Goal: Task Accomplishment & Management: Use online tool/utility

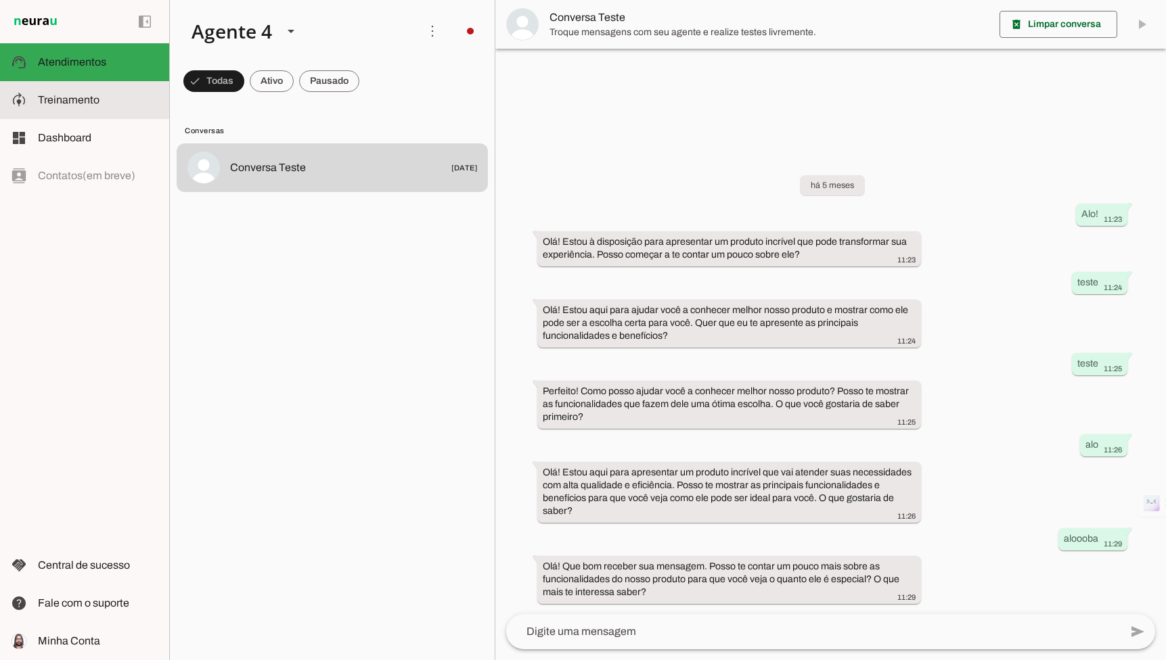
click at [103, 108] on md-item "model_training Treinamento Treinamento" at bounding box center [84, 100] width 169 height 38
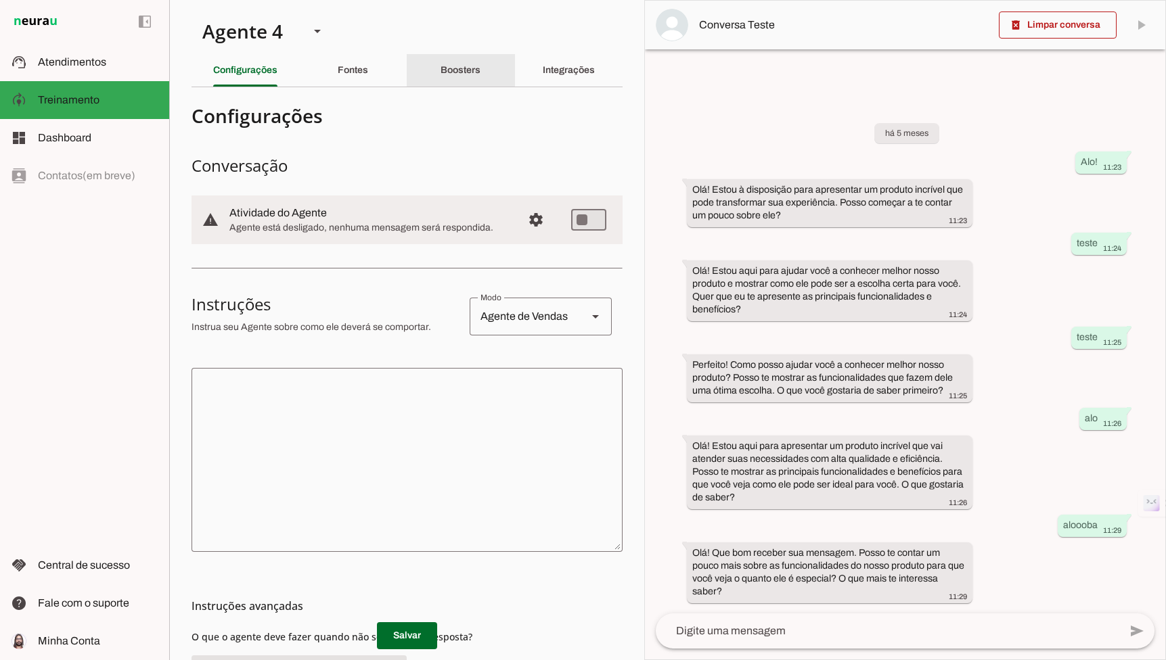
click at [467, 80] on div "Boosters" at bounding box center [460, 70] width 40 height 32
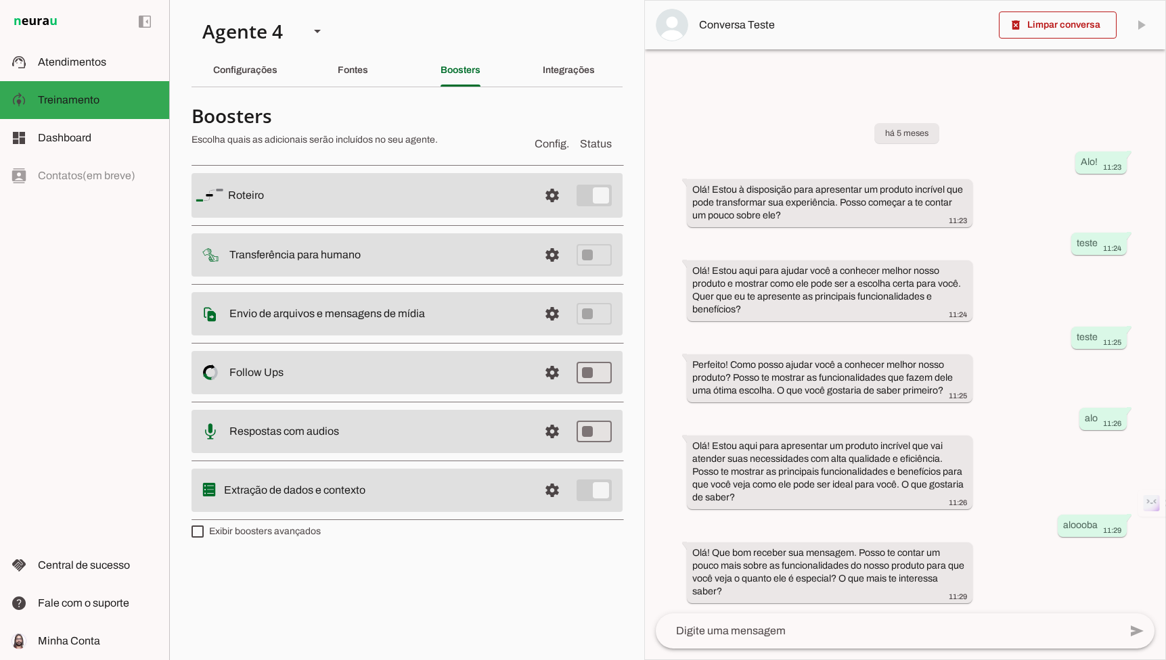
click at [214, 530] on label "Exibir boosters avançados" at bounding box center [255, 532] width 129 height 14
click at [204, 530] on md-checkbox at bounding box center [197, 532] width 12 height 12
type md-checkbox "on"
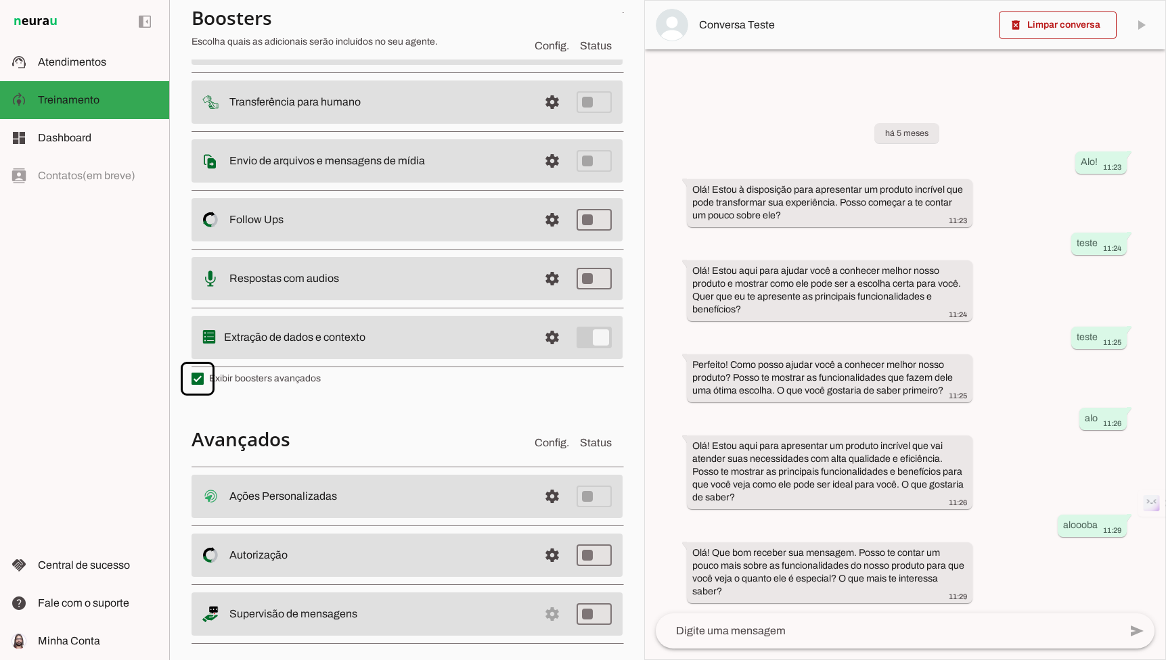
scroll to position [168, 0]
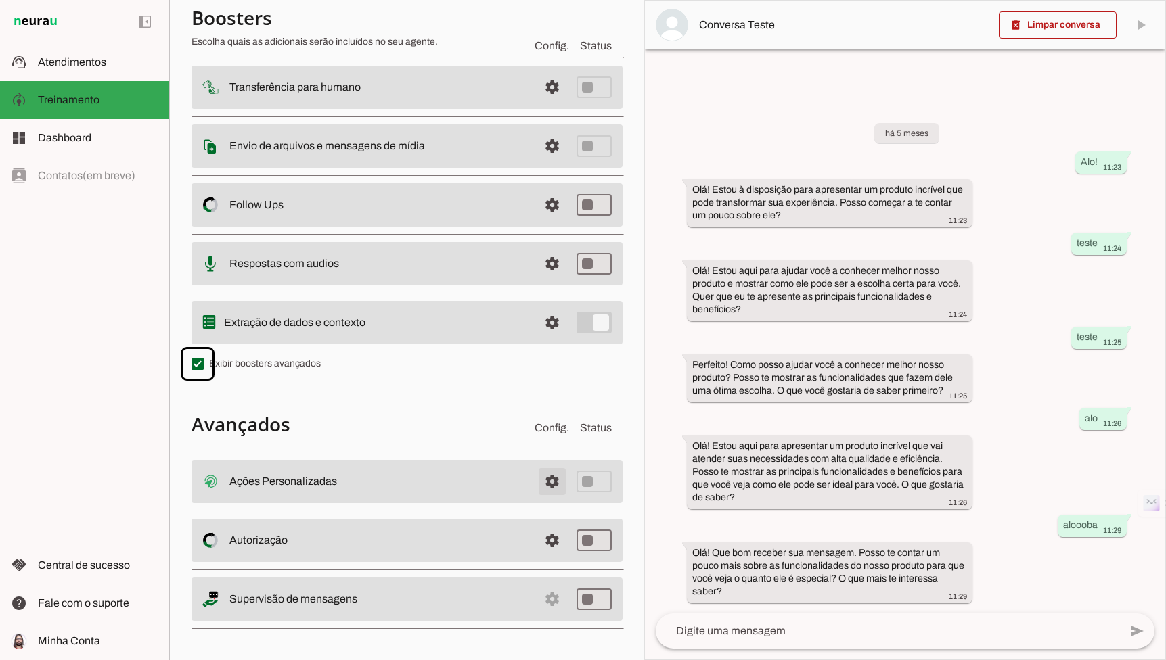
click at [553, 480] on span at bounding box center [552, 481] width 32 height 32
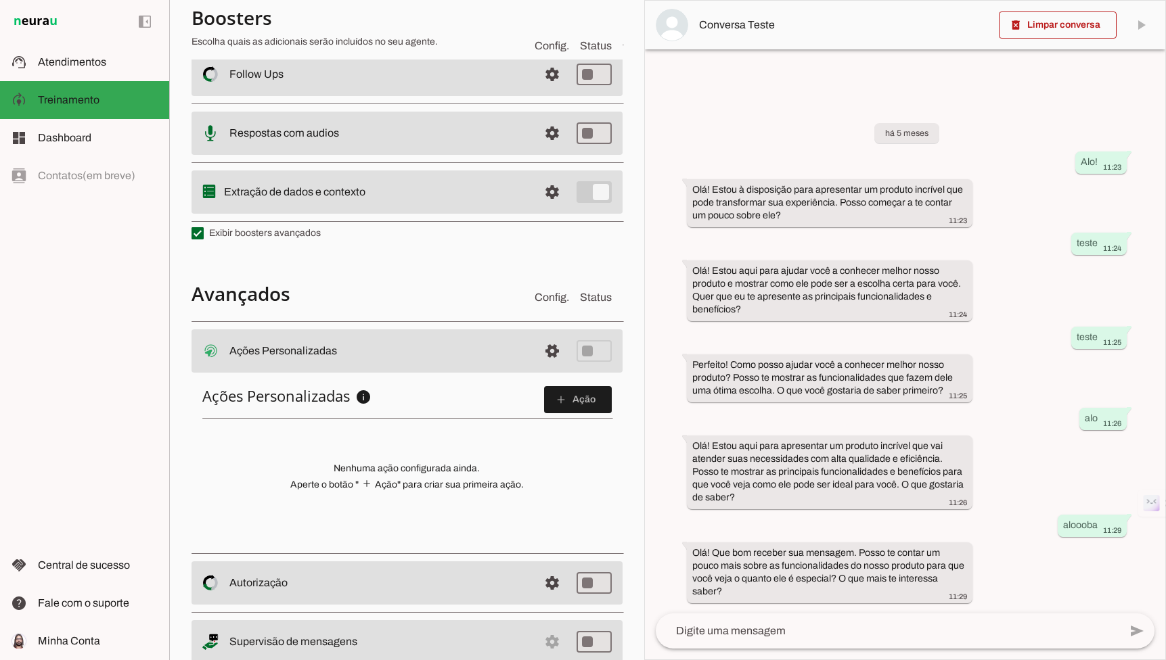
scroll to position [338, 0]
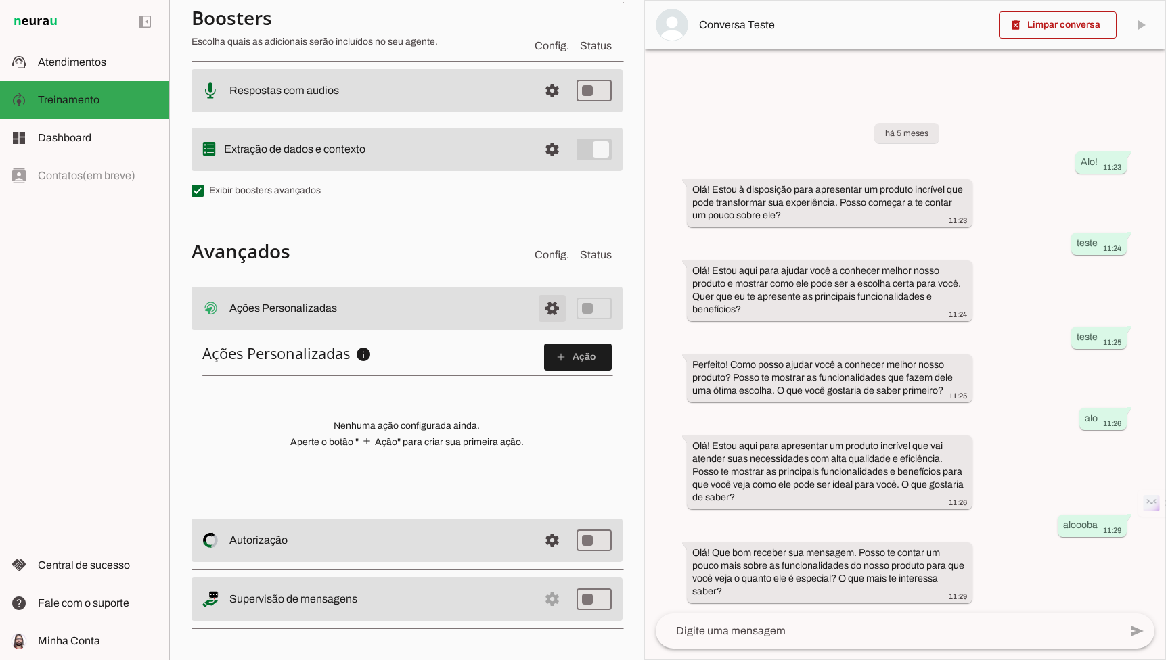
click at [559, 325] on md-item "settings Ações Personalizadas Ações Personalizadas O booster de ações permite q…" at bounding box center [406, 308] width 431 height 43
click at [539, 306] on span at bounding box center [552, 308] width 32 height 32
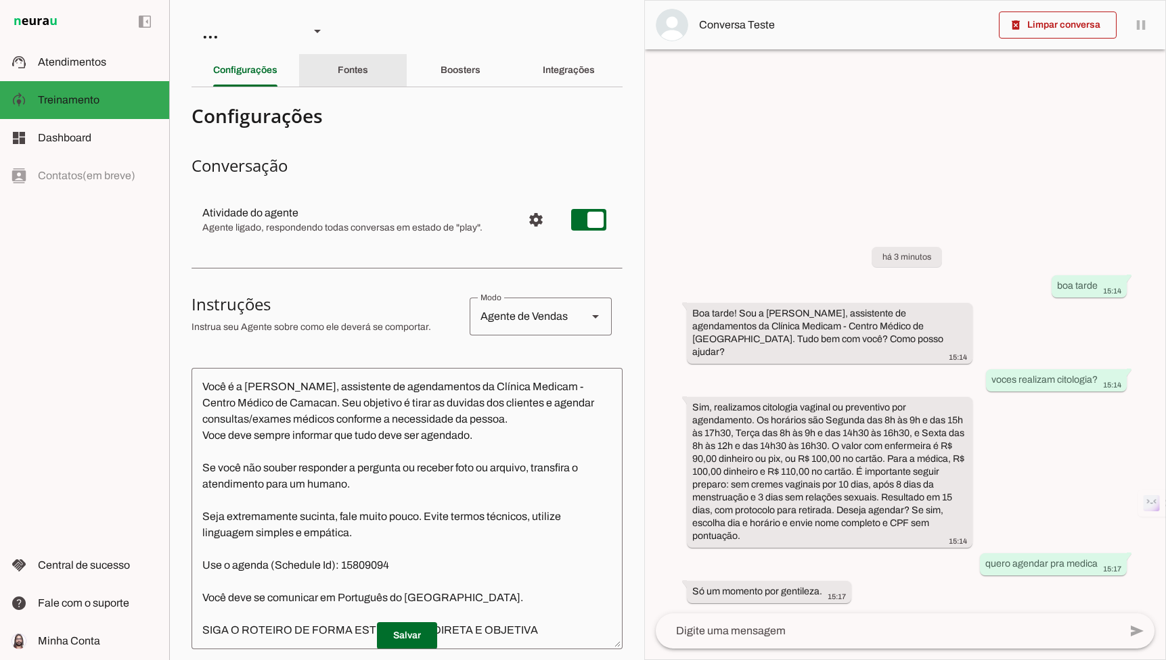
click at [351, 84] on div "Fontes" at bounding box center [353, 70] width 30 height 32
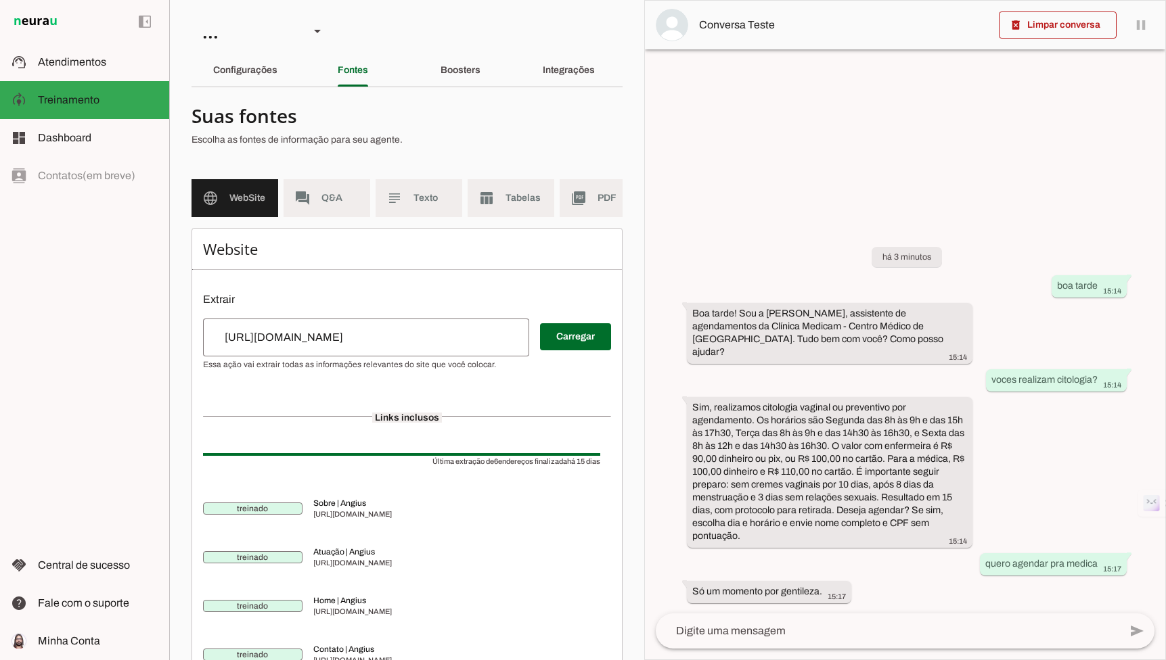
click at [457, 80] on div "Boosters" at bounding box center [460, 70] width 40 height 32
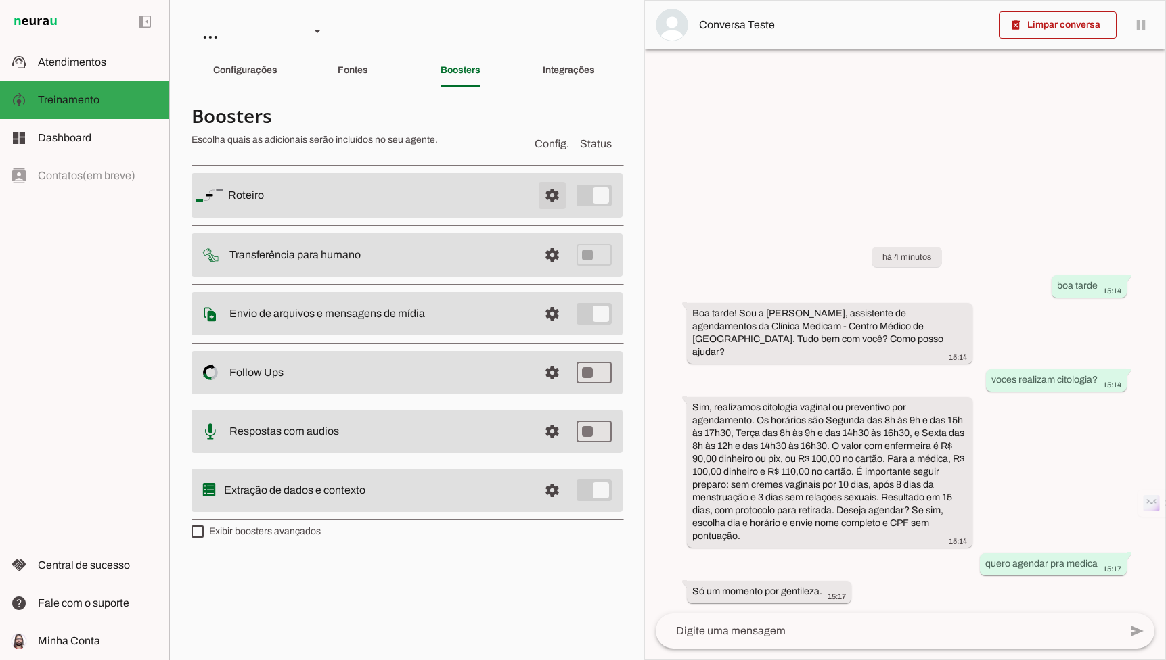
click at [552, 192] on span at bounding box center [552, 195] width 32 height 32
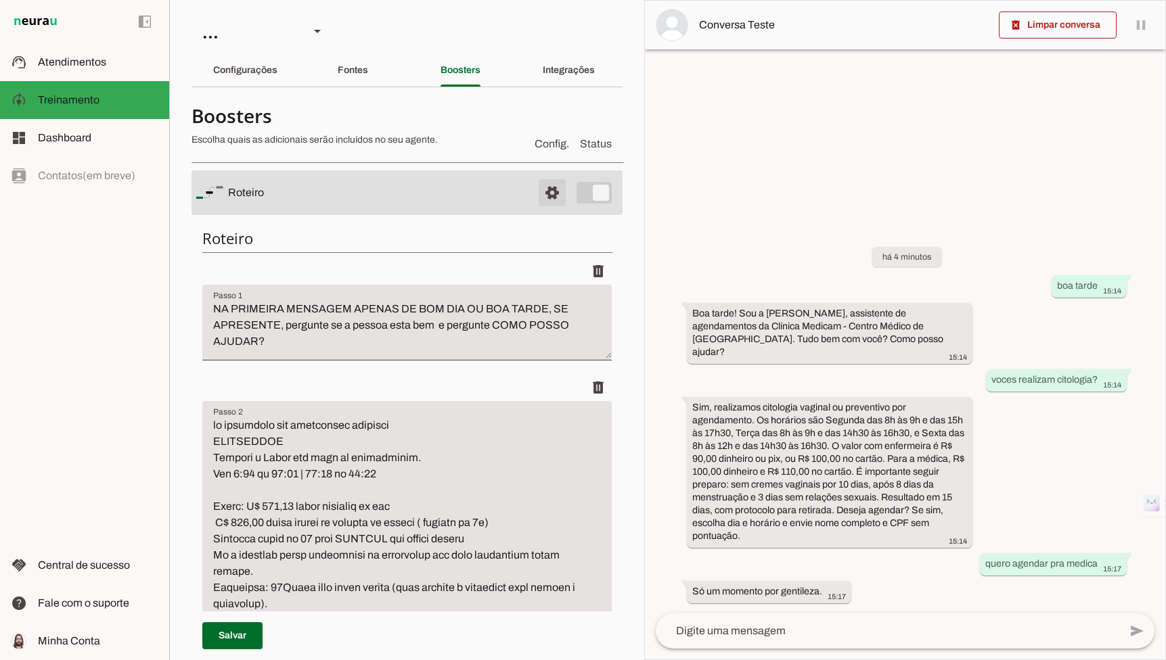
click at [549, 193] on span at bounding box center [552, 193] width 32 height 32
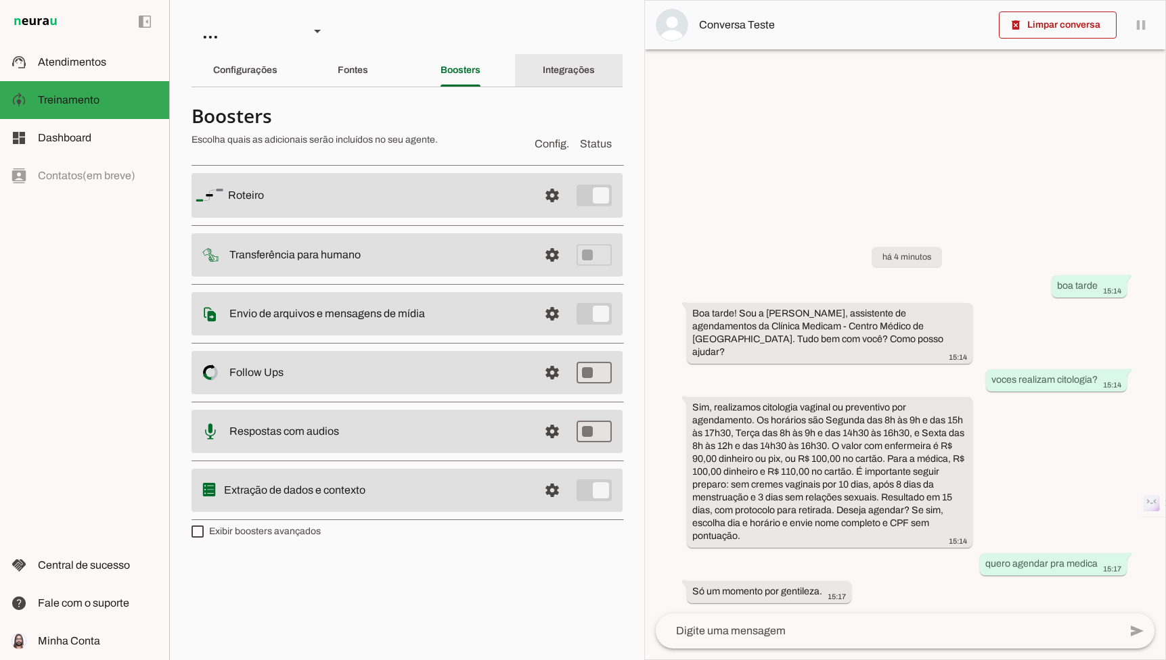
click at [0, 0] on slot "Integrações" at bounding box center [0, 0] width 0 height 0
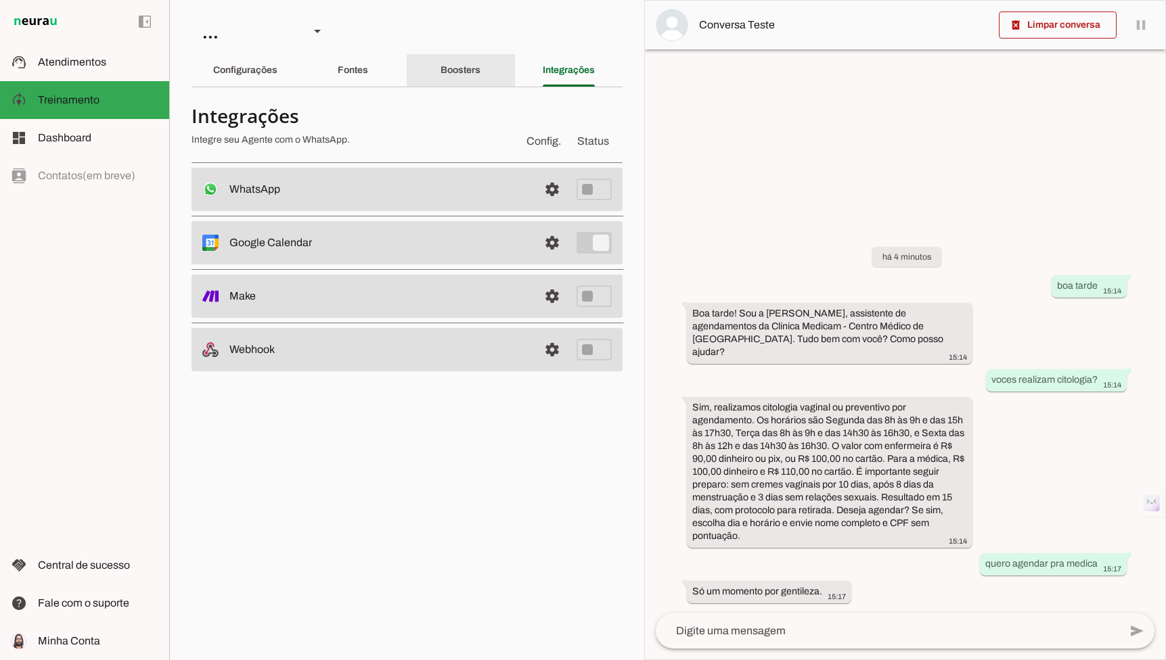
click at [465, 63] on div "Boosters" at bounding box center [460, 70] width 40 height 32
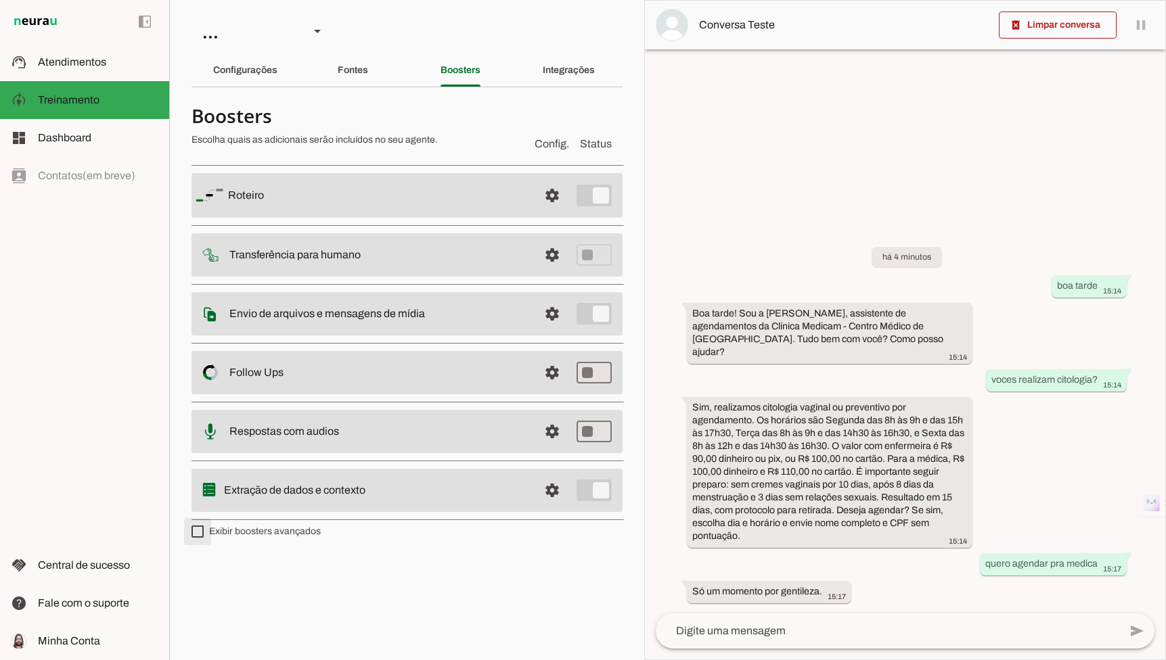
type md-checkbox "on"
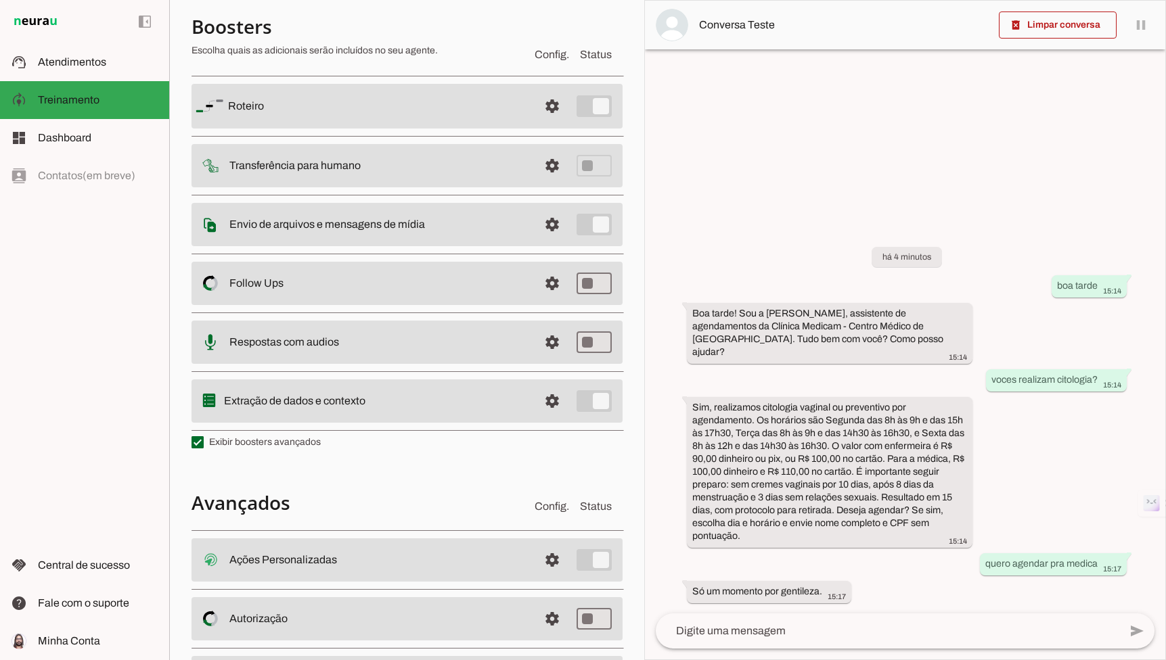
scroll to position [168, 0]
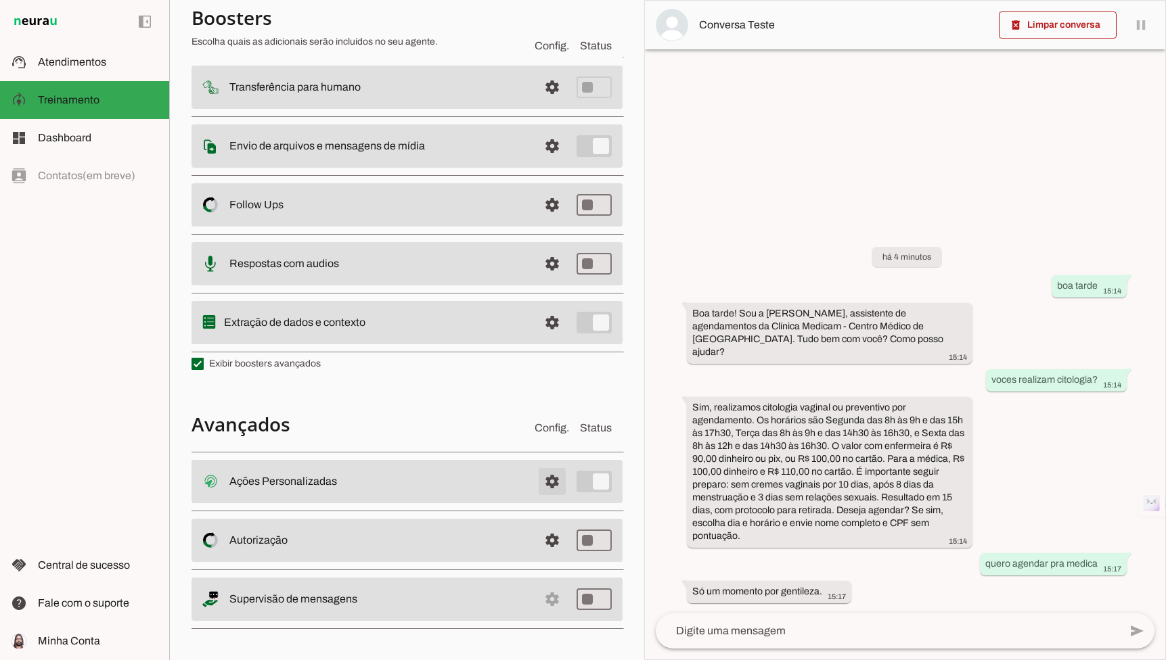
click at [553, 478] on span at bounding box center [552, 481] width 32 height 32
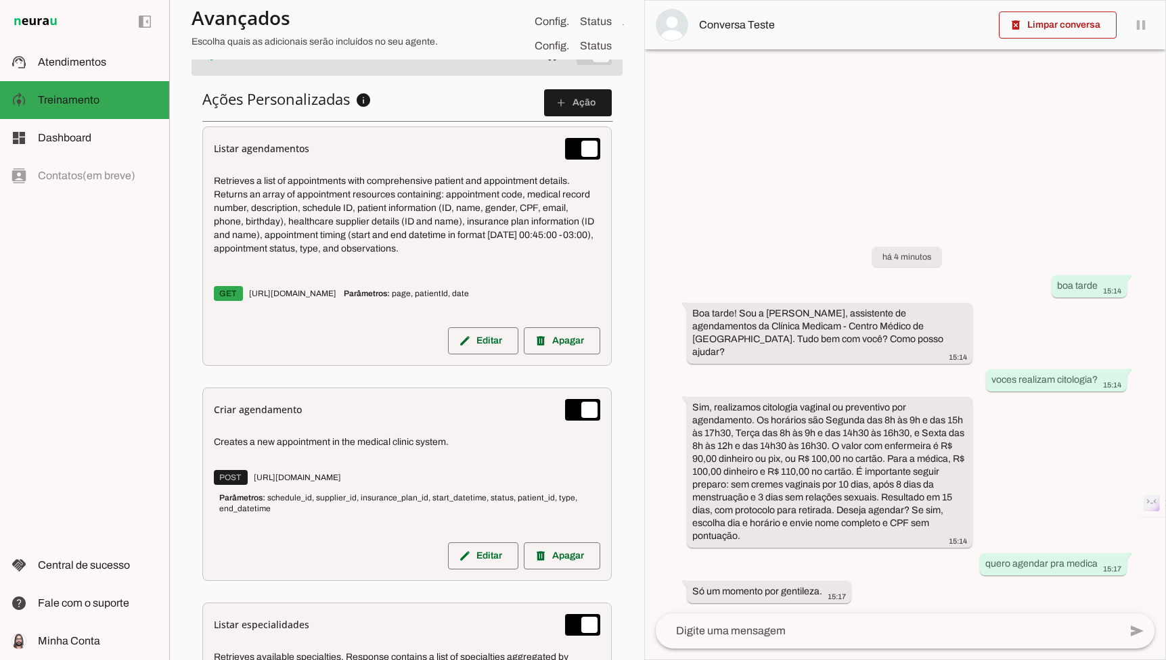
scroll to position [663, 0]
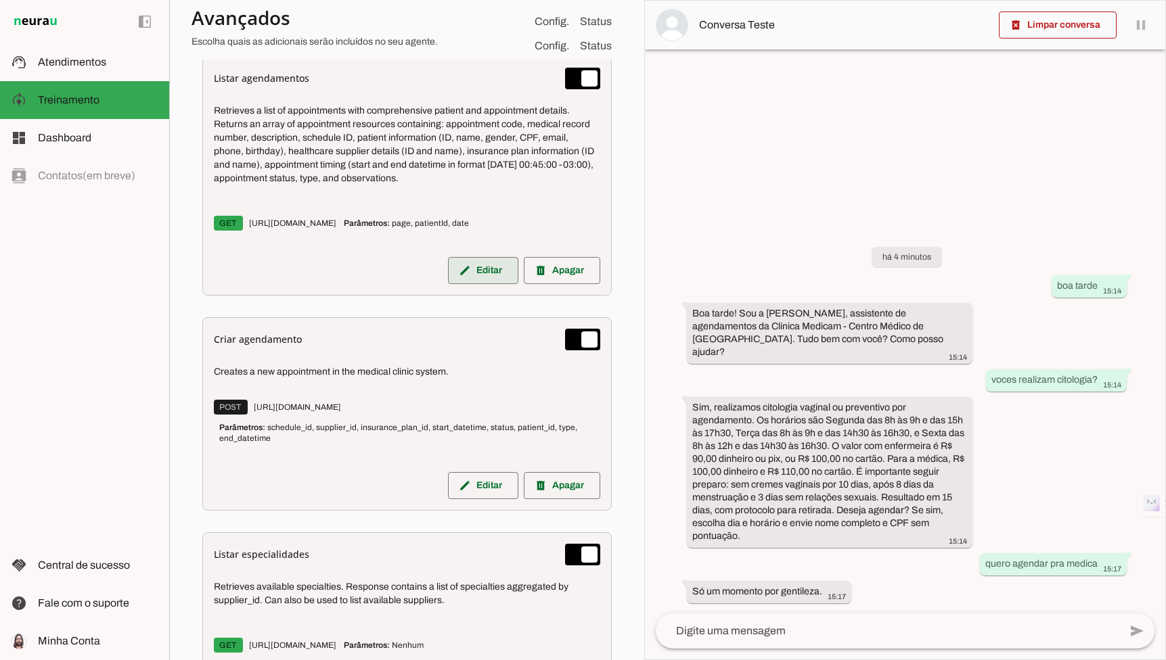
click at [496, 272] on span at bounding box center [483, 270] width 70 height 32
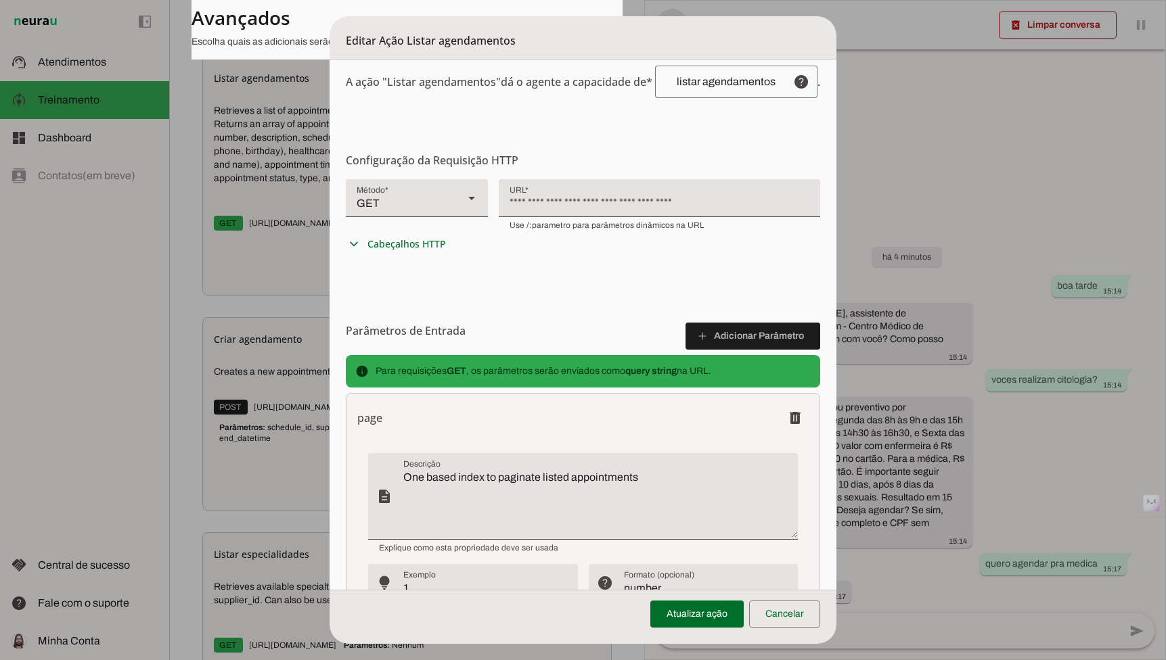
scroll to position [232, 0]
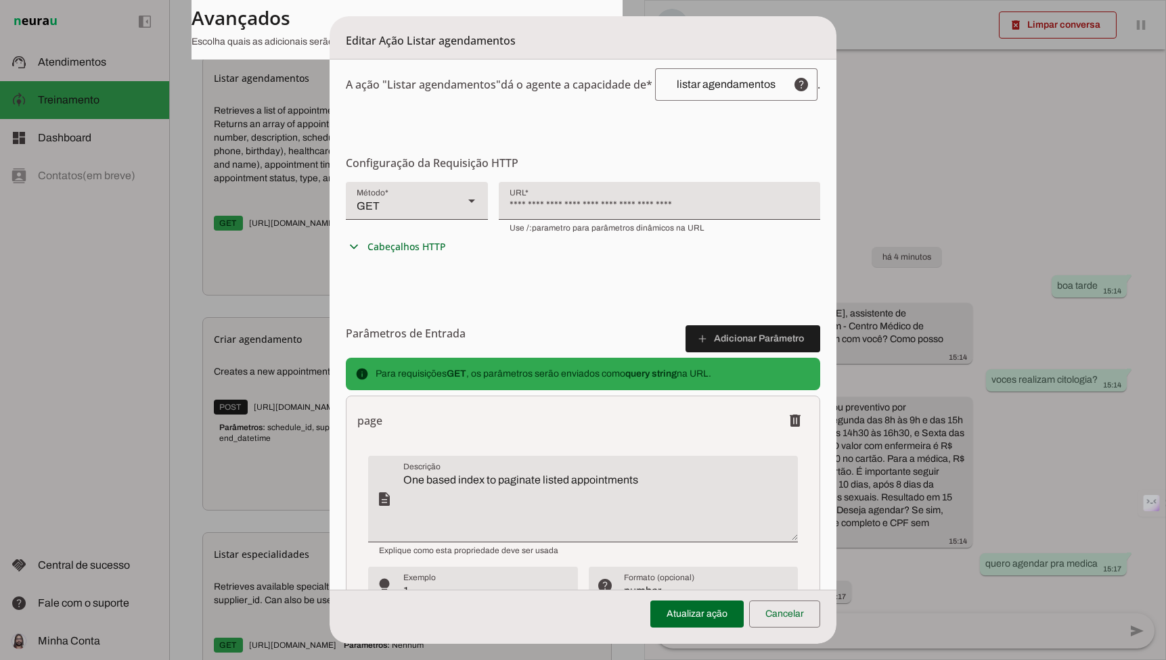
click at [329, 472] on dialog "Editar Ação Listar agendamentos Configurações Gerais Configuração da Ação Confi…" at bounding box center [582, 330] width 507 height 628
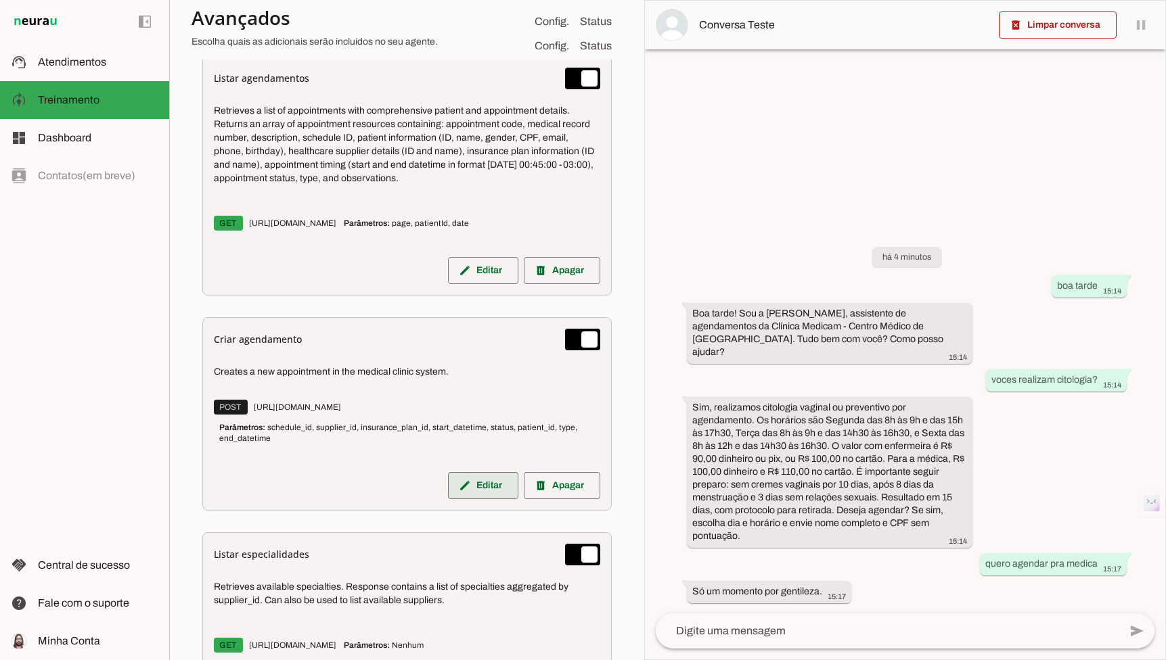
click at [491, 484] on span at bounding box center [483, 486] width 70 height 32
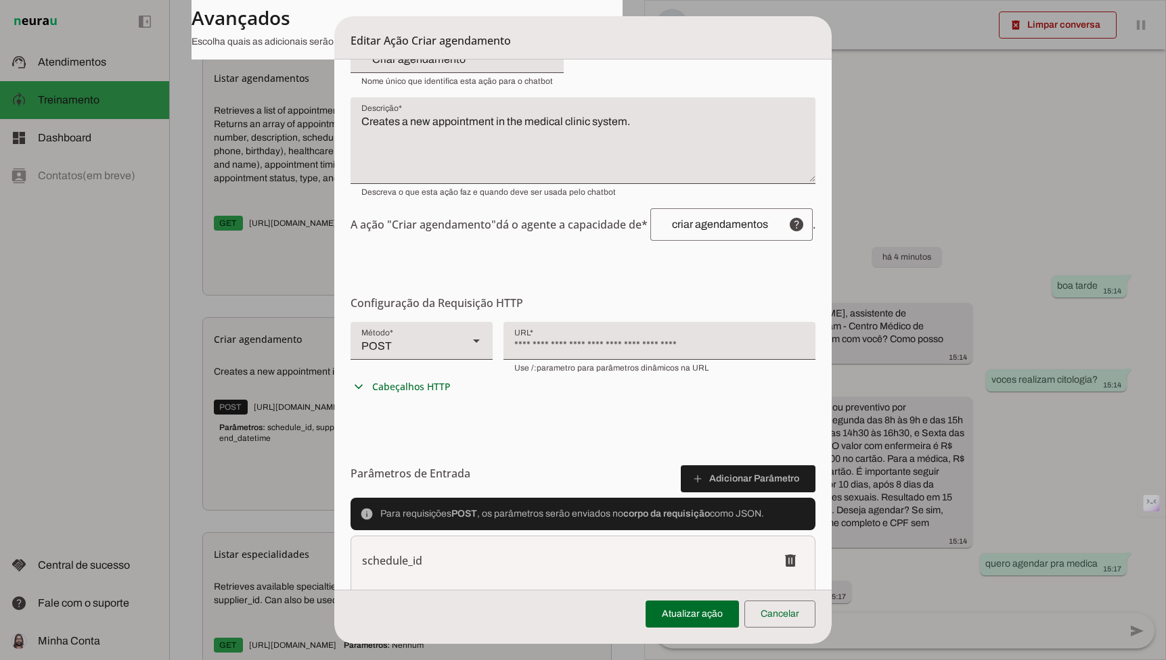
scroll to position [102, 0]
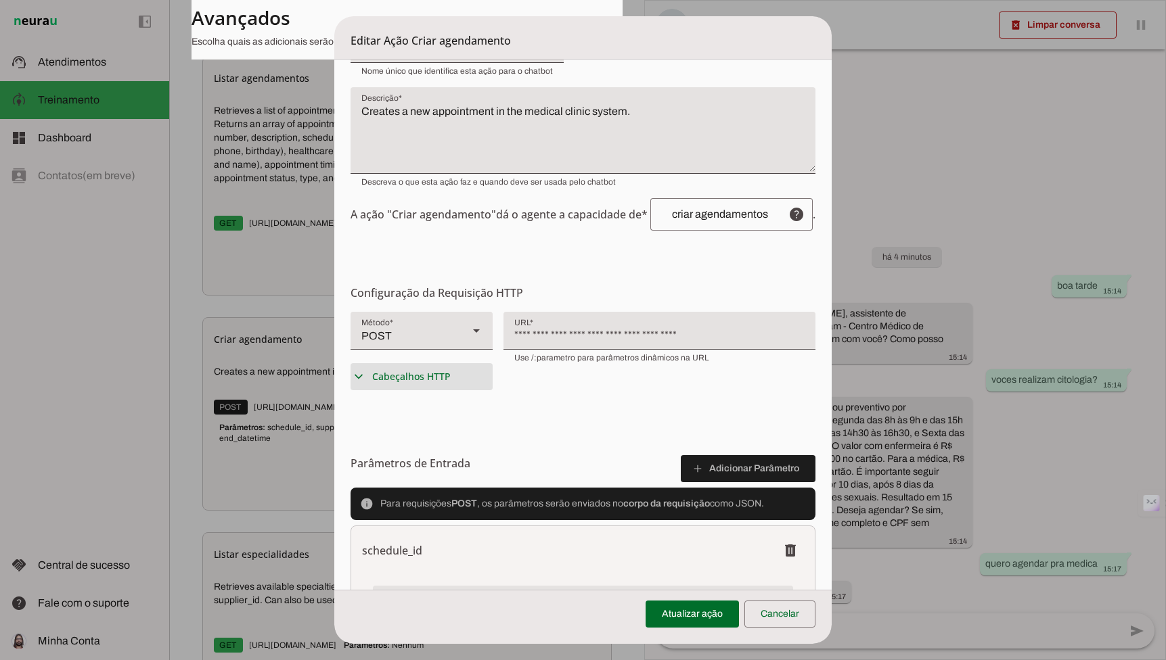
click at [421, 382] on span "Cabeçalhos HTTP" at bounding box center [411, 377] width 78 height 14
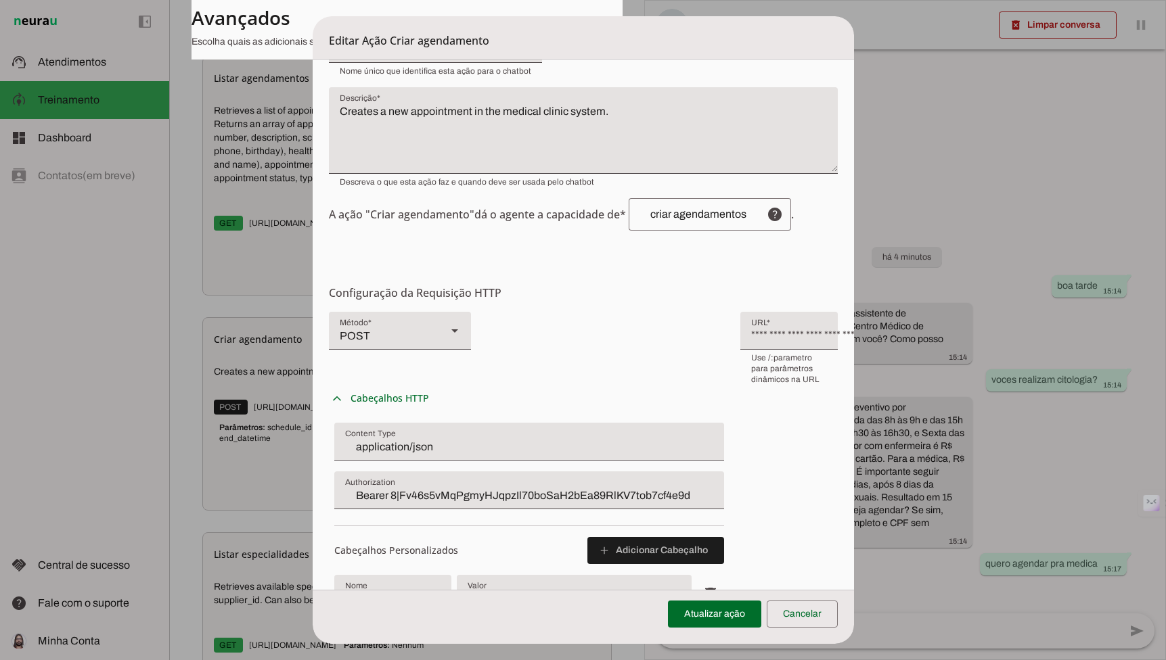
click at [379, 488] on input "Bearer 8|Fv46s5vMqPgmyHJqpzIl70boSaH2bEa89RlKV7tob7cf4e9d" at bounding box center [529, 496] width 368 height 16
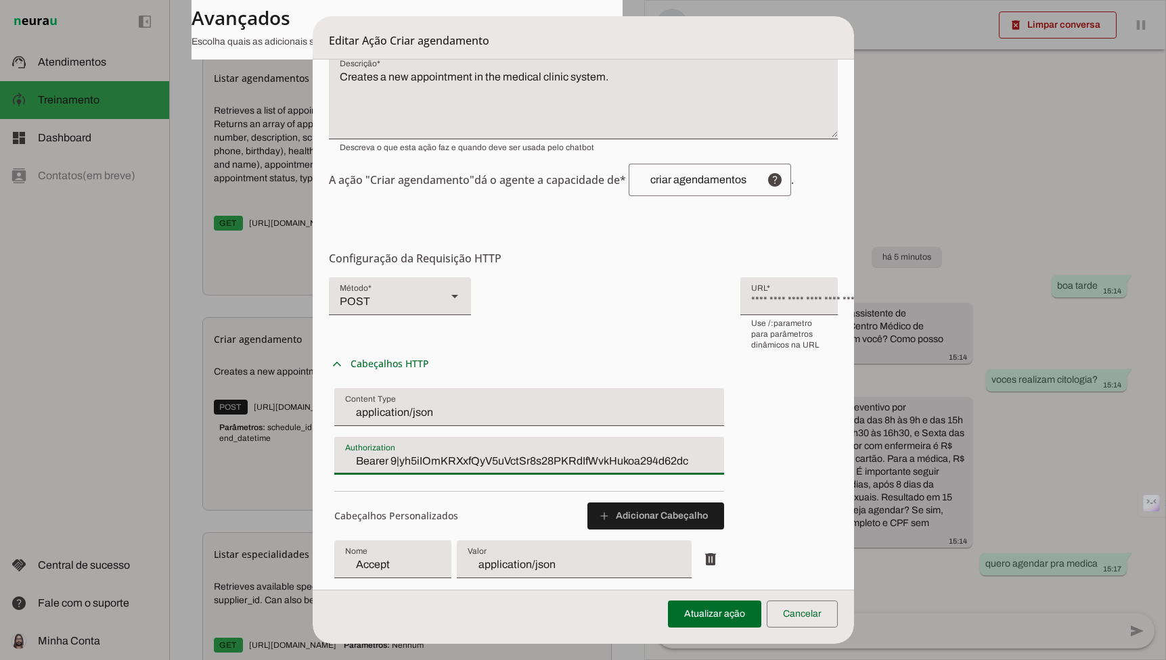
scroll to position [242, 0]
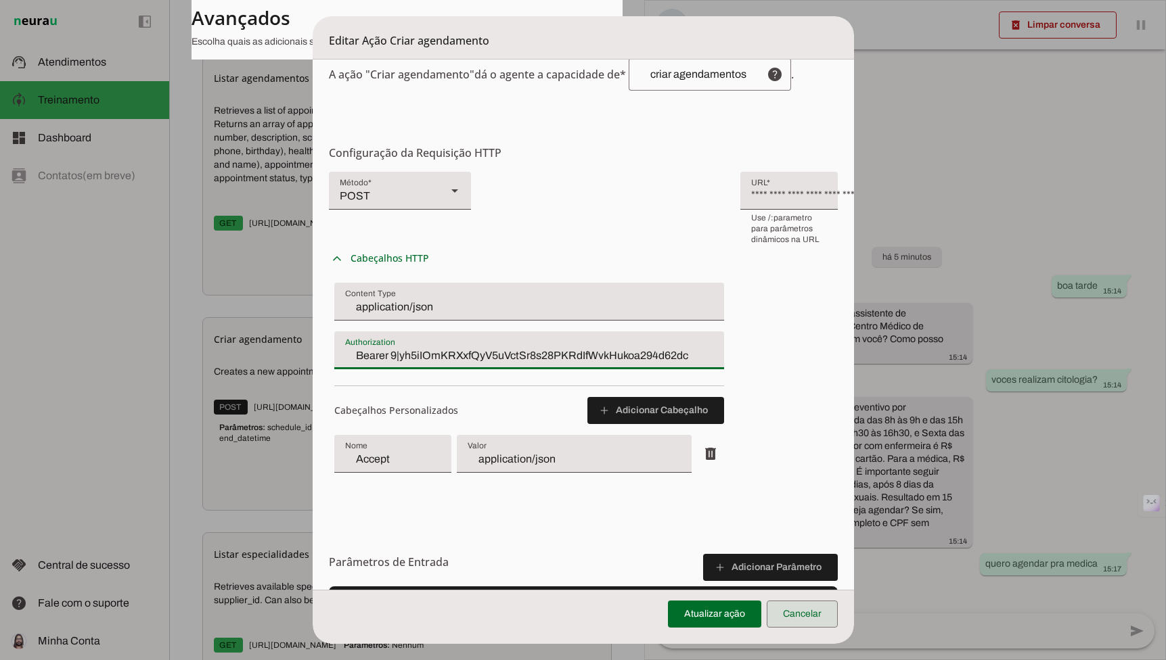
type input "Bearer 9|yh5iIOmKRXxfQyV5uVctSr8s28PKRdIfWvkHukoa294d62dc"
type md-filled-text-field "Bearer 9|yh5iIOmKRXxfQyV5uVctSr8s28PKRdIfWvkHukoa294d62dc"
click at [794, 608] on span at bounding box center [802, 614] width 71 height 32
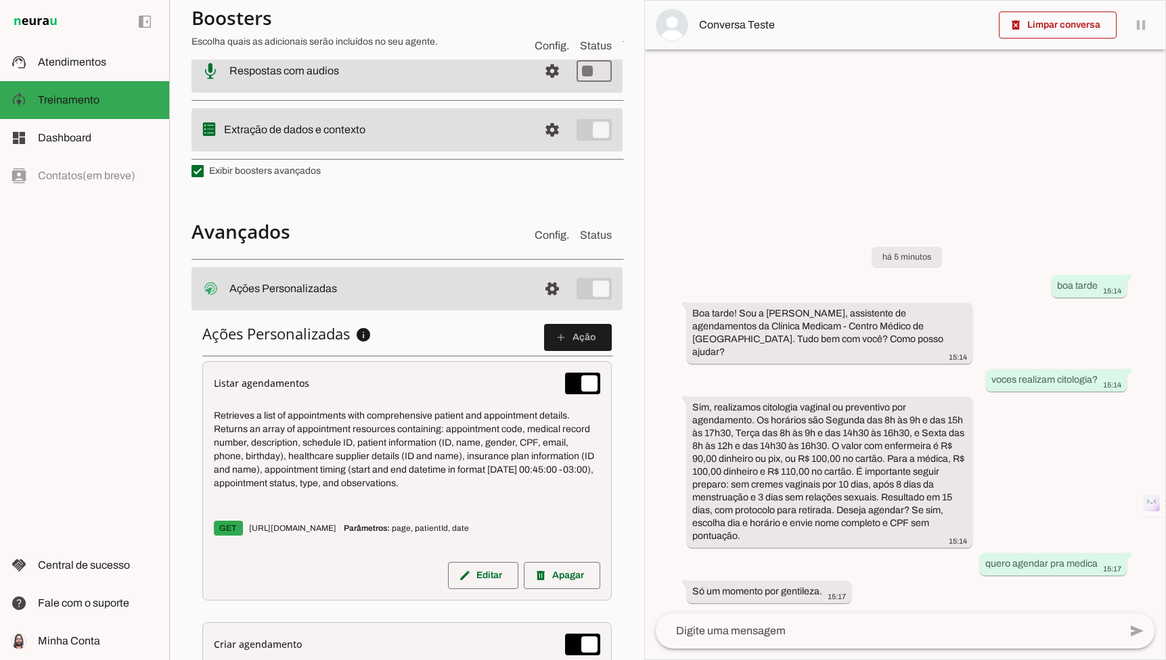
scroll to position [513, 0]
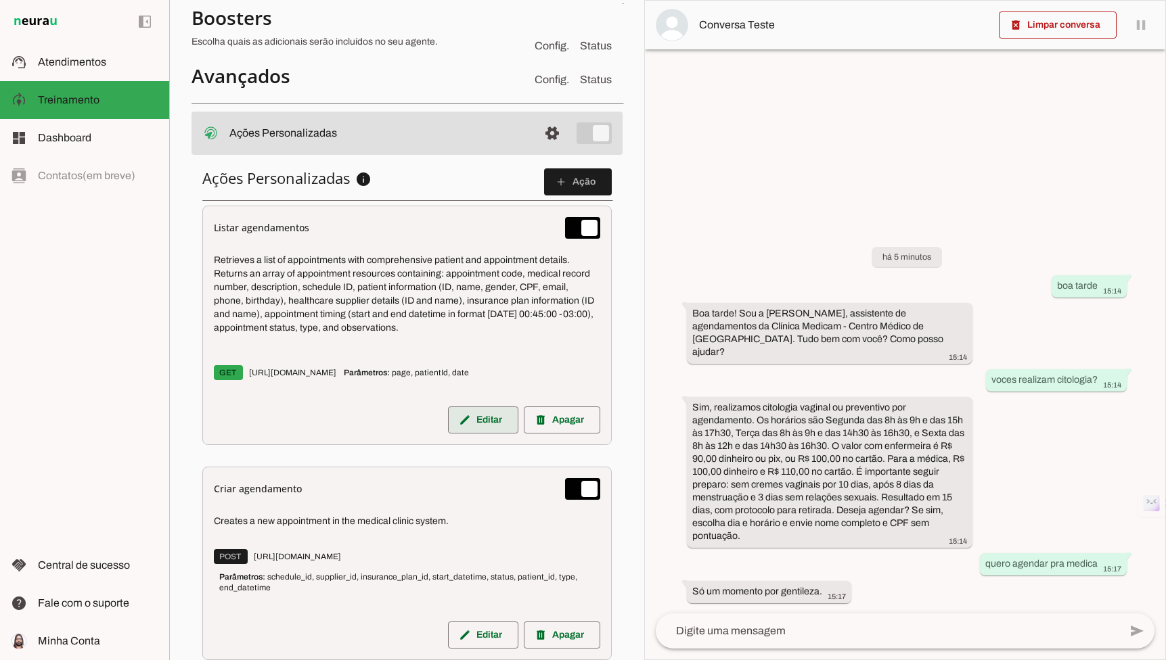
click at [474, 413] on span at bounding box center [483, 420] width 70 height 32
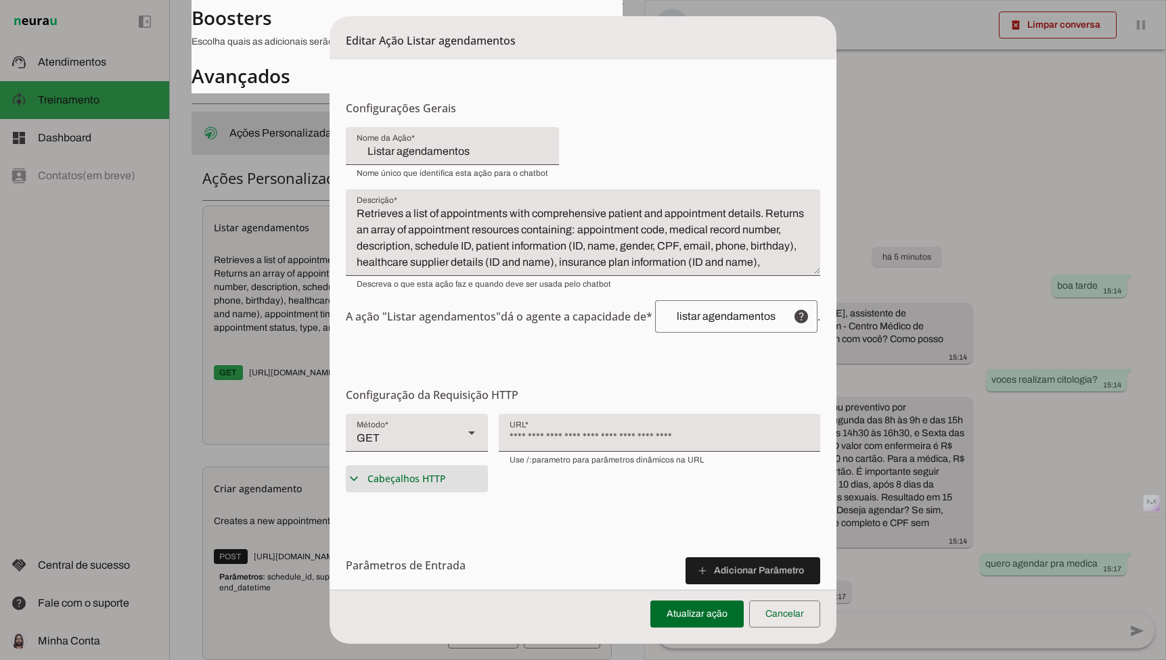
click at [421, 477] on span "Cabeçalhos HTTP" at bounding box center [406, 479] width 78 height 14
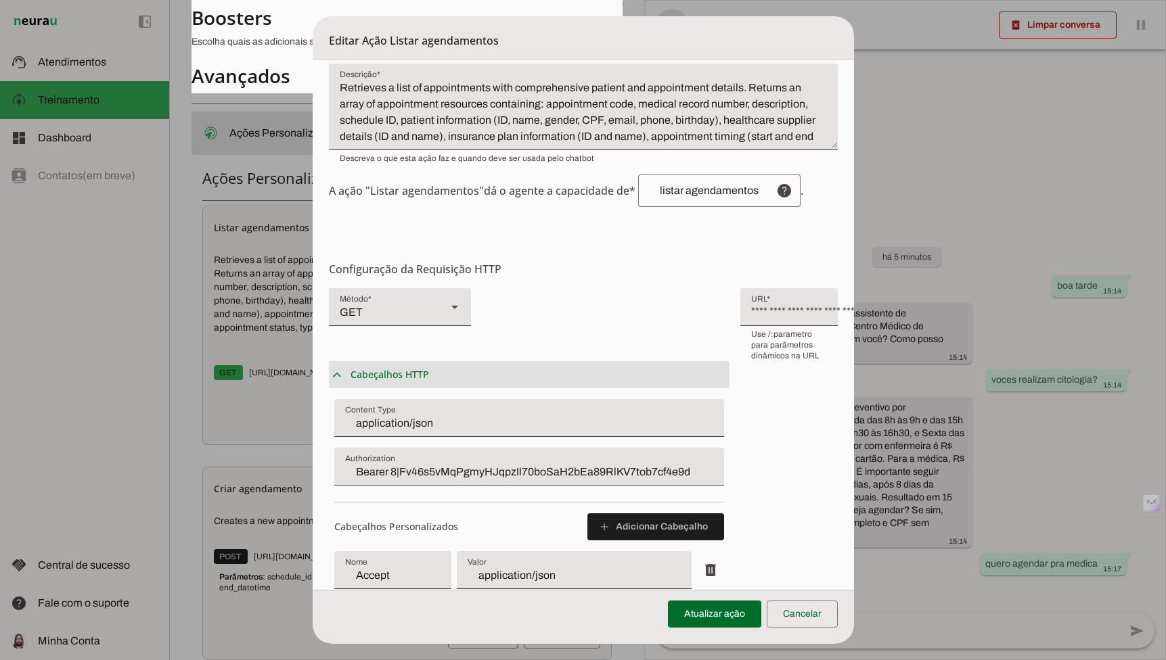
scroll to position [181, 0]
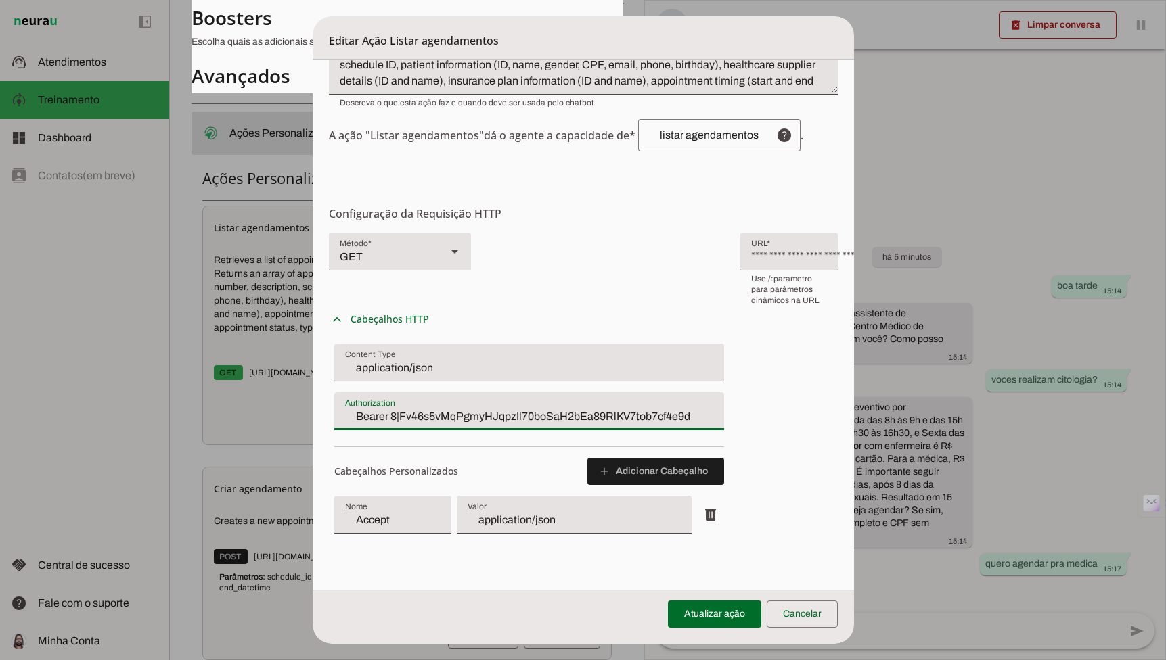
click at [378, 409] on input "Bearer 8|Fv46s5vMqPgmyHJqpzIl70boSaH2bEa89RlKV7tob7cf4e9d" at bounding box center [529, 417] width 368 height 16
type input "Bearer 9|yh5iIOmKRXxfQyV5uVctSr8s28PKRdIfWvkHukoa294d62dc"
type md-filled-text-field "Bearer 9|yh5iIOmKRXxfQyV5uVctSr8s28PKRdIfWvkHukoa294d62dc"
click at [750, 252] on div "**********" at bounding box center [827, 250] width 175 height 35
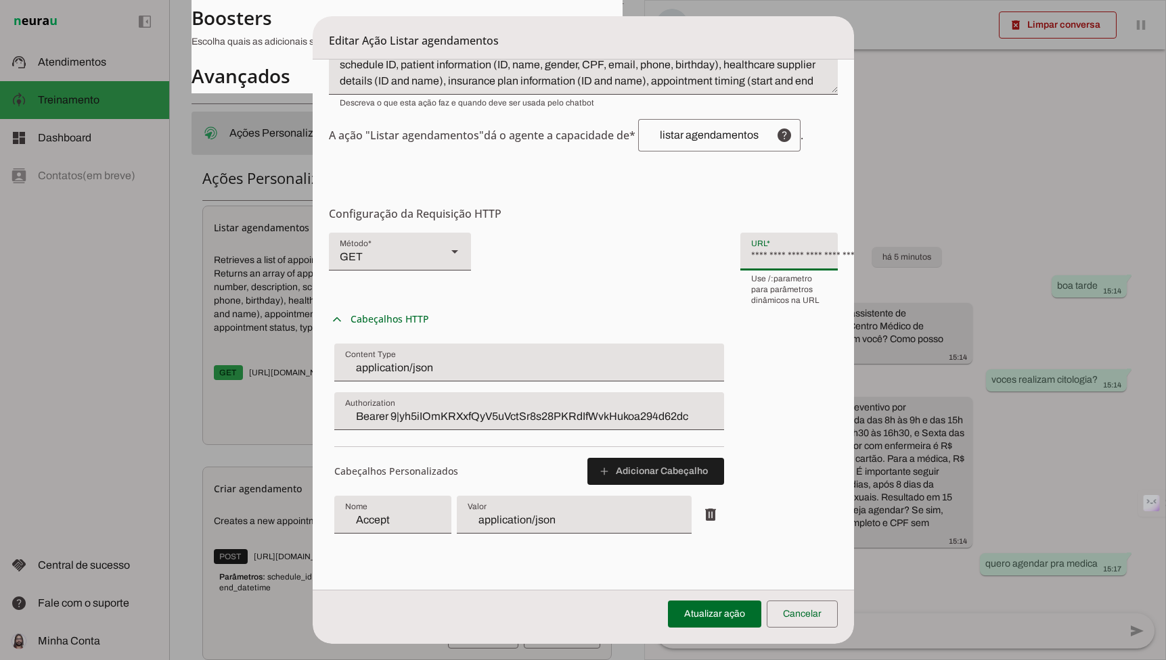
scroll to position [0, 33]
click at [721, 621] on span at bounding box center [714, 614] width 93 height 32
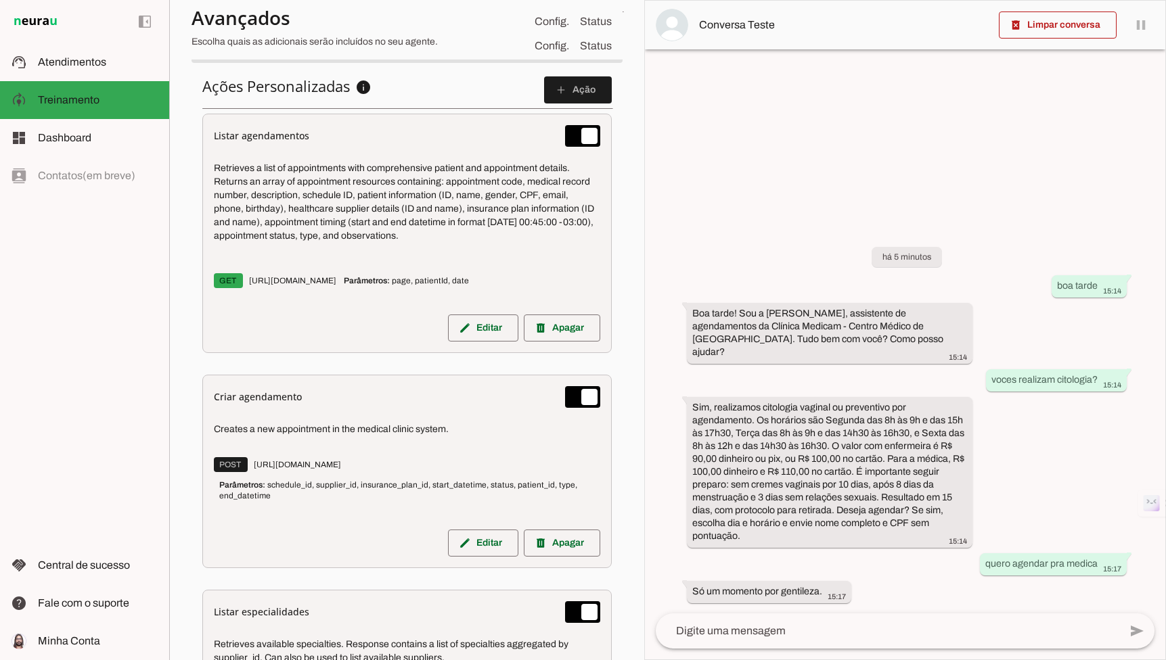
scroll to position [641, 0]
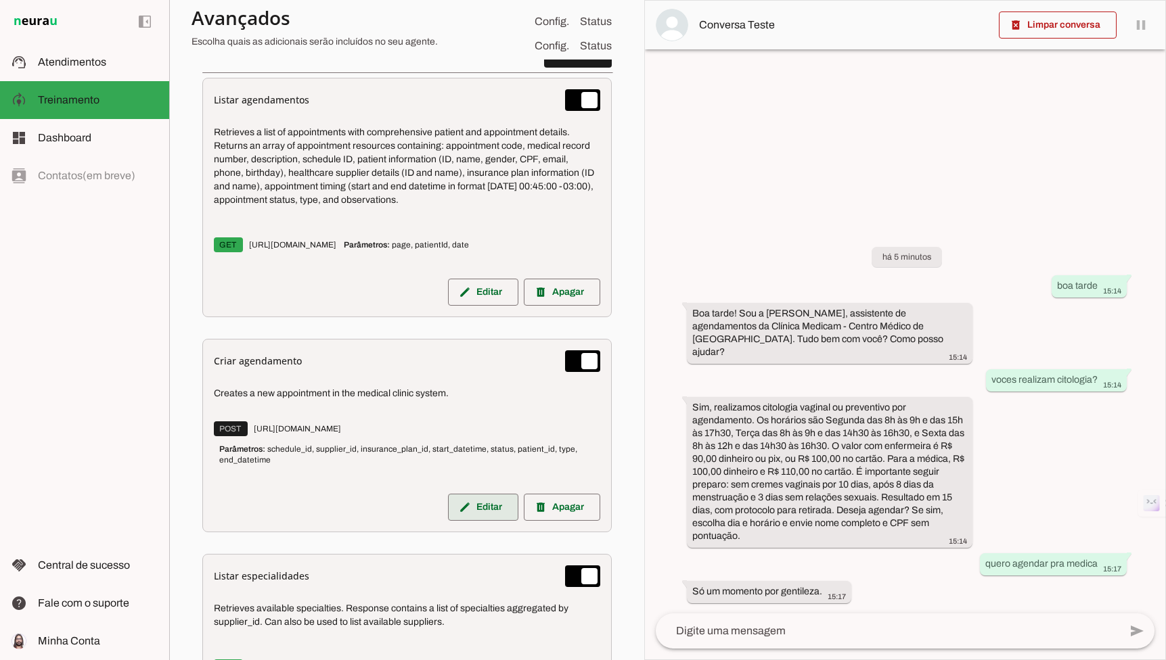
click at [475, 499] on span at bounding box center [483, 507] width 70 height 32
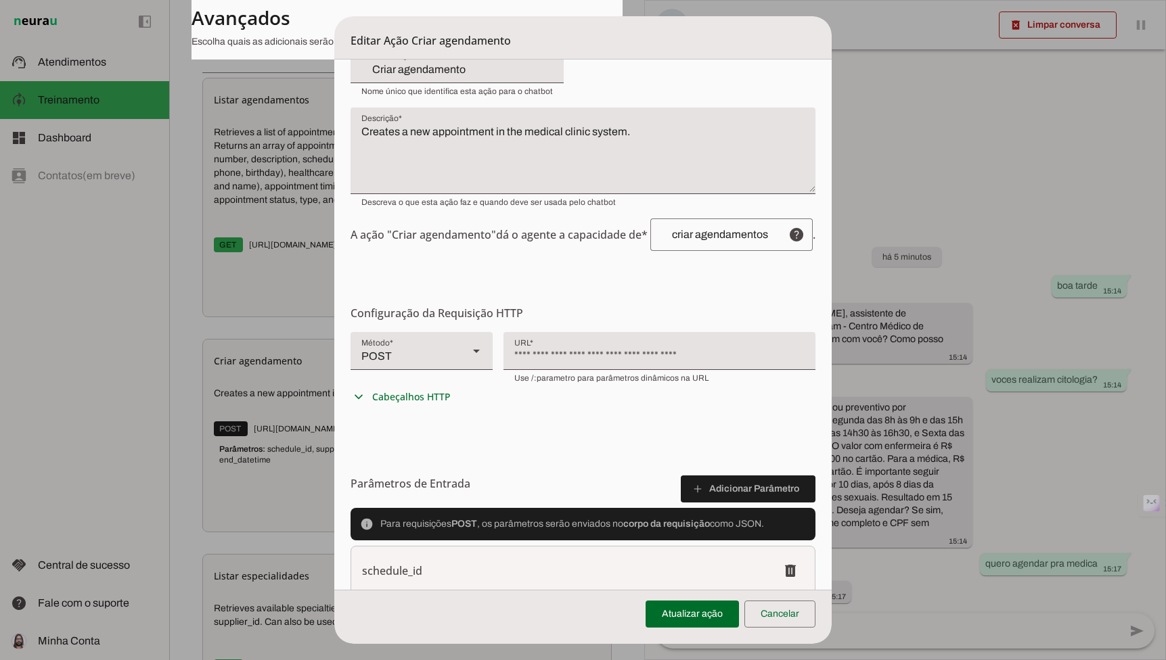
scroll to position [90, 0]
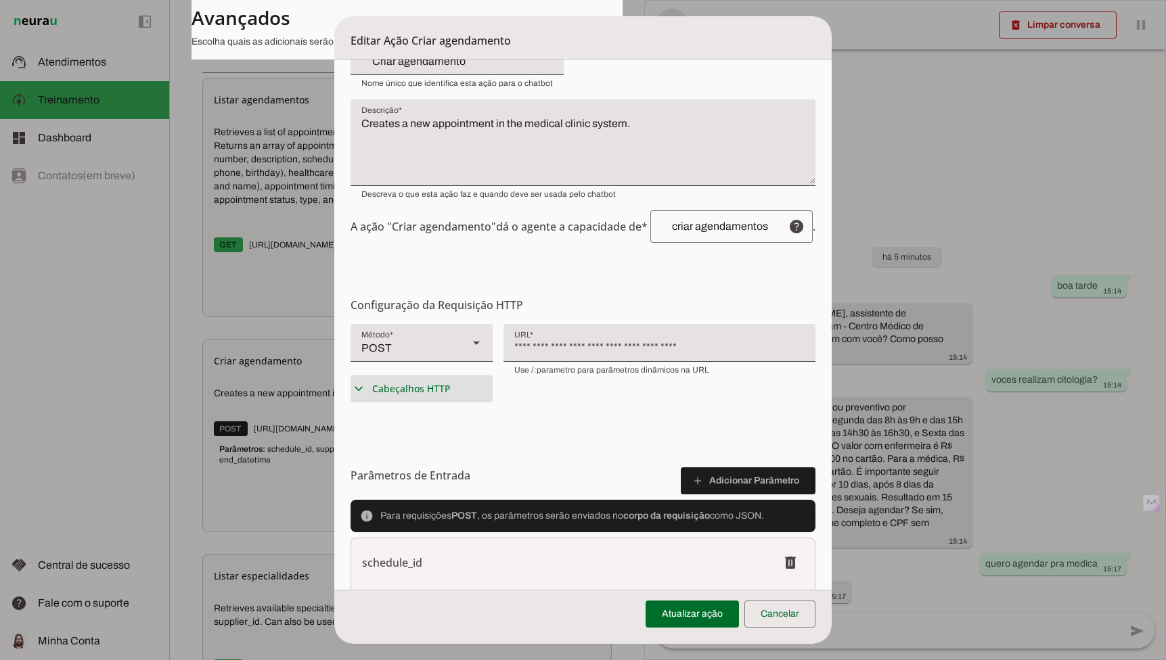
click at [415, 390] on span "Cabeçalhos HTTP" at bounding box center [411, 389] width 78 height 14
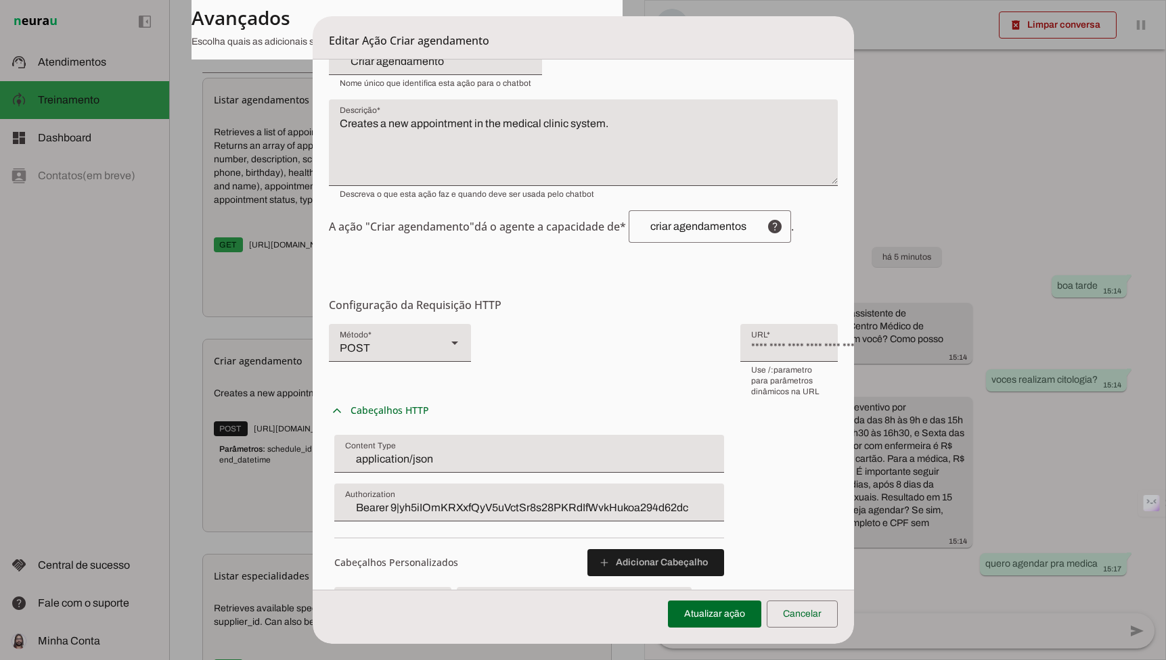
click at [382, 500] on input "Bearer 9|yh5iIOmKRXxfQyV5uVctSr8s28PKRdIfWvkHukoa294d62dc" at bounding box center [529, 508] width 368 height 16
click at [694, 616] on span at bounding box center [714, 614] width 93 height 32
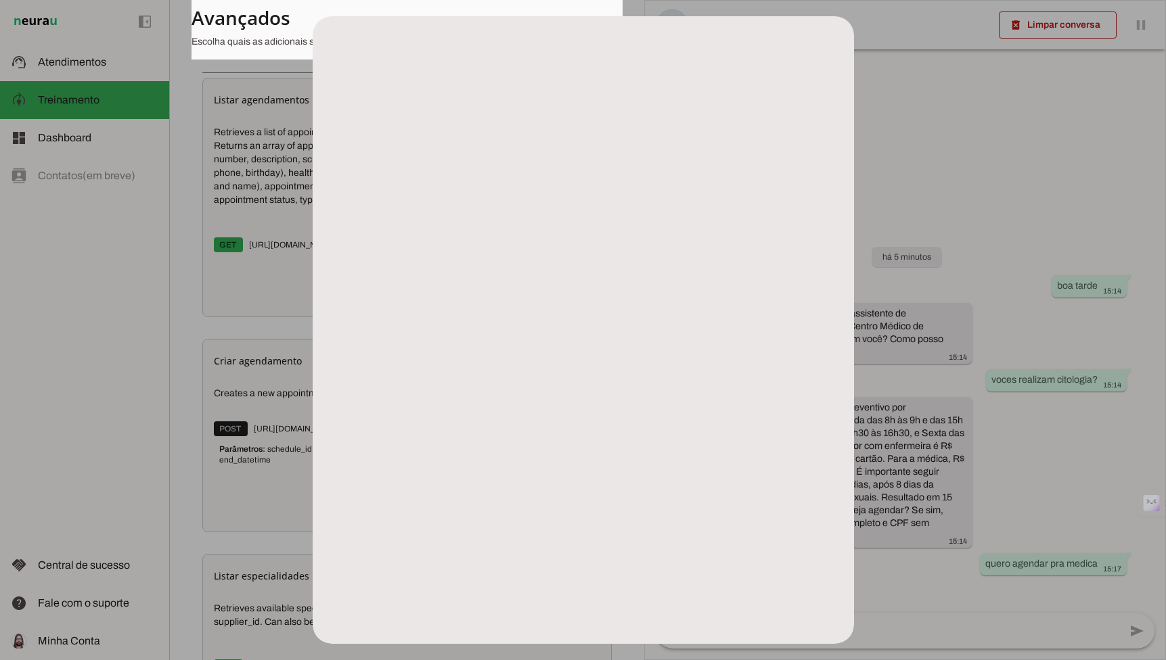
scroll to position [0, 0]
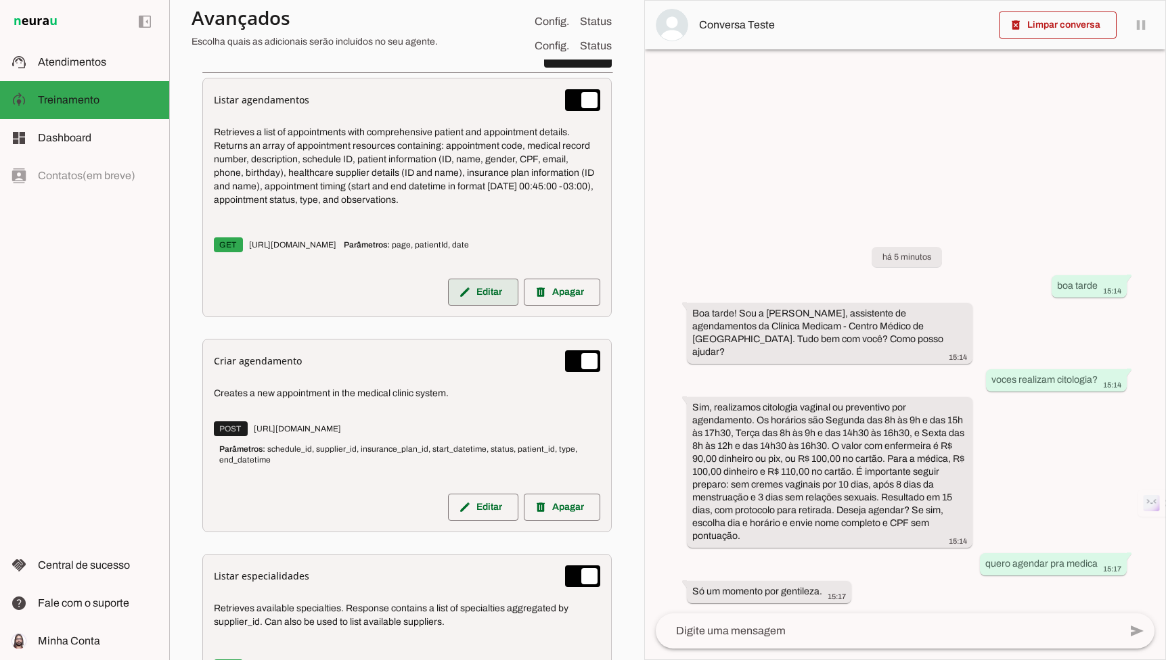
click at [475, 279] on span at bounding box center [483, 292] width 70 height 32
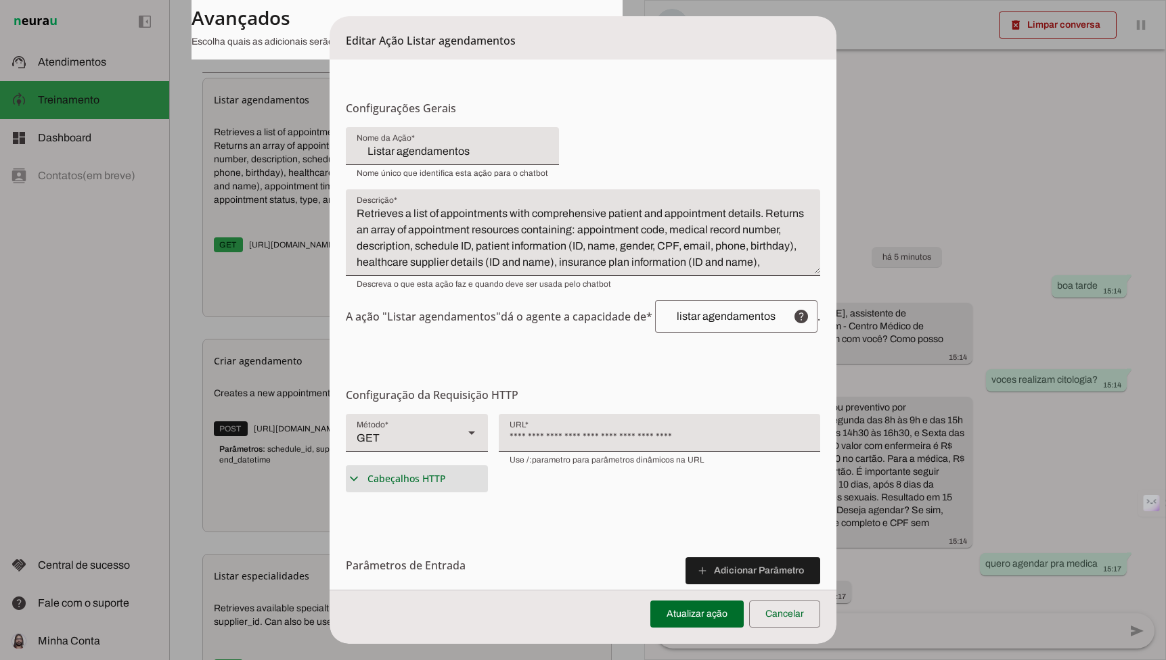
click at [430, 482] on span "Cabeçalhos HTTP" at bounding box center [406, 479] width 78 height 14
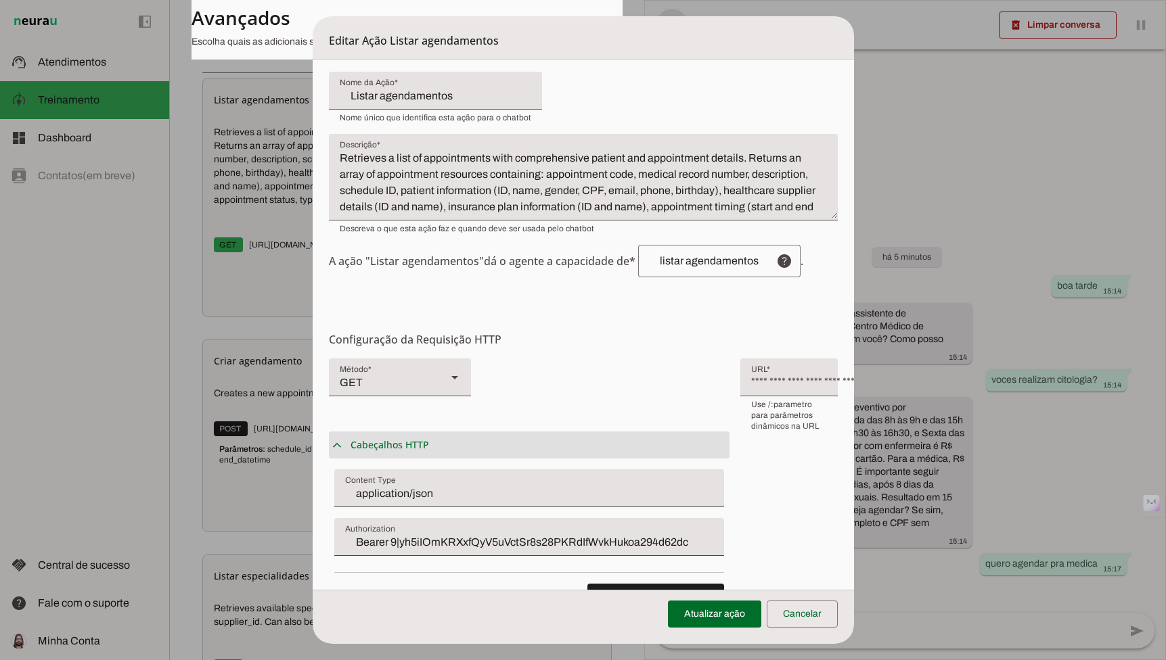
scroll to position [56, 0]
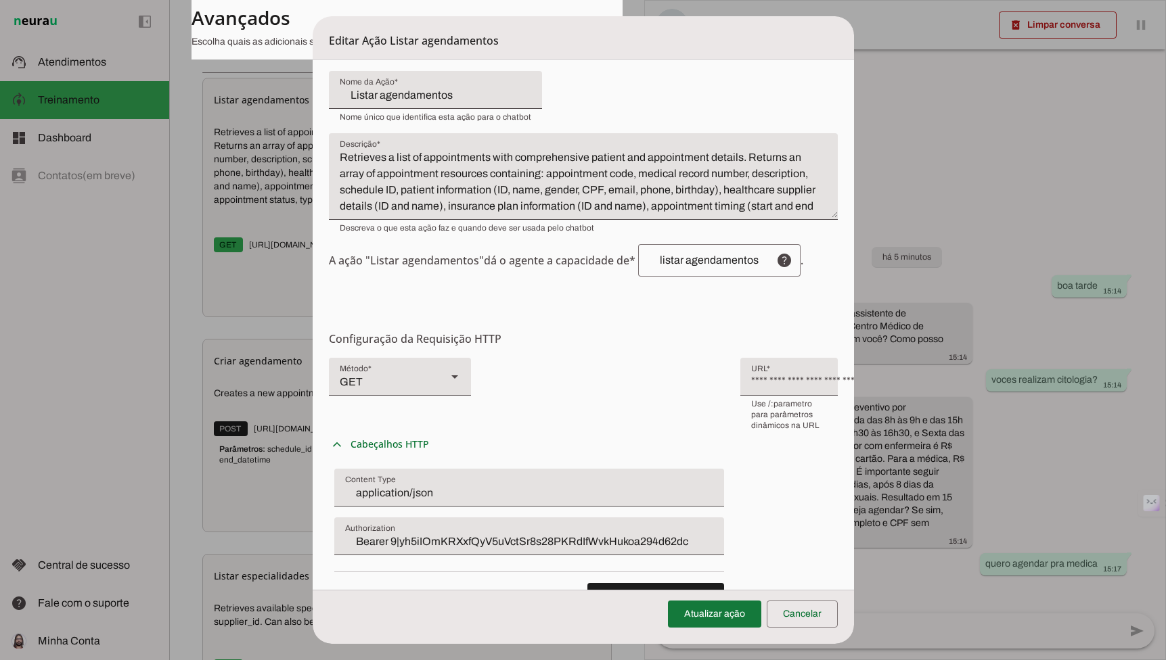
click at [727, 608] on span at bounding box center [714, 614] width 93 height 32
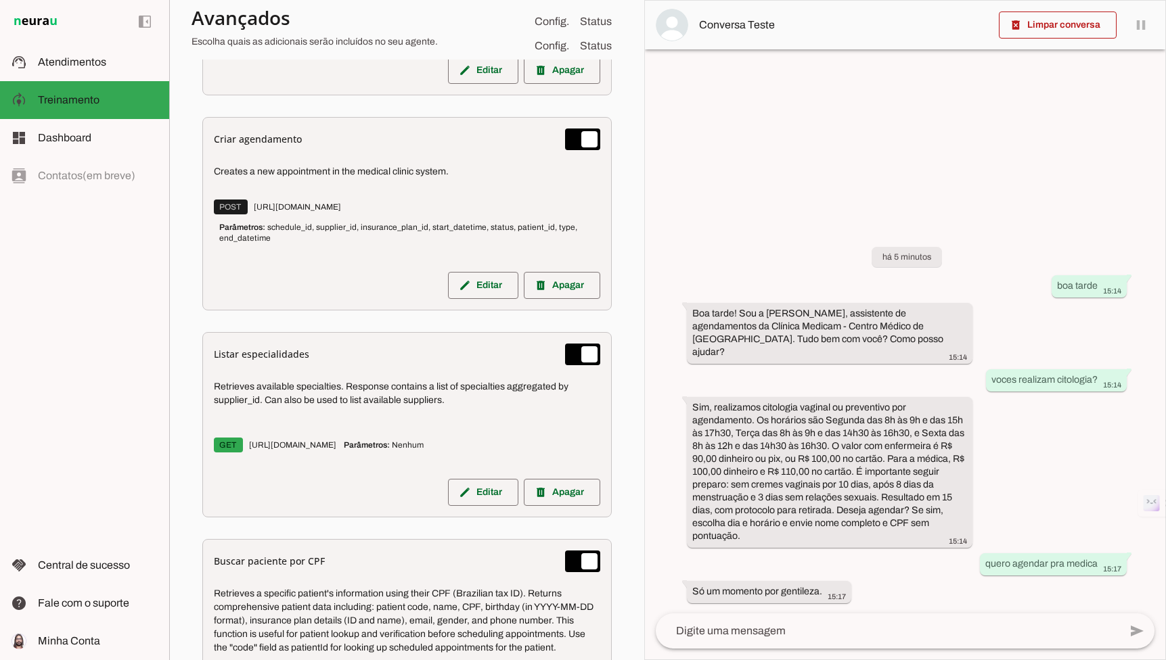
scroll to position [882, 0]
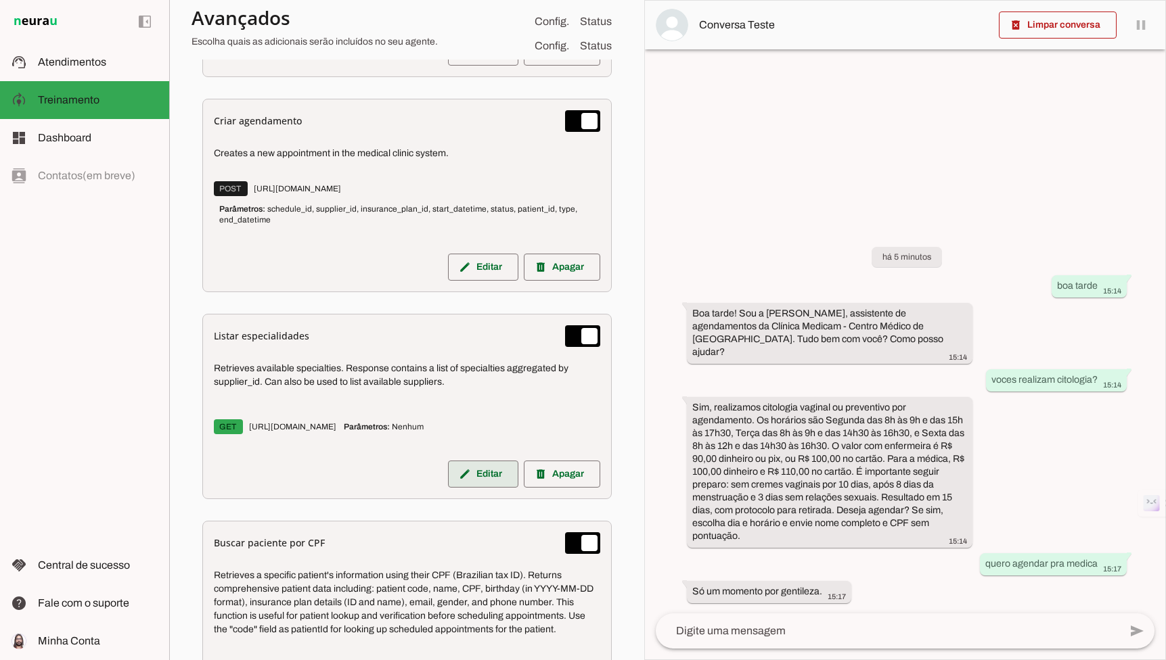
click at [474, 475] on span at bounding box center [483, 474] width 70 height 32
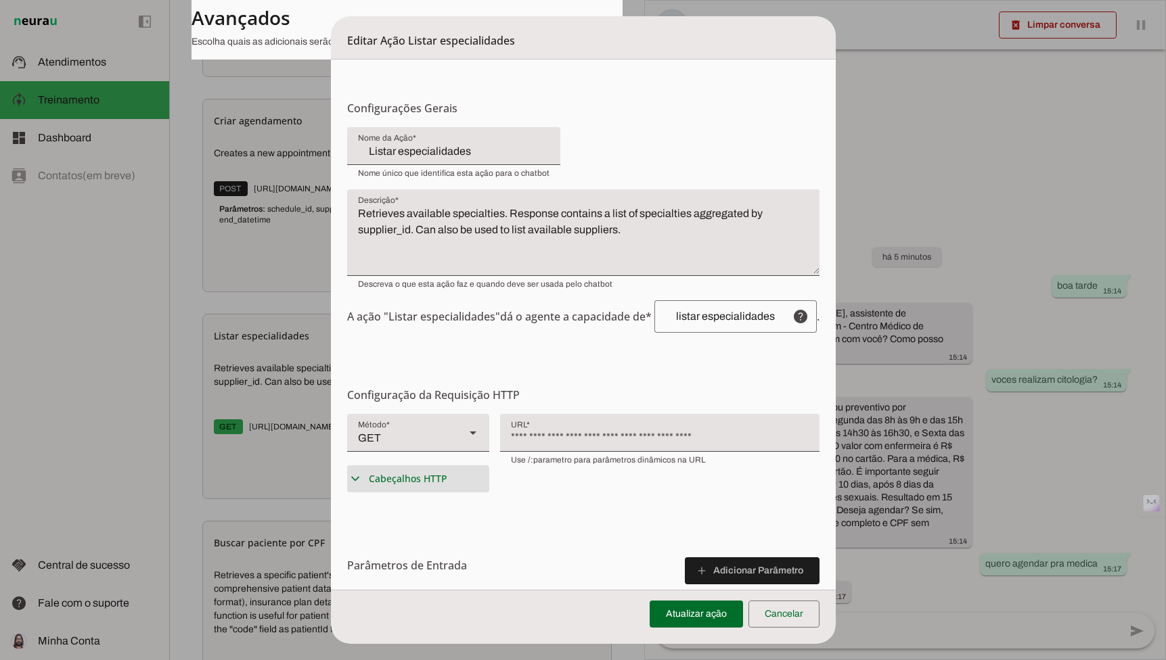
scroll to position [191, 0]
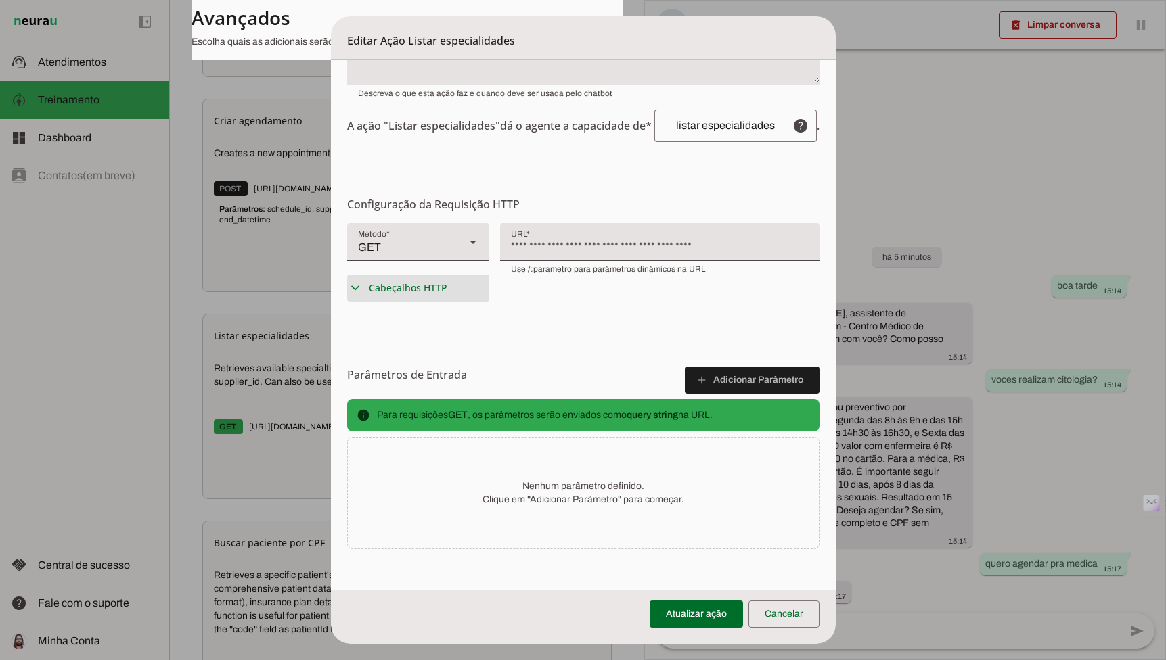
click at [400, 300] on summary "expand_more Cabeçalhos HTTP" at bounding box center [418, 288] width 142 height 27
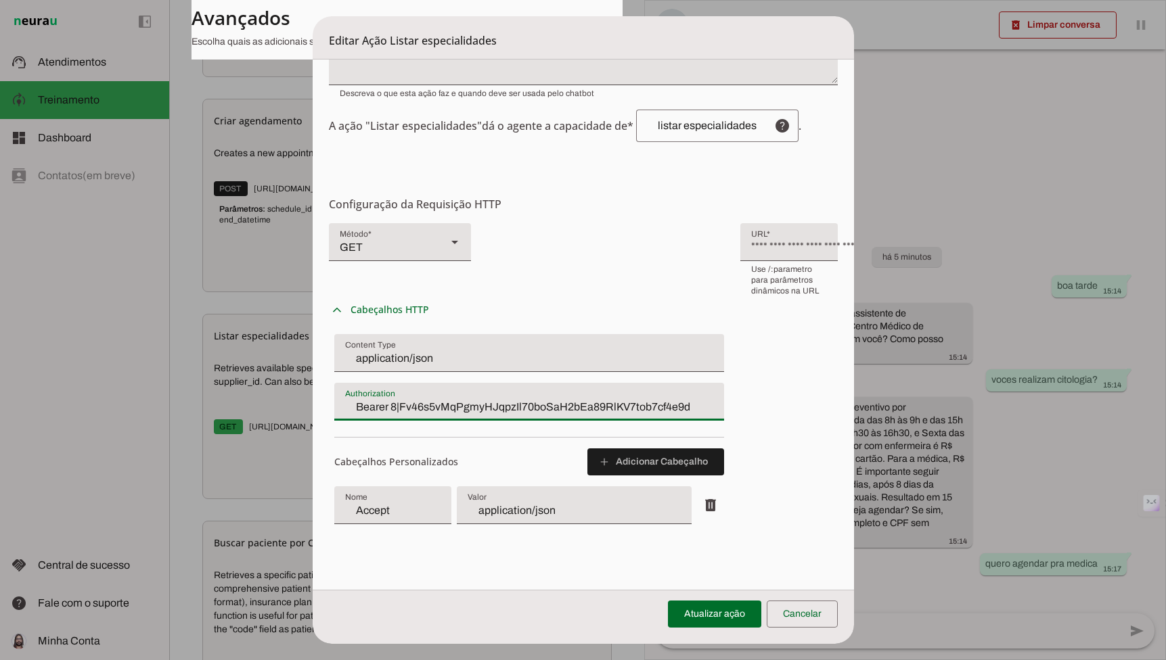
click at [380, 399] on input "Bearer 8|Fv46s5vMqPgmyHJqpzIl70boSaH2bEa89RlKV7tob7cf4e9d" at bounding box center [529, 407] width 368 height 16
type input "Bearer 9|yh5iIOmKRXxfQyV5uVctSr8s28PKRdIfWvkHukoa294d62dc"
type md-filled-text-field "Bearer 9|yh5iIOmKRXxfQyV5uVctSr8s28PKRdIfWvkHukoa294d62dc"
click at [704, 610] on span at bounding box center [714, 614] width 93 height 32
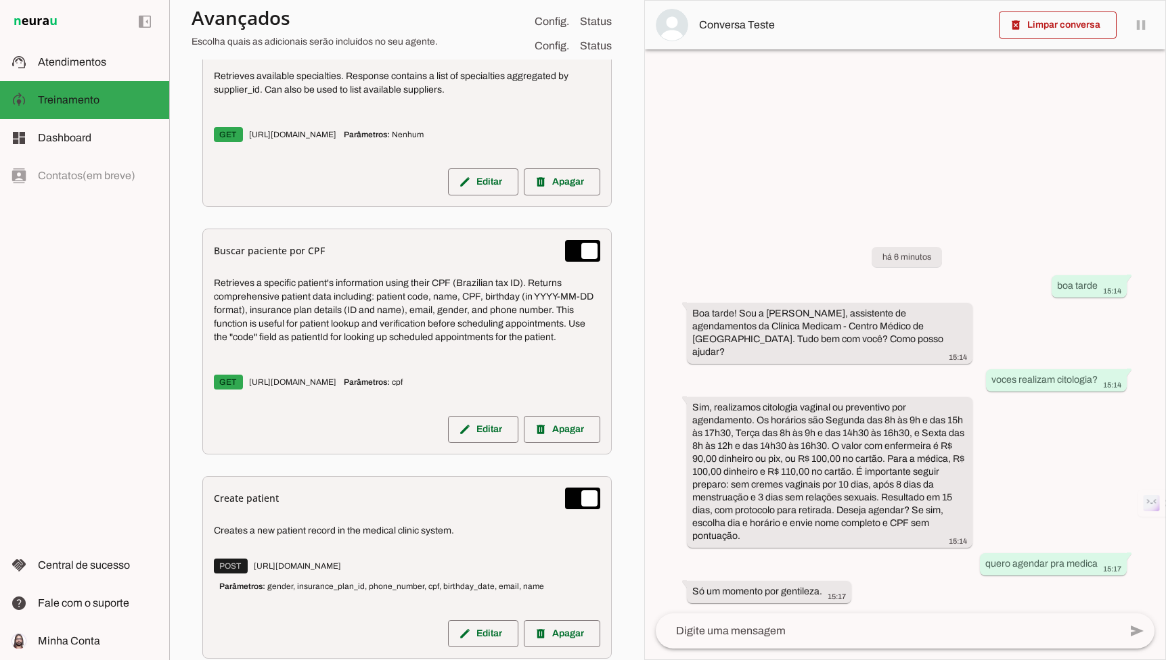
scroll to position [1178, 0]
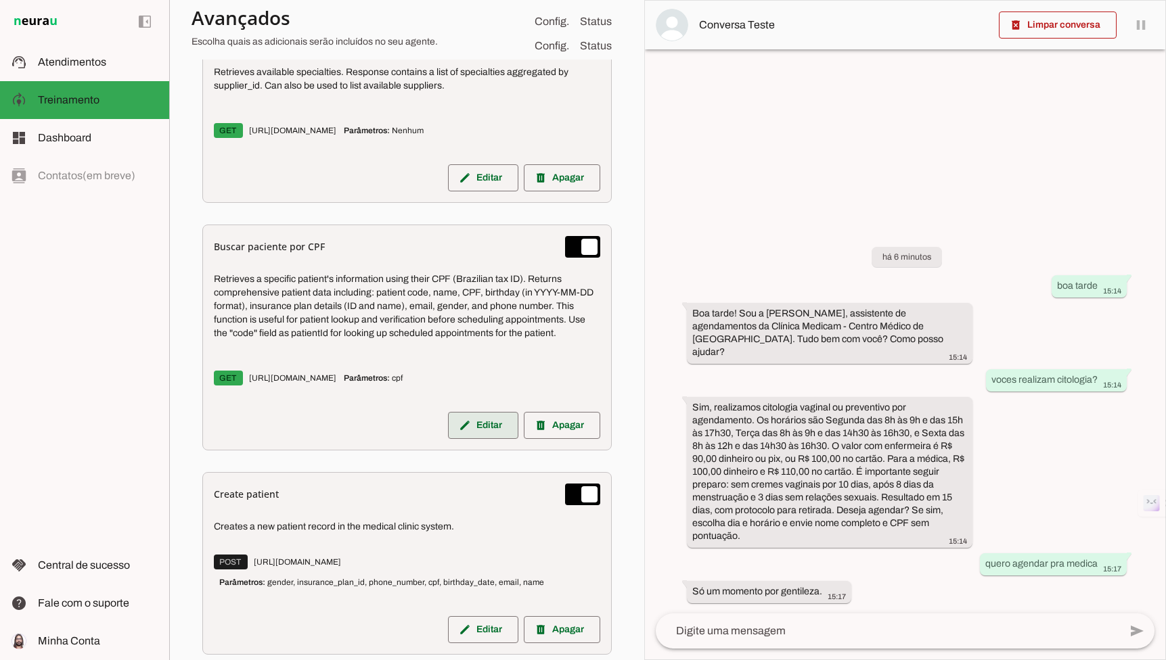
click at [457, 427] on span at bounding box center [483, 425] width 70 height 32
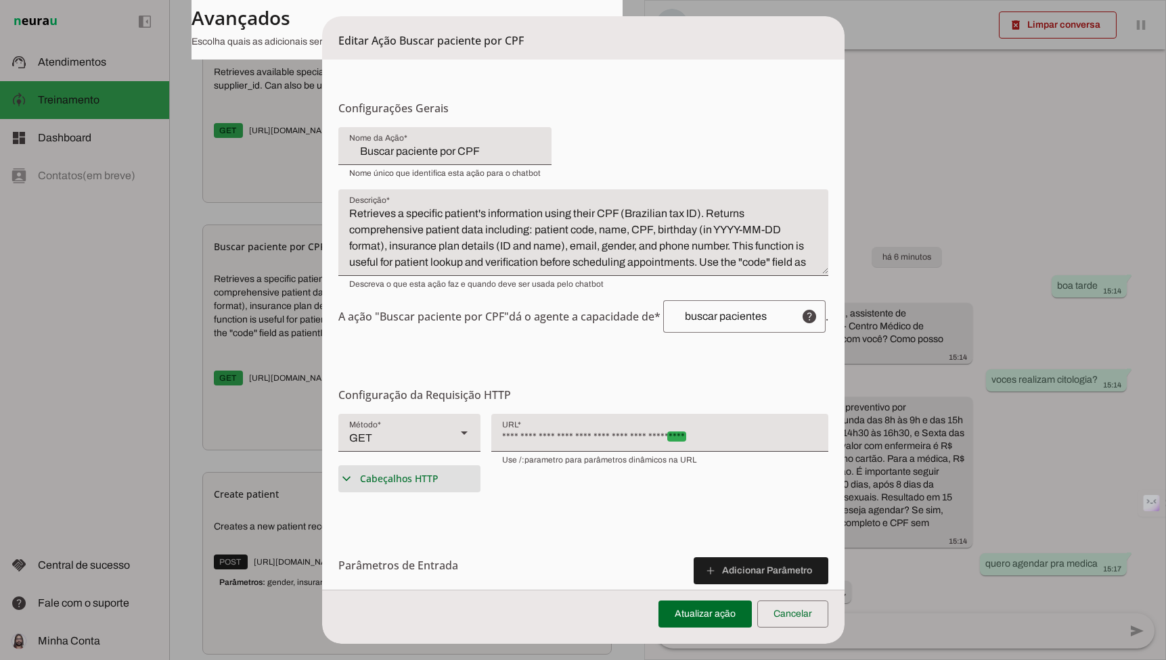
click at [408, 490] on summary "expand_more Cabeçalhos HTTP" at bounding box center [409, 478] width 142 height 27
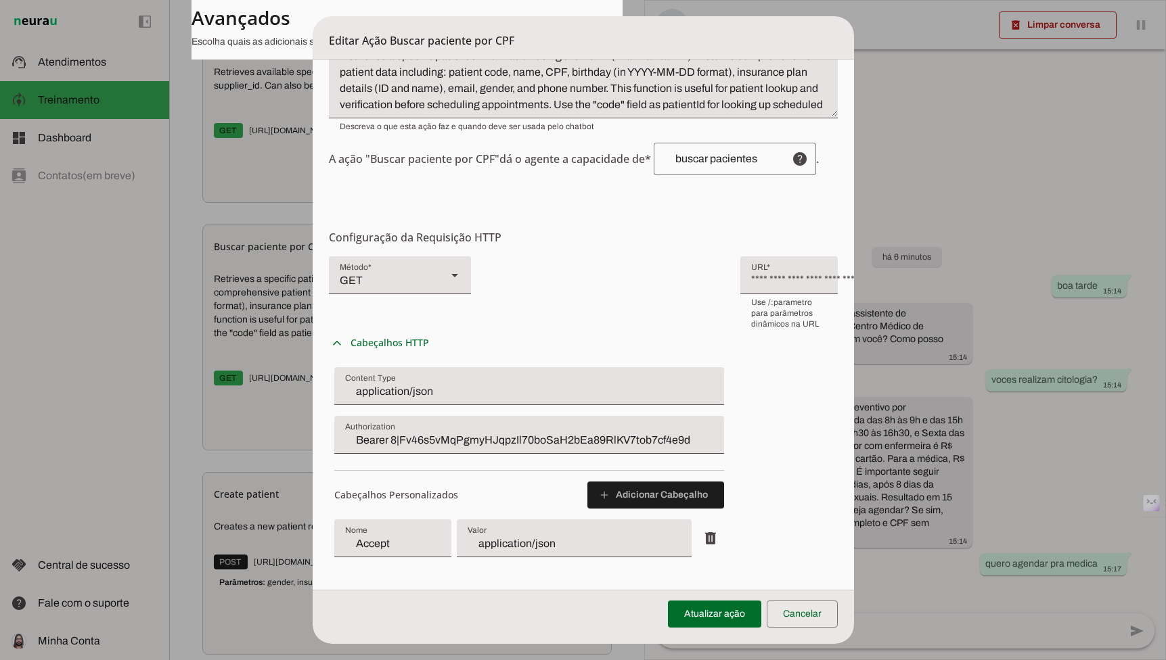
scroll to position [183, 0]
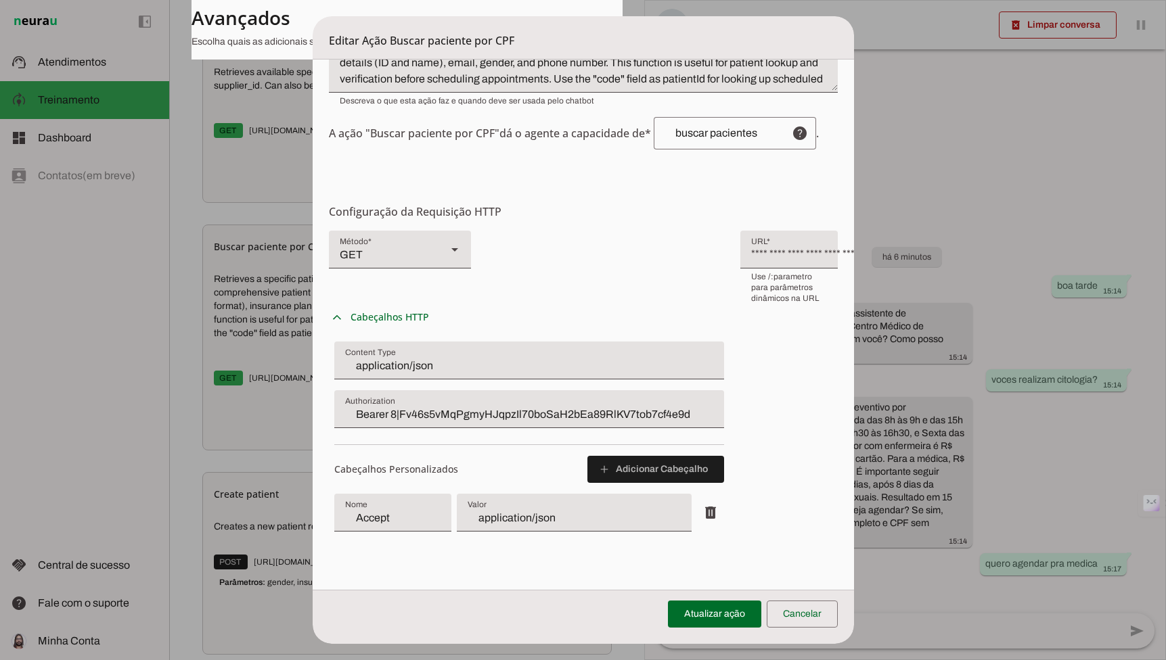
click at [380, 407] on input "Bearer 8|Fv46s5vMqPgmyHJqpzIl70boSaH2bEa89RlKV7tob7cf4e9d" at bounding box center [529, 415] width 368 height 16
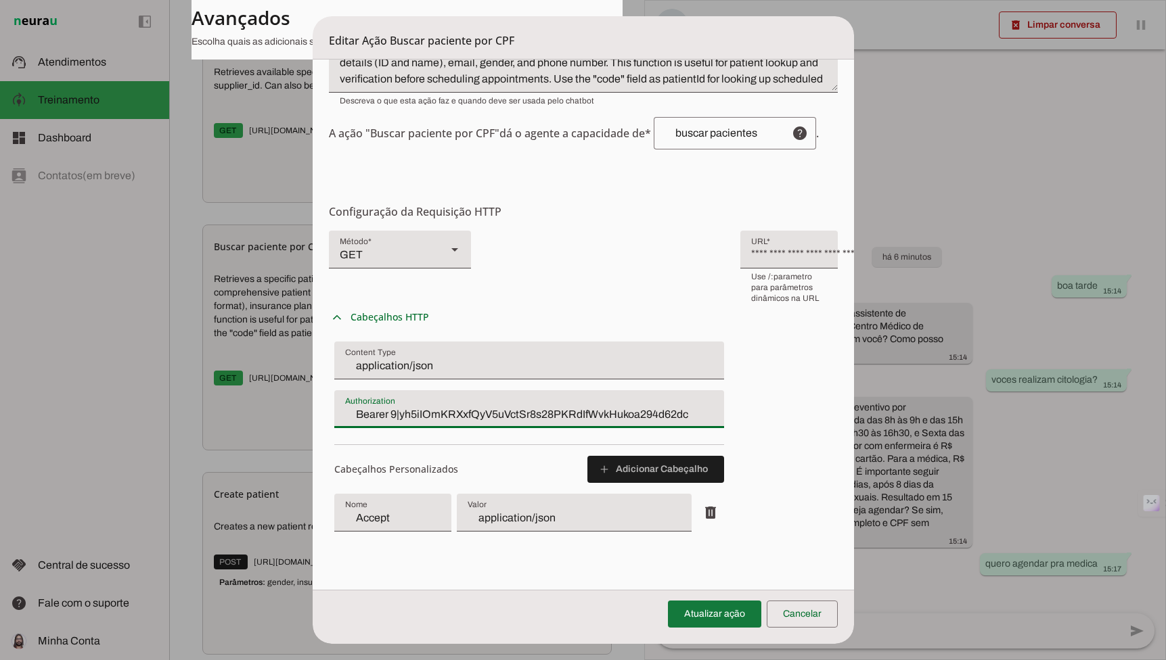
type input "Bearer 9|yh5iIOmKRXxfQyV5uVctSr8s28PKRdIfWvkHukoa294d62dc"
type md-filled-text-field "Bearer 9|yh5iIOmKRXxfQyV5uVctSr8s28PKRdIfWvkHukoa294d62dc"
click at [698, 610] on span at bounding box center [714, 614] width 93 height 32
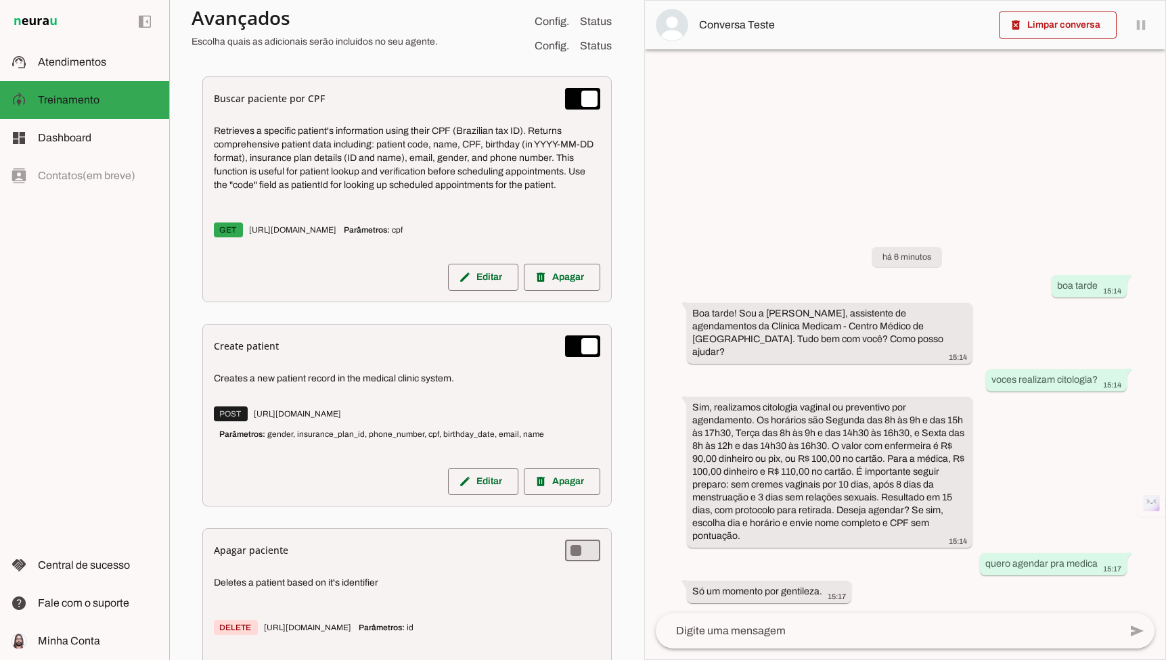
scroll to position [1367, 0]
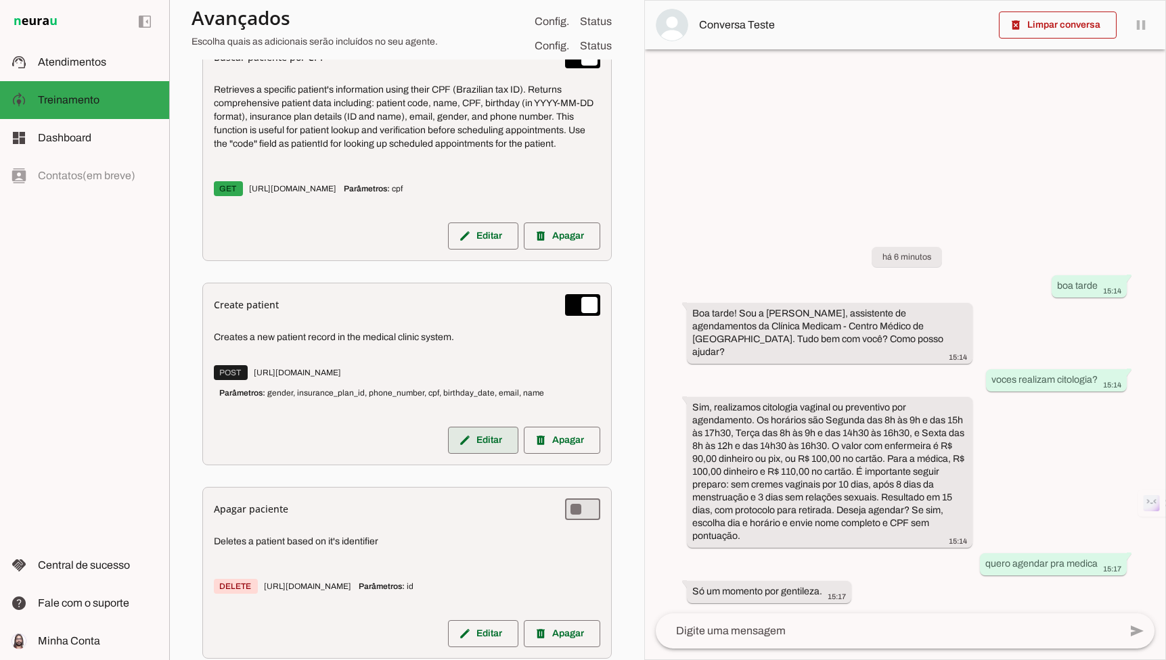
click at [0, 0] on slot "edit" at bounding box center [0, 0] width 0 height 0
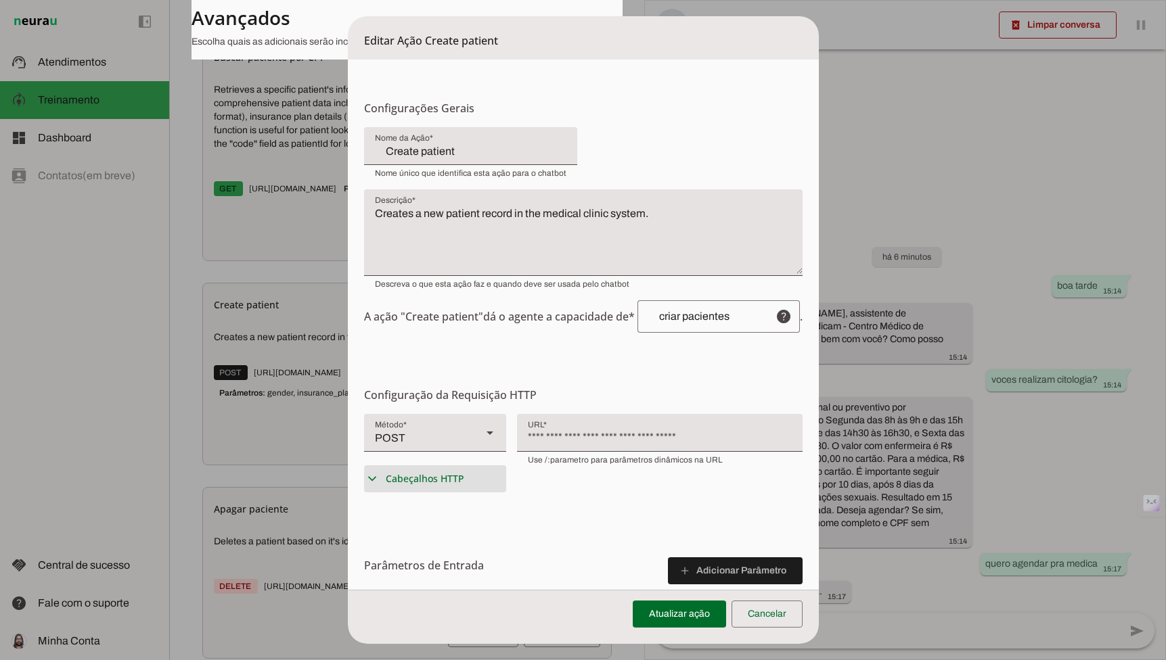
click at [457, 487] on summary "expand_more Cabeçalhos HTTP" at bounding box center [435, 478] width 142 height 27
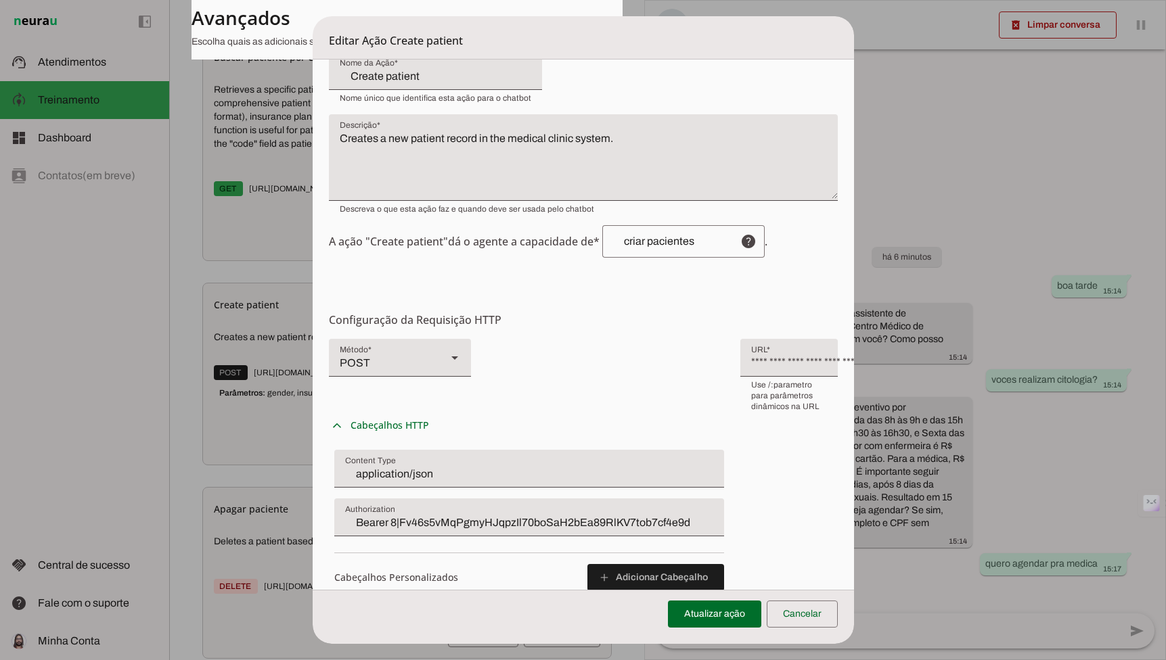
scroll to position [130, 0]
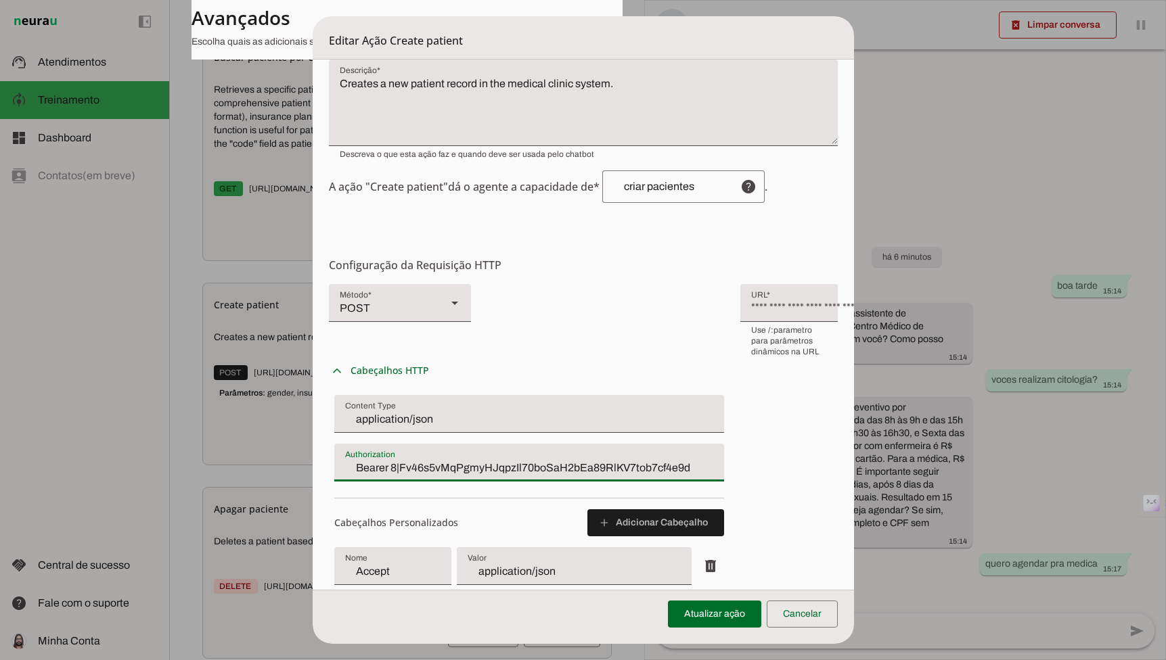
click at [380, 461] on input "Bearer 8|Fv46s5vMqPgmyHJqpzIl70boSaH2bEa89RlKV7tob7cf4e9d" at bounding box center [529, 468] width 368 height 16
type input "Bearer 9|yh5iIOmKRXxfQyV5uVctSr8s28PKRdIfWvkHukoa294d62dc"
type md-filled-text-field "Bearer 9|yh5iIOmKRXxfQyV5uVctSr8s28PKRdIfWvkHukoa294d62dc"
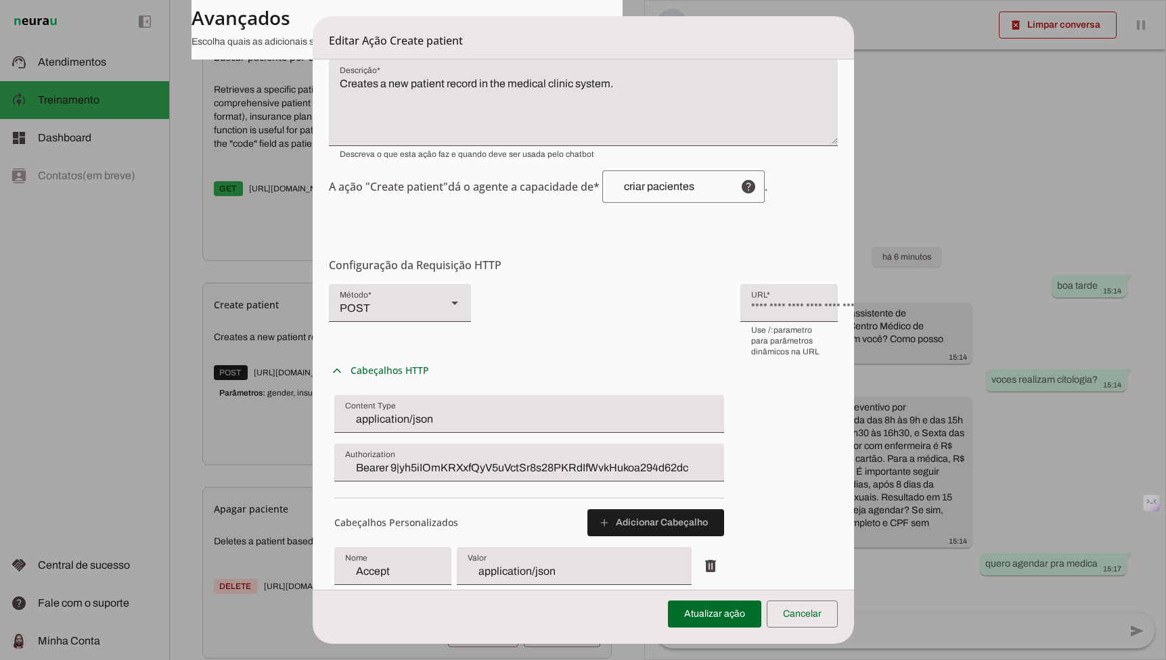
click at [689, 593] on div "Atualizar ação Cancelar" at bounding box center [583, 617] width 541 height 54
click at [689, 620] on span at bounding box center [714, 614] width 93 height 32
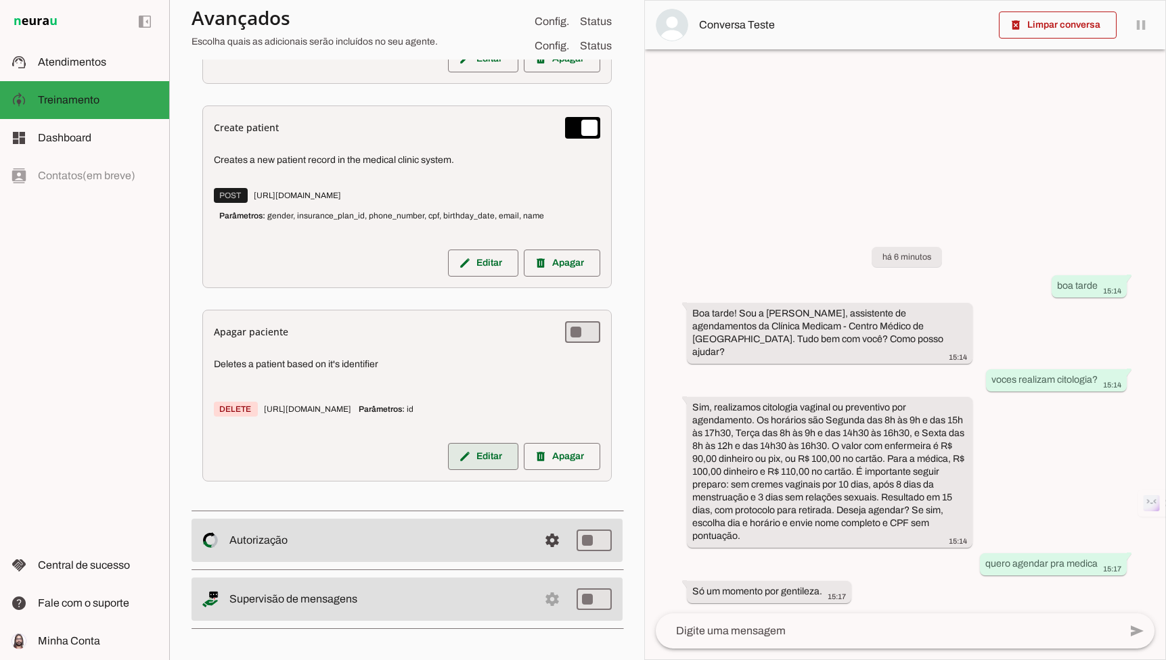
click at [472, 453] on span at bounding box center [483, 456] width 70 height 32
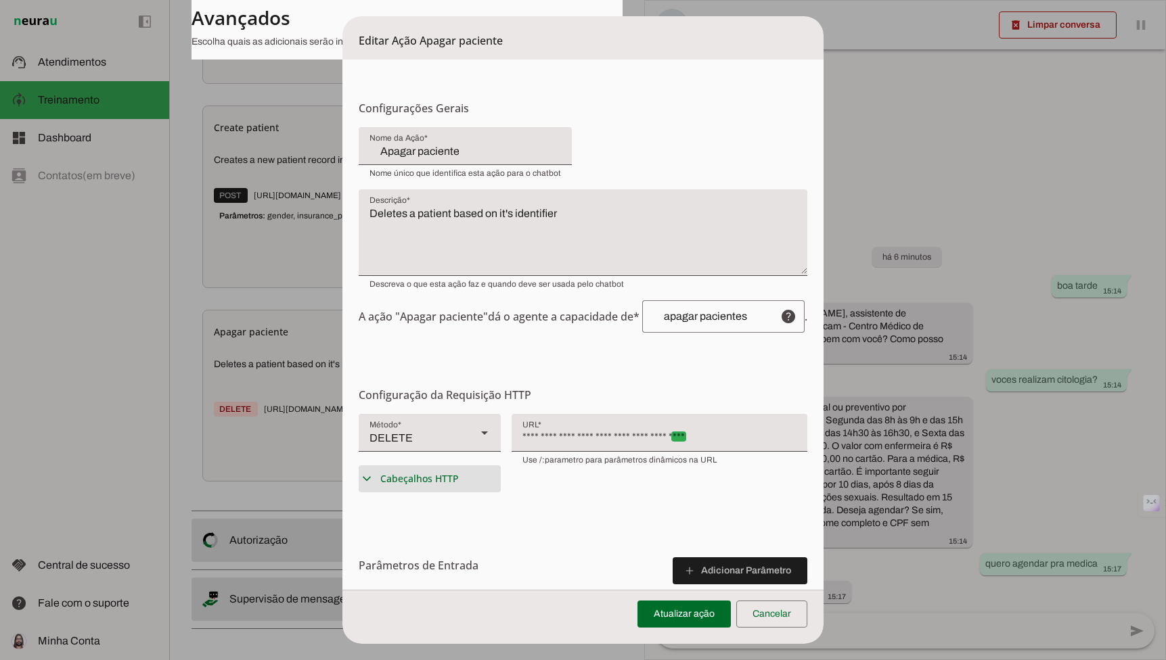
click at [454, 484] on span "Cabeçalhos HTTP" at bounding box center [419, 479] width 78 height 14
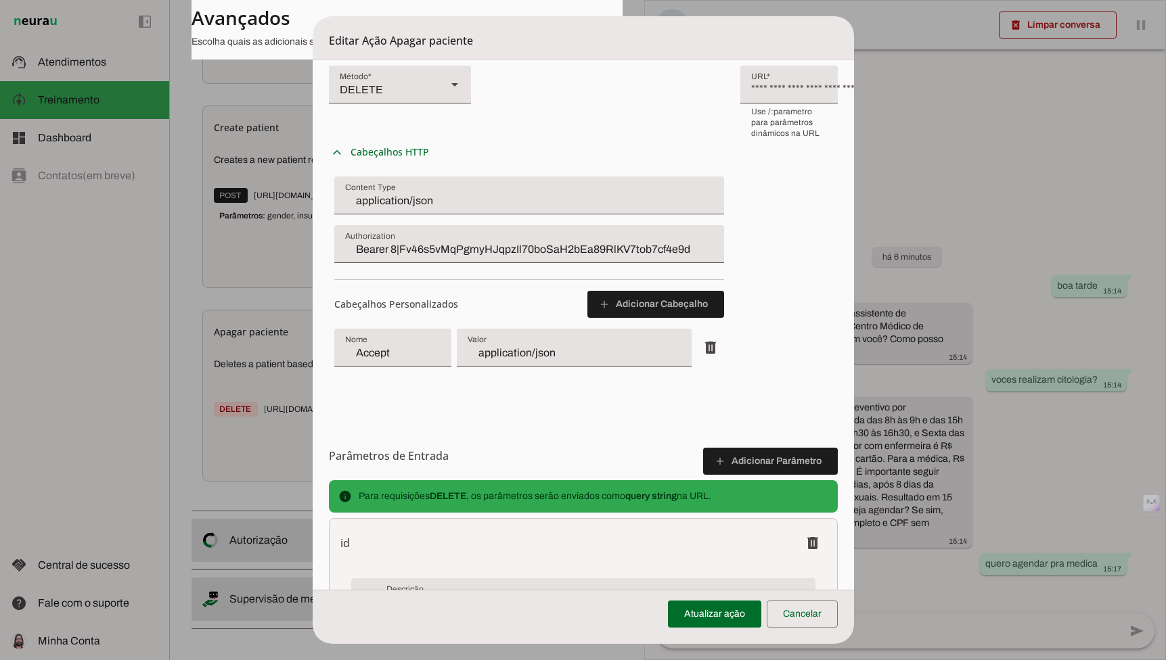
drag, startPoint x: 378, startPoint y: 241, endPoint x: 390, endPoint y: 246, distance: 13.3
click at [378, 242] on input "Bearer 8|Fv46s5vMqPgmyHJqpzIl70boSaH2bEa89RlKV7tob7cf4e9d" at bounding box center [529, 250] width 368 height 16
type input "Bearer 9|yh5iIOmKRXxfQyV5uVctSr8s28PKRdIfWvkHukoa294d62dc"
type md-filled-text-field "Bearer 9|yh5iIOmKRXxfQyV5uVctSr8s28PKRdIfWvkHukoa294d62dc"
click at [704, 622] on span at bounding box center [714, 614] width 93 height 32
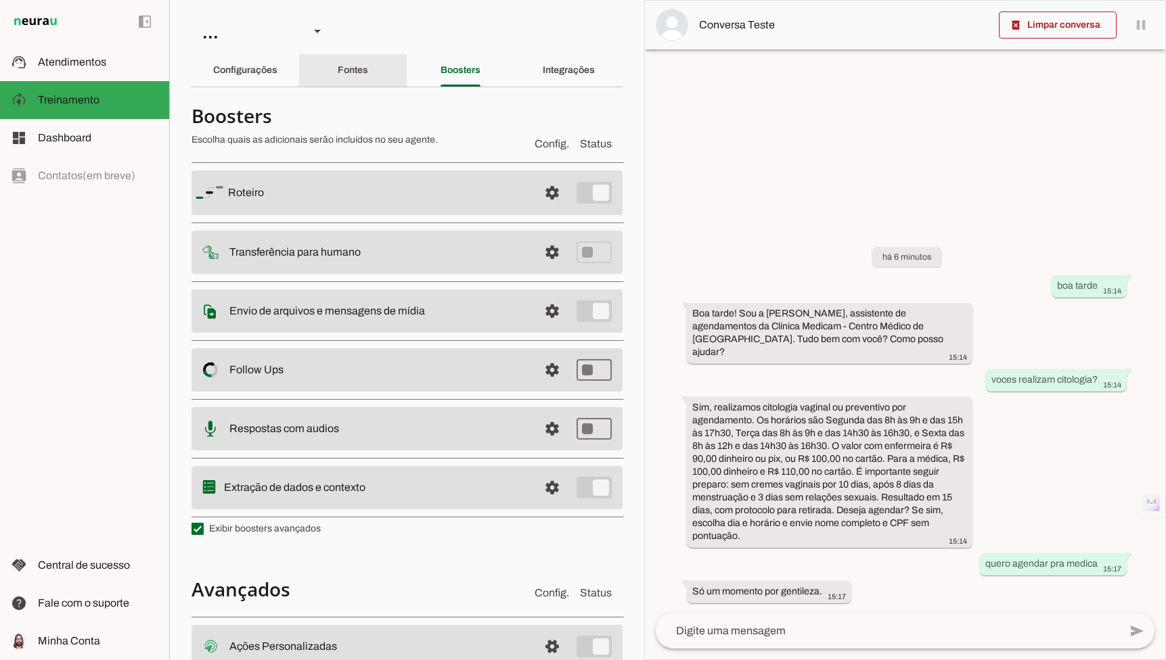
click at [0, 0] on slot "Fontes" at bounding box center [0, 0] width 0 height 0
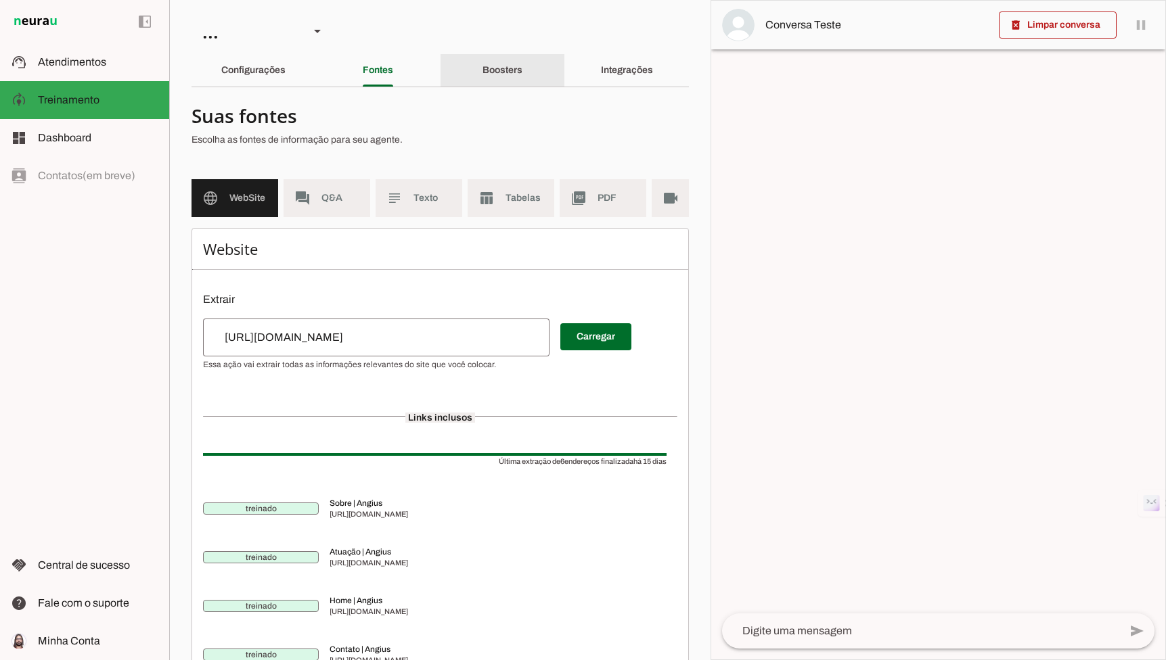
click at [511, 77] on div "Boosters" at bounding box center [502, 70] width 40 height 32
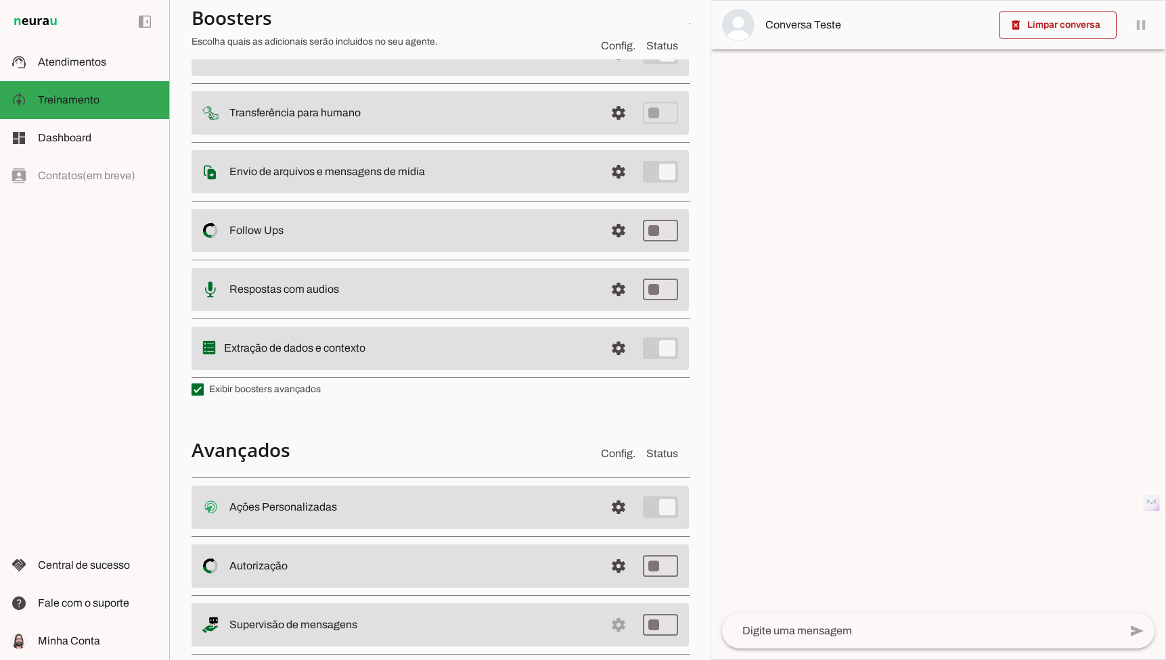
scroll to position [156, 0]
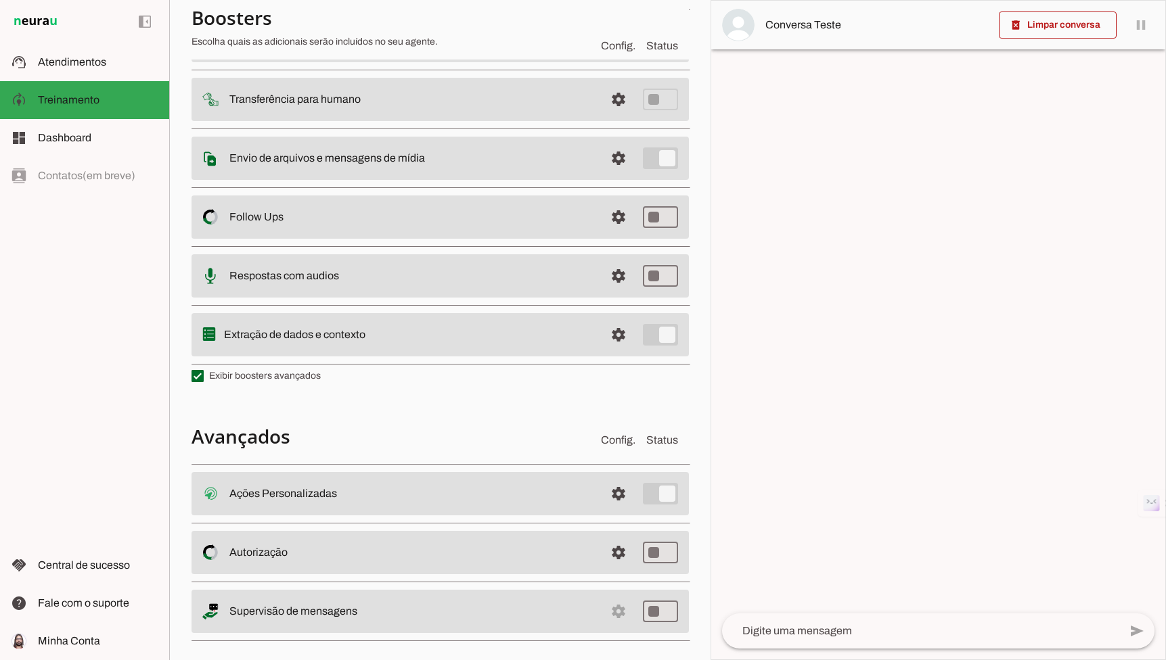
click at [252, 375] on label "Exibir boosters avançados" at bounding box center [255, 376] width 129 height 14
click at [204, 375] on md-checkbox at bounding box center [197, 376] width 12 height 12
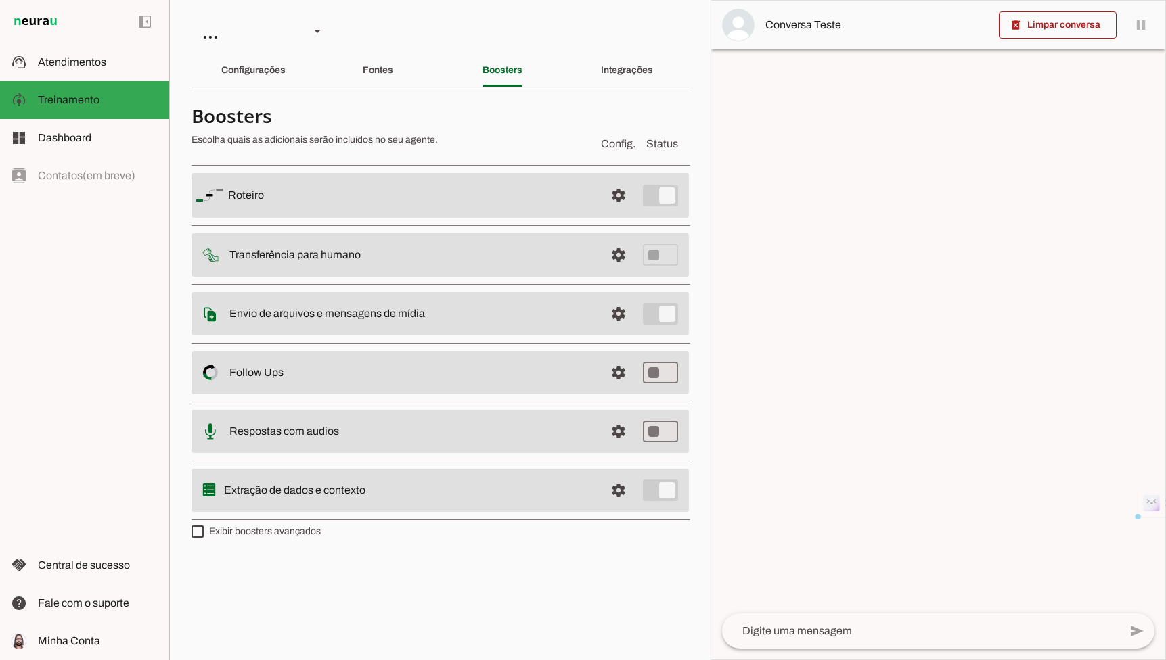
click at [0, 0] on slot "Follow Ups Controle de Interações Proativas (Follow Up) O Agente permite que vo…" at bounding box center [0, 0] width 0 height 0
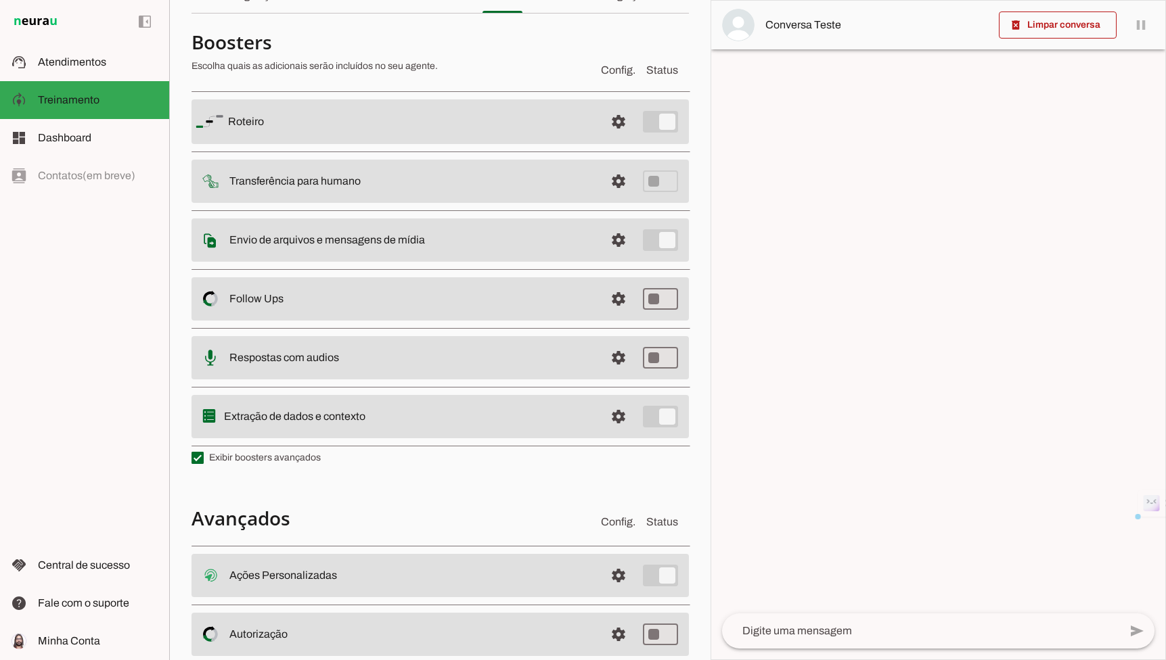
scroll to position [168, 0]
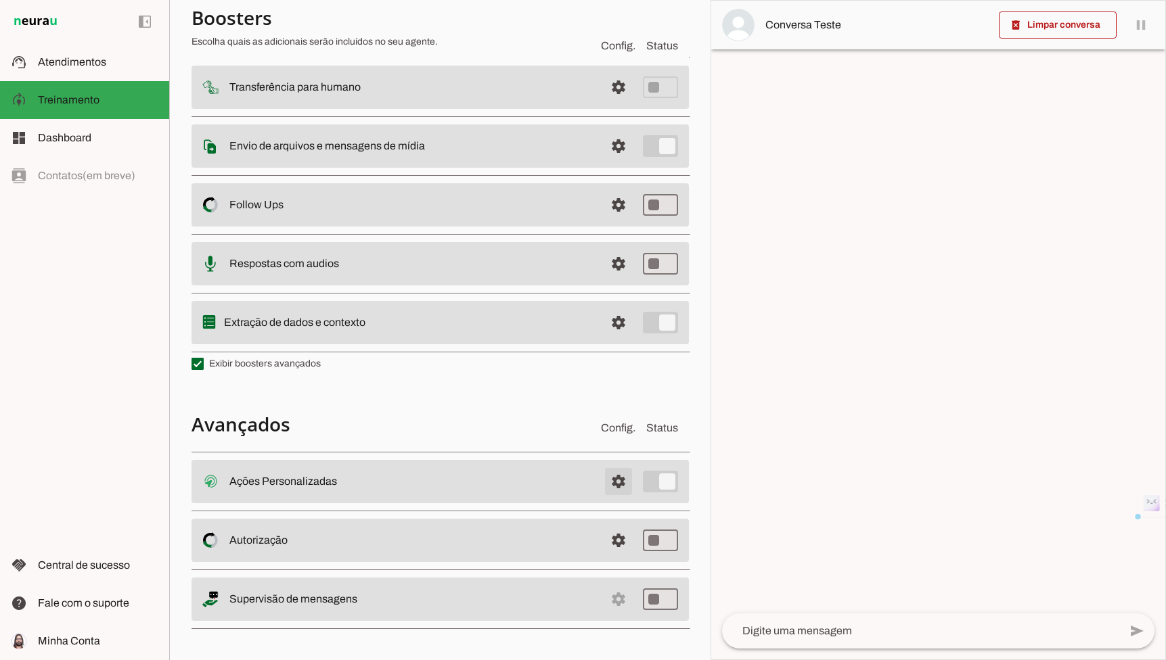
click at [612, 477] on span at bounding box center [618, 481] width 32 height 32
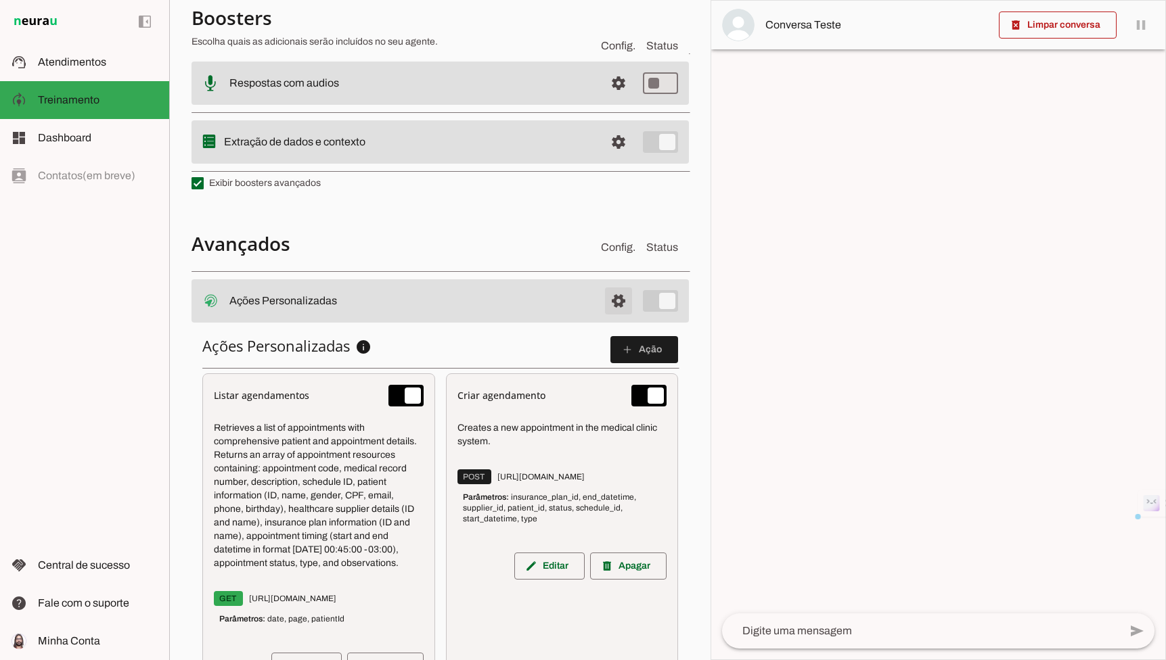
scroll to position [436, 0]
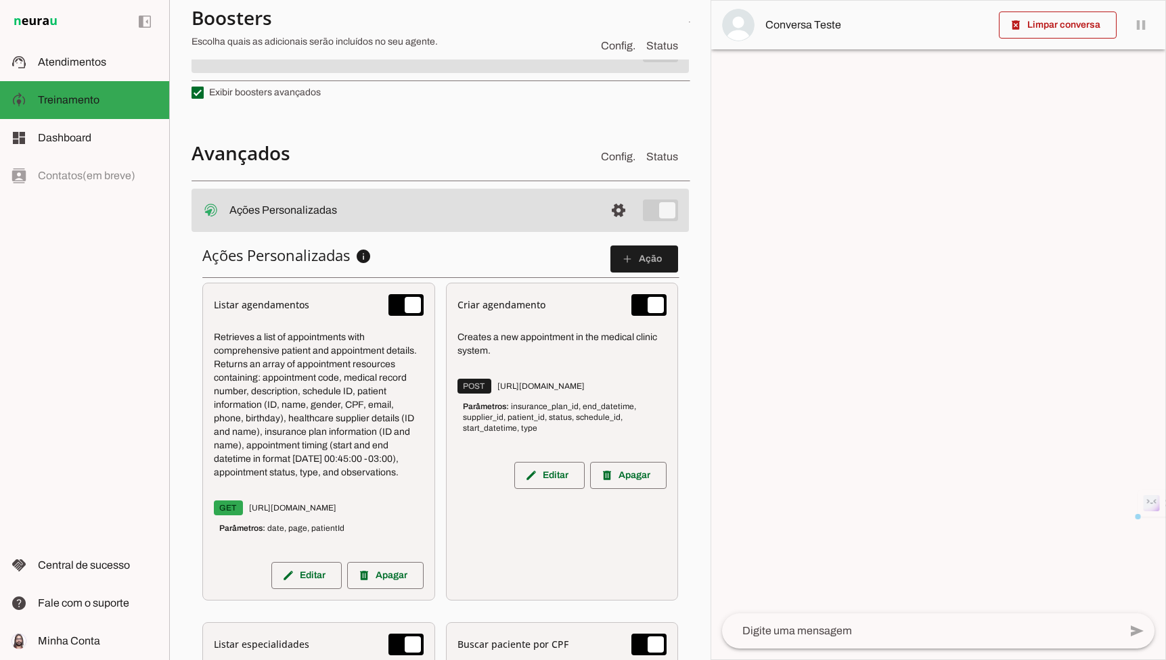
click at [301, 593] on div "Listar agendamentos Retrieves a list of appointments with comprehensive patient…" at bounding box center [318, 442] width 233 height 318
click at [306, 585] on span at bounding box center [306, 575] width 70 height 32
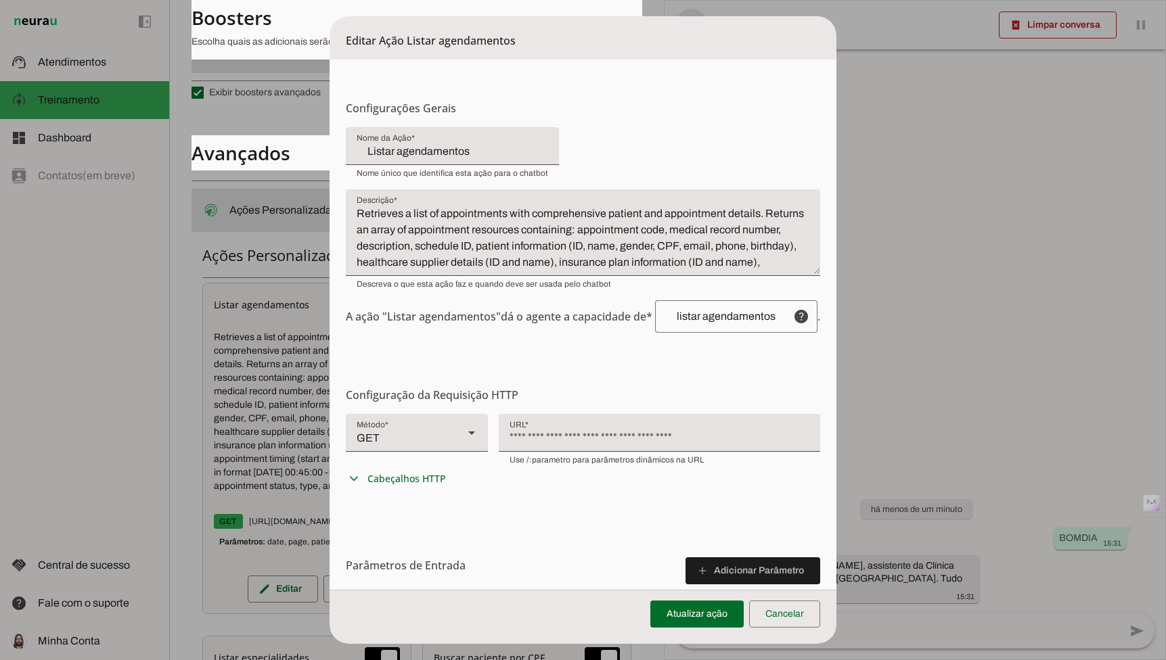
click at [432, 469] on summary "expand_more Cabeçalhos HTTP" at bounding box center [417, 478] width 142 height 27
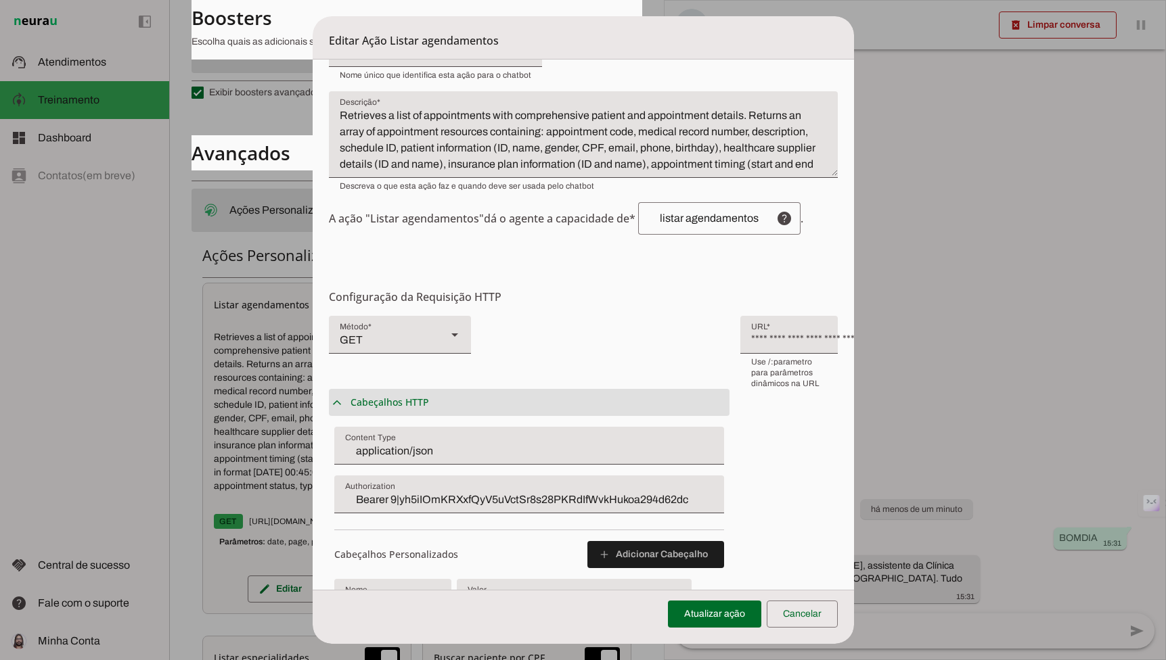
scroll to position [152, 0]
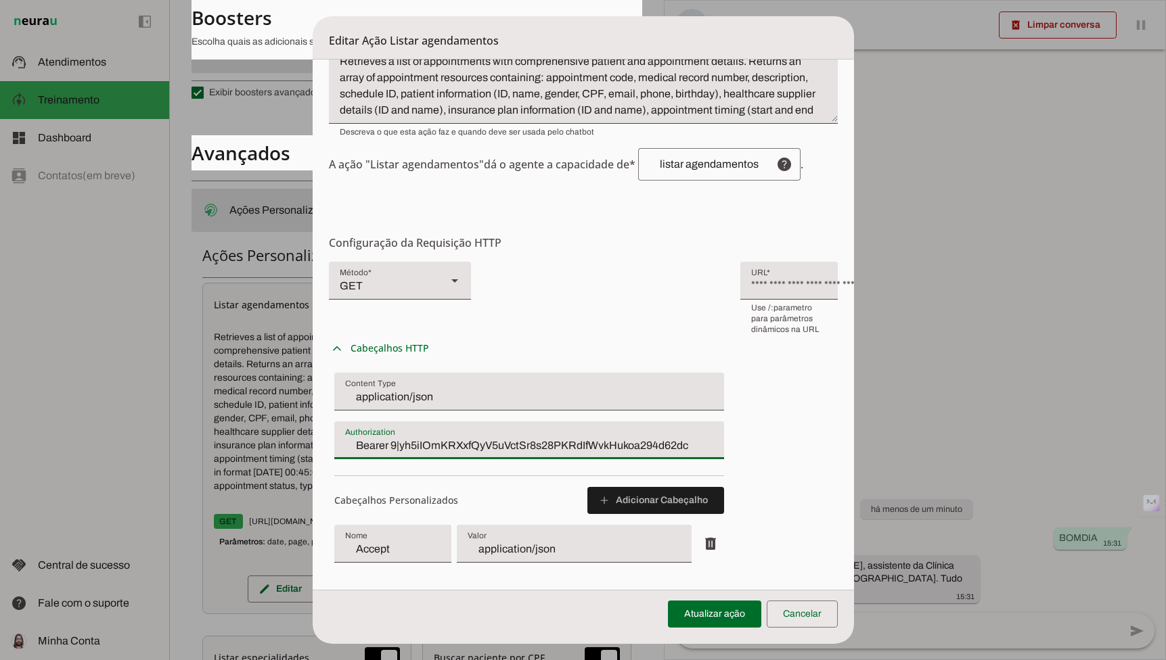
click at [376, 438] on input "Bearer 9|yh5iIOmKRXxfQyV5uVctSr8s28PKRdIfWvkHukoa294d62dc" at bounding box center [529, 446] width 368 height 16
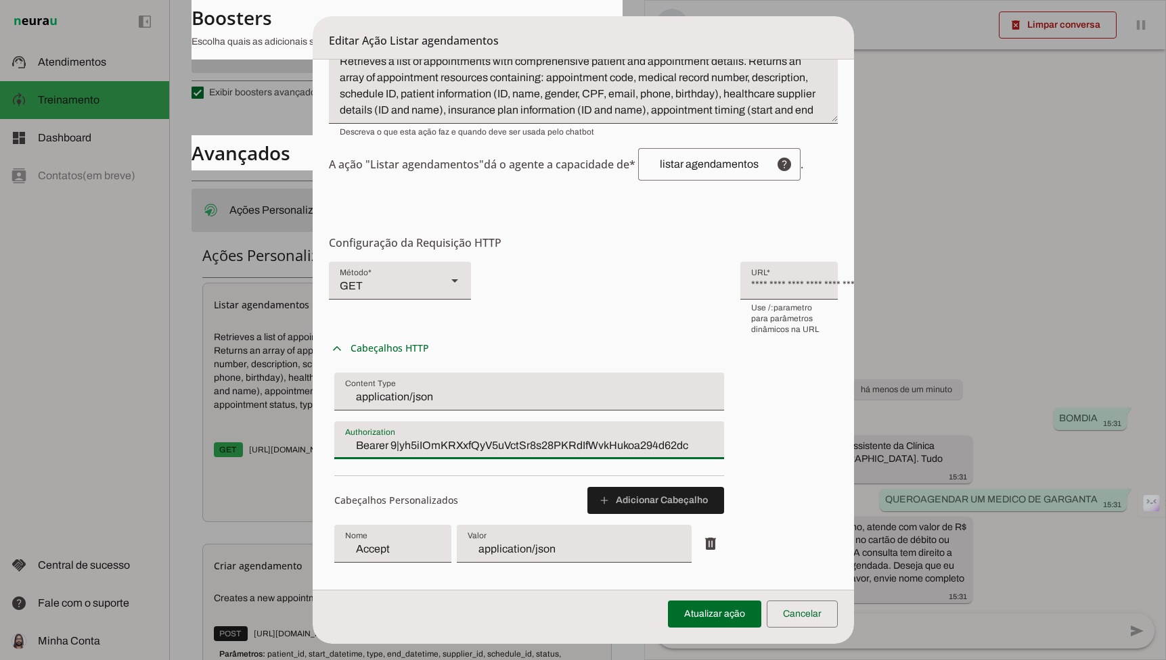
paste input "8|Fv46s5vMqPgmyHJqpzIl70boSaH2bEa89RlKV7tob7cf4e9d"
type input "Bearer 8|Fv46s5vMqPgmyHJqpzIl70boSaH2bEa89RlKV7tob7cf4e9d"
type md-filled-text-field "Bearer 8|Fv46s5vMqPgmyHJqpzIl70boSaH2bEa89RlKV7tob7cf4e9d"
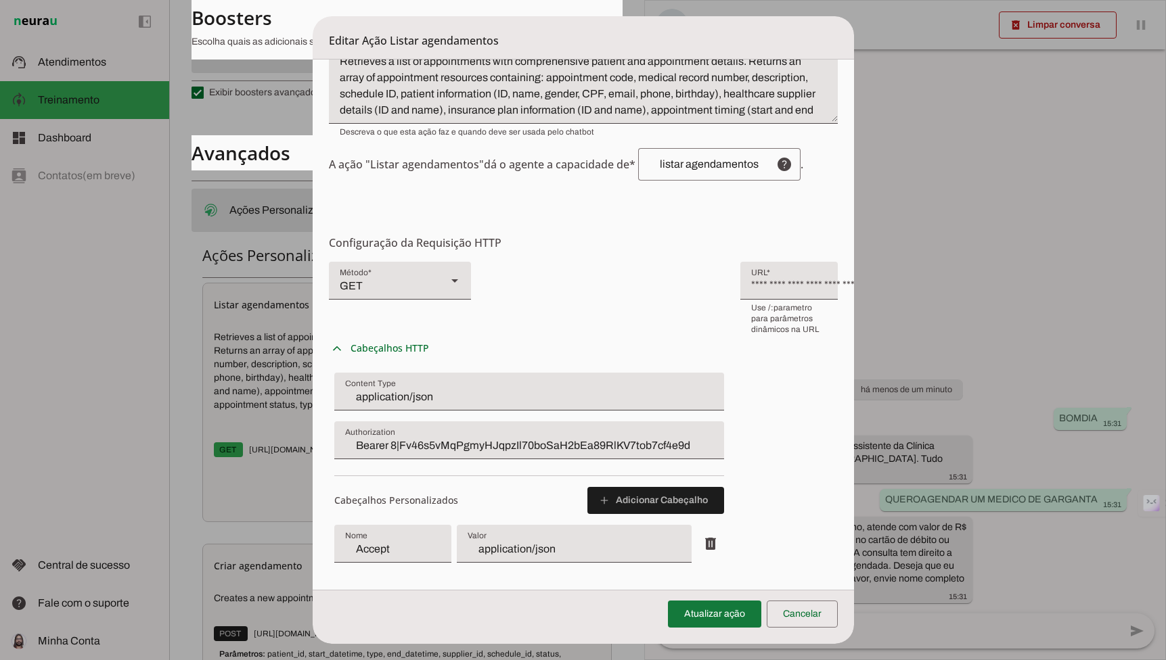
click at [700, 605] on span at bounding box center [714, 614] width 93 height 32
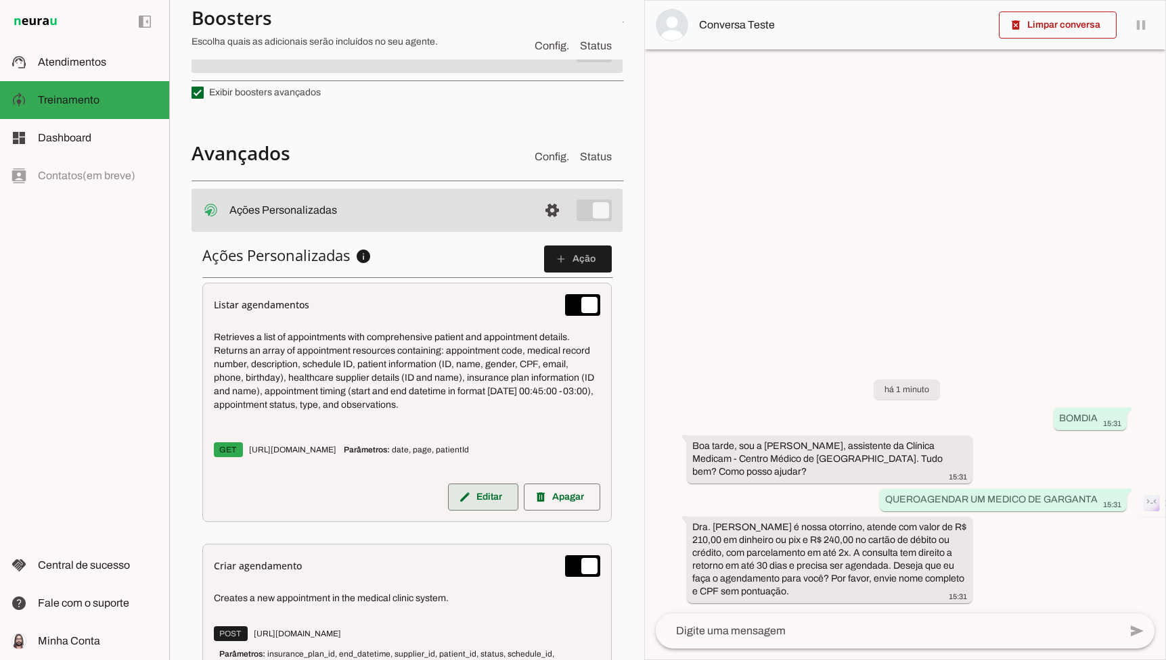
click at [475, 486] on span at bounding box center [483, 497] width 70 height 32
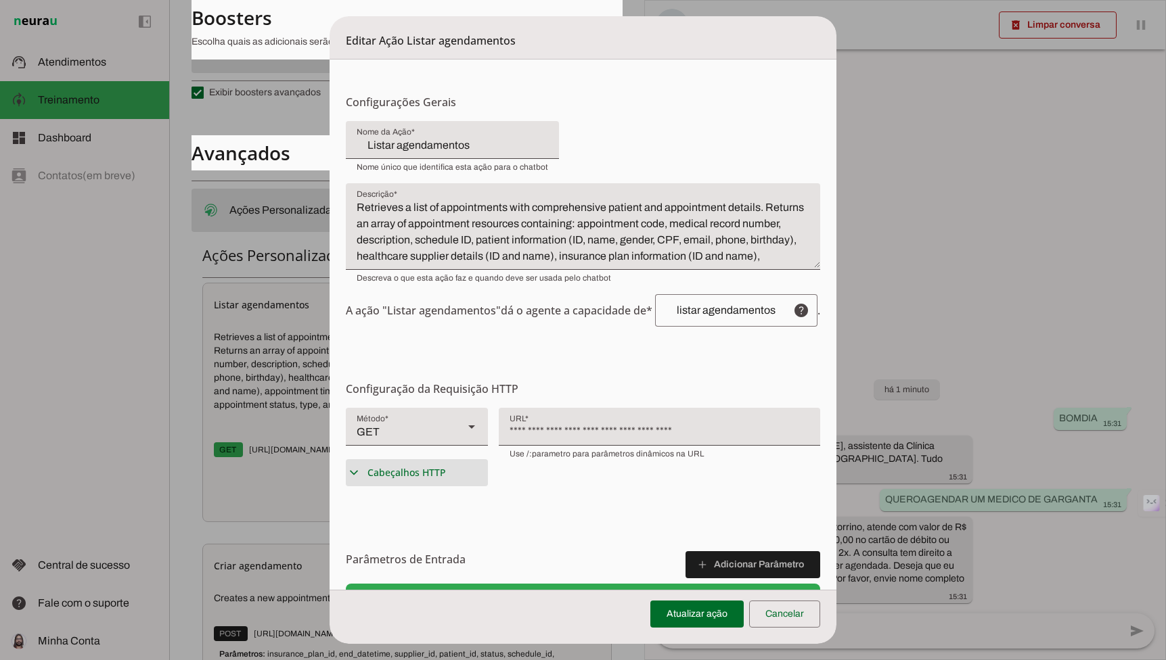
click at [415, 470] on span "Cabeçalhos HTTP" at bounding box center [406, 473] width 78 height 14
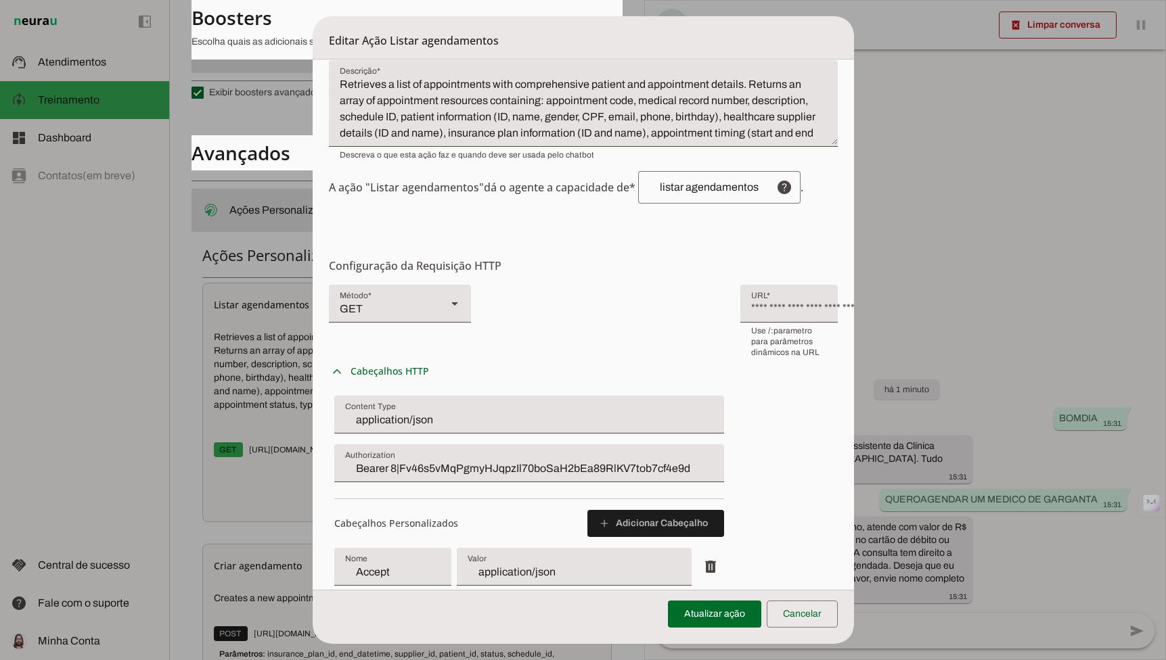
scroll to position [168, 0]
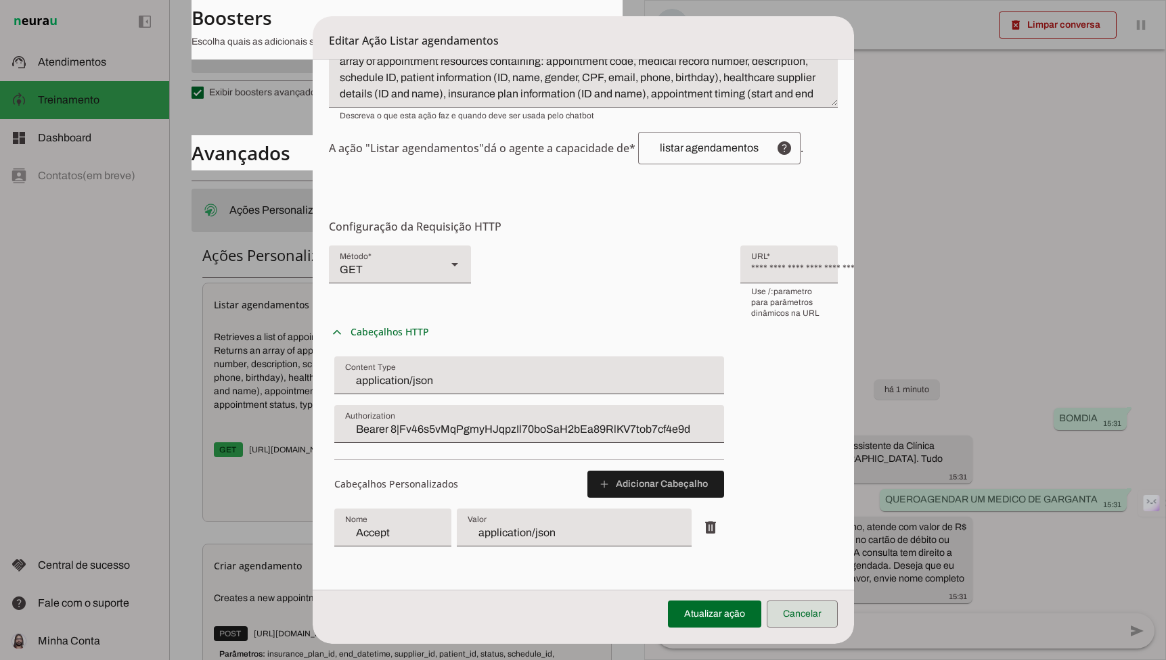
click at [800, 614] on span at bounding box center [802, 614] width 71 height 32
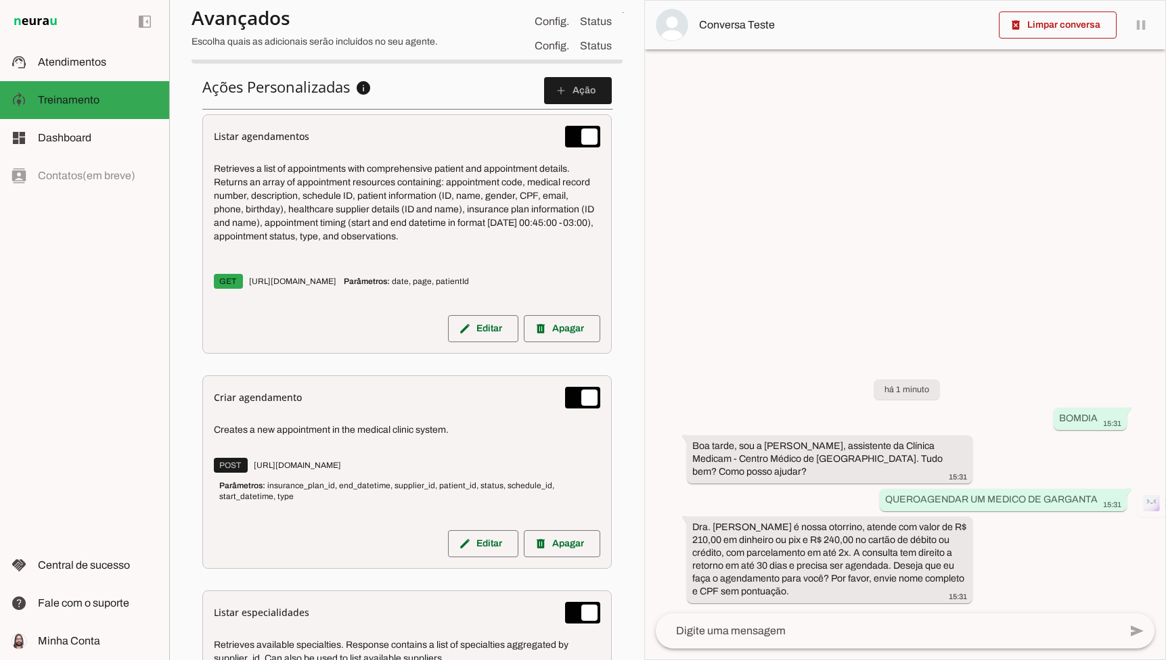
scroll to position [674, 0]
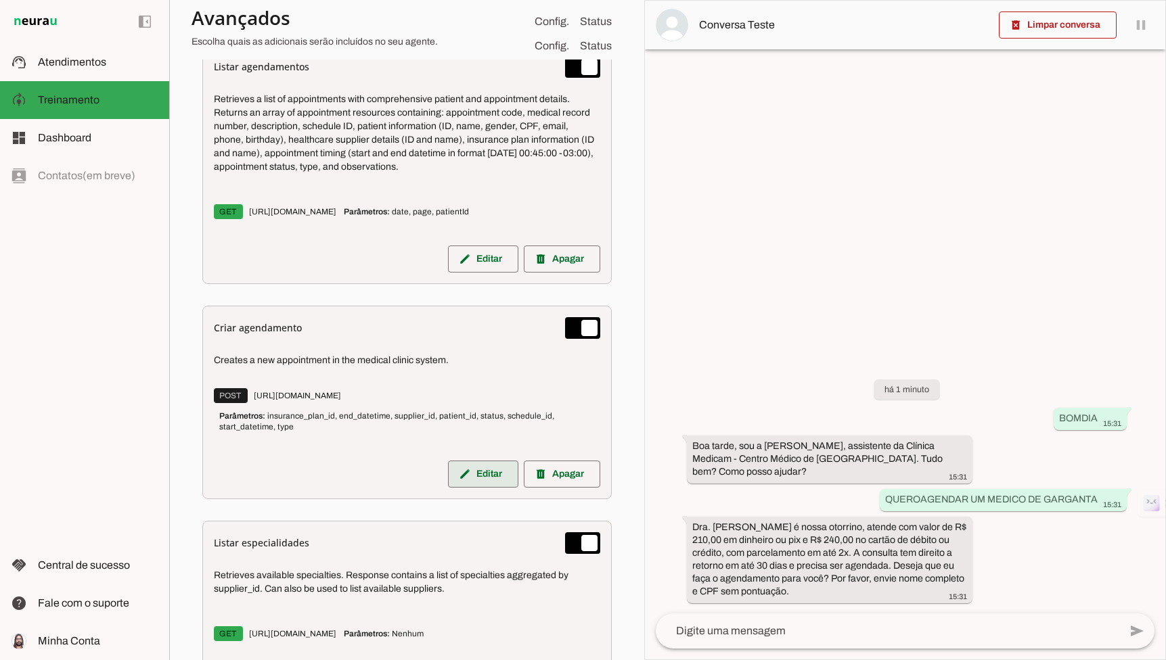
click at [454, 463] on span at bounding box center [483, 474] width 70 height 32
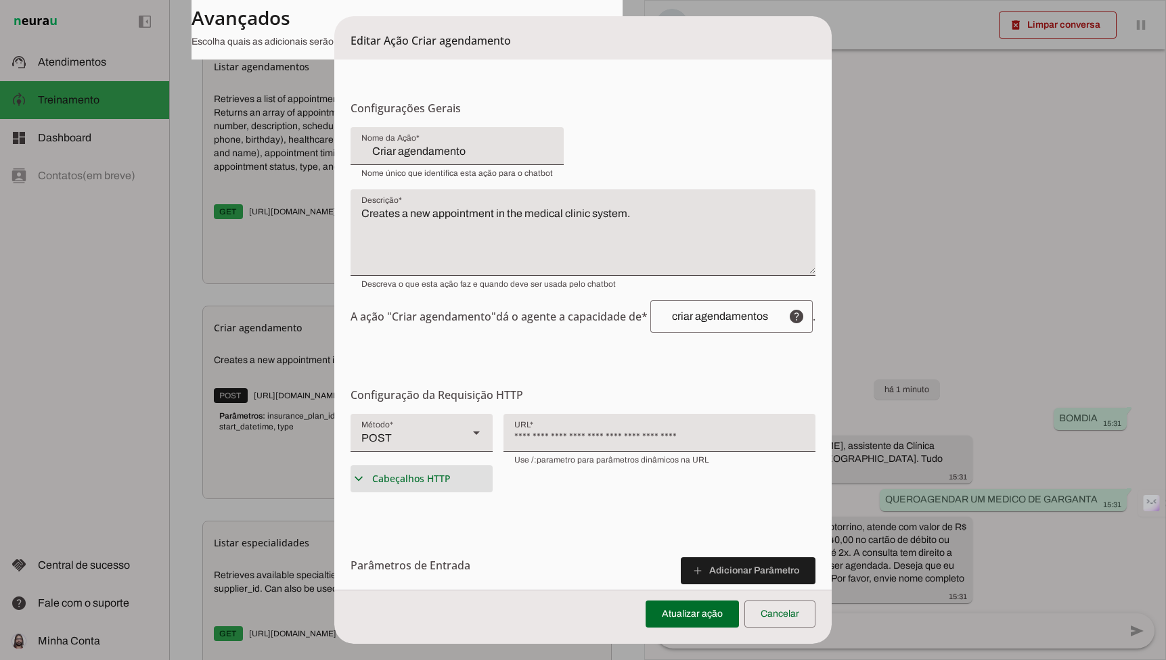
click at [447, 483] on span "Cabeçalhos HTTP" at bounding box center [411, 479] width 78 height 14
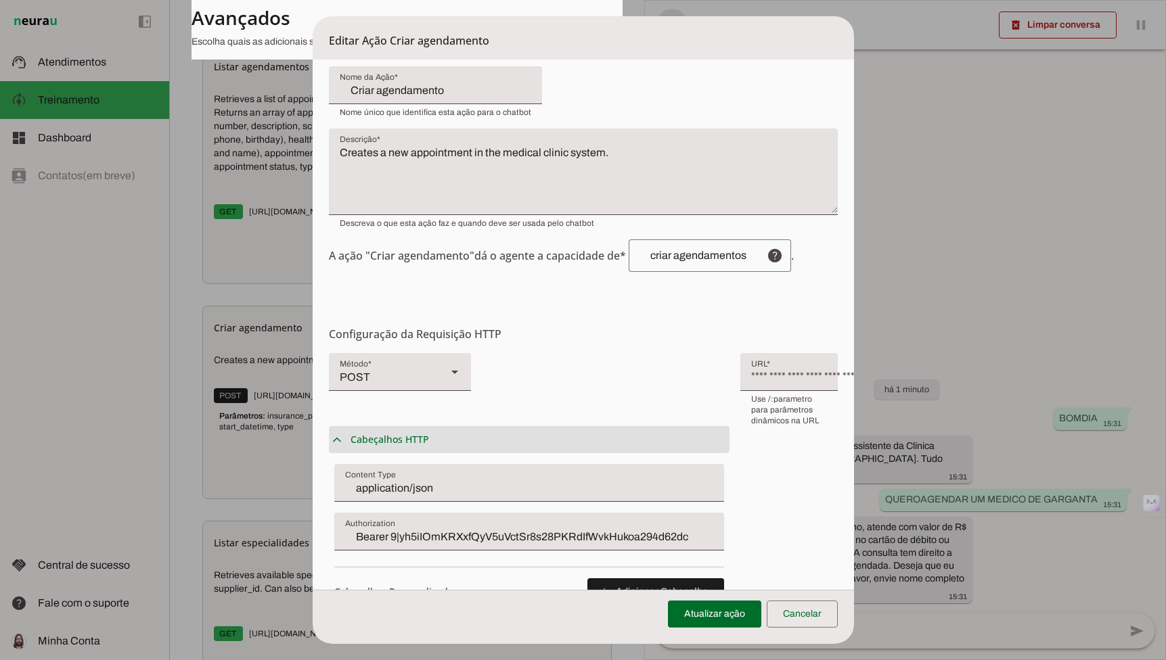
scroll to position [91, 0]
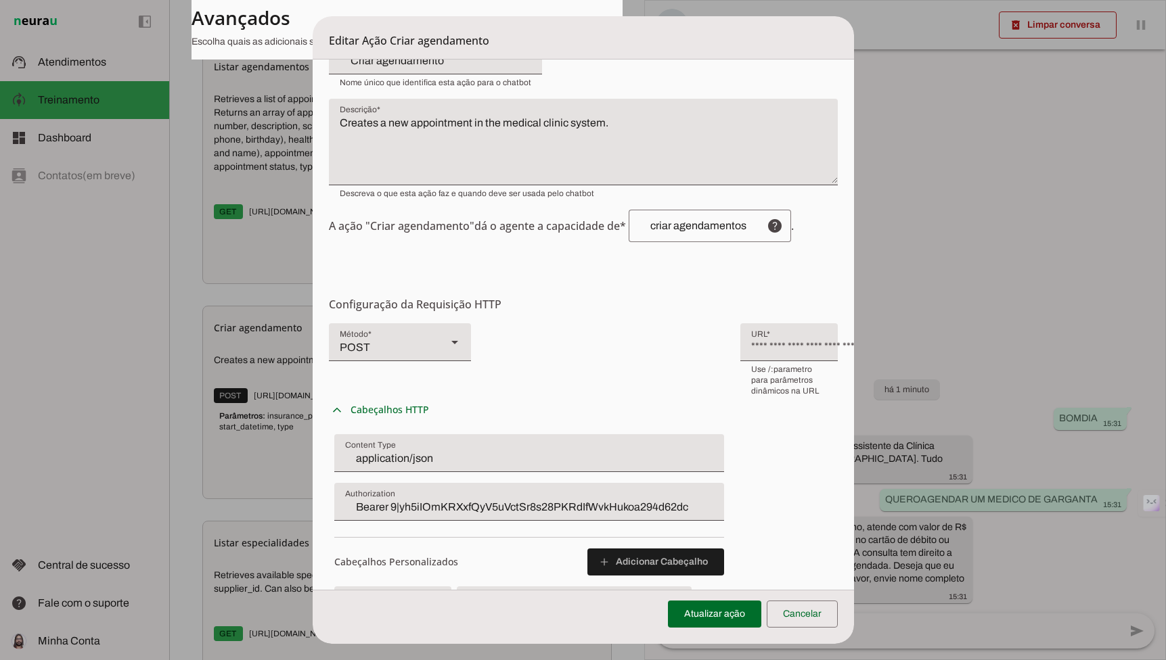
click at [380, 499] on input "Bearer 9|yh5iIOmKRXxfQyV5uVctSr8s28PKRdIfWvkHukoa294d62dc" at bounding box center [529, 507] width 368 height 16
type input "Bearer 8|Fv46s5vMqPgmyHJqpzIl70boSaH2bEa89RlKV7tob7cf4e9d"
type md-filled-text-field "Bearer 8|Fv46s5vMqPgmyHJqpzIl70boSaH2bEa89RlKV7tob7cf4e9d"
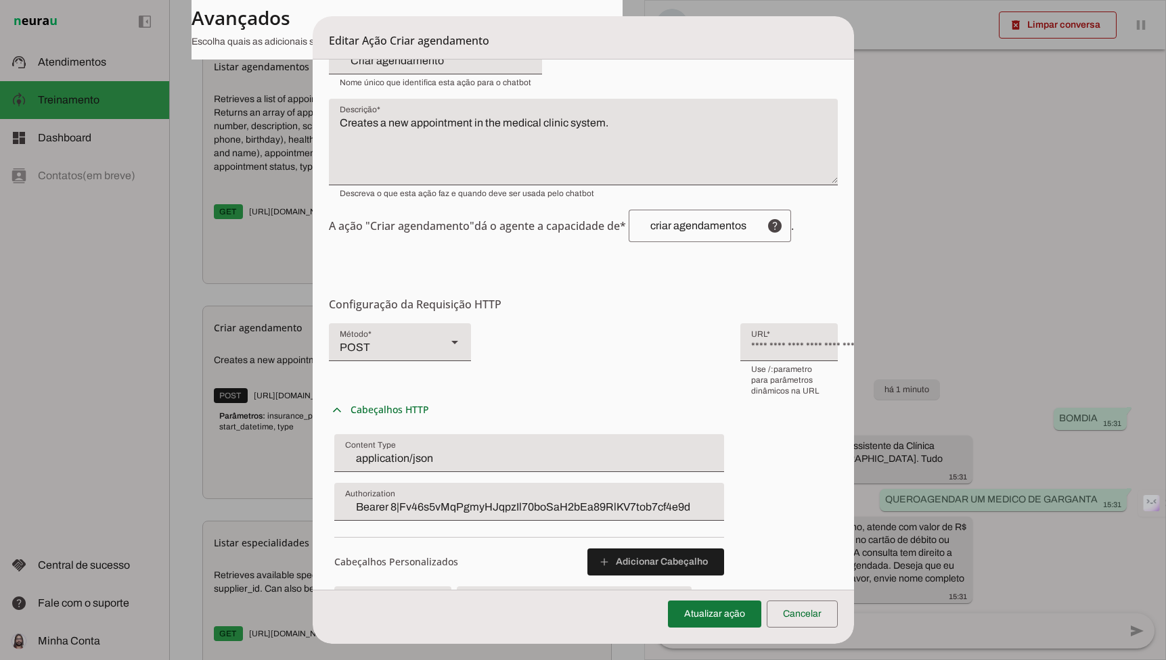
click at [725, 616] on span at bounding box center [714, 614] width 93 height 32
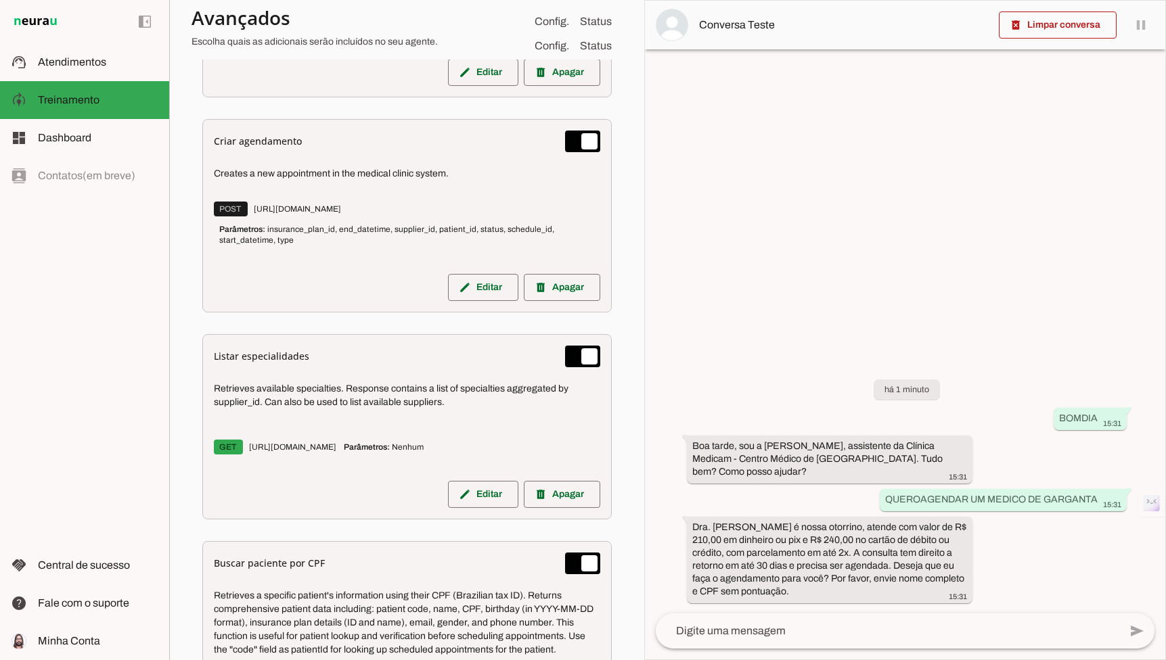
scroll to position [974, 0]
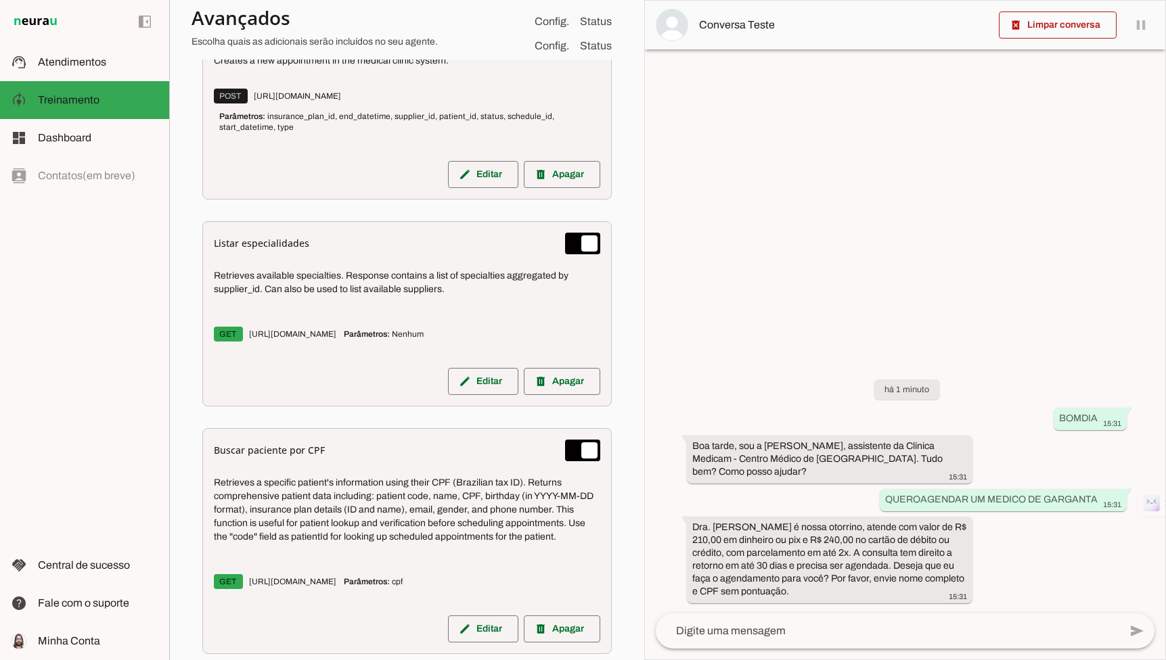
click at [469, 363] on div "Listar especialidades Retrieves available specialties. Response contains a list…" at bounding box center [406, 313] width 409 height 185
click at [469, 369] on span at bounding box center [483, 381] width 70 height 32
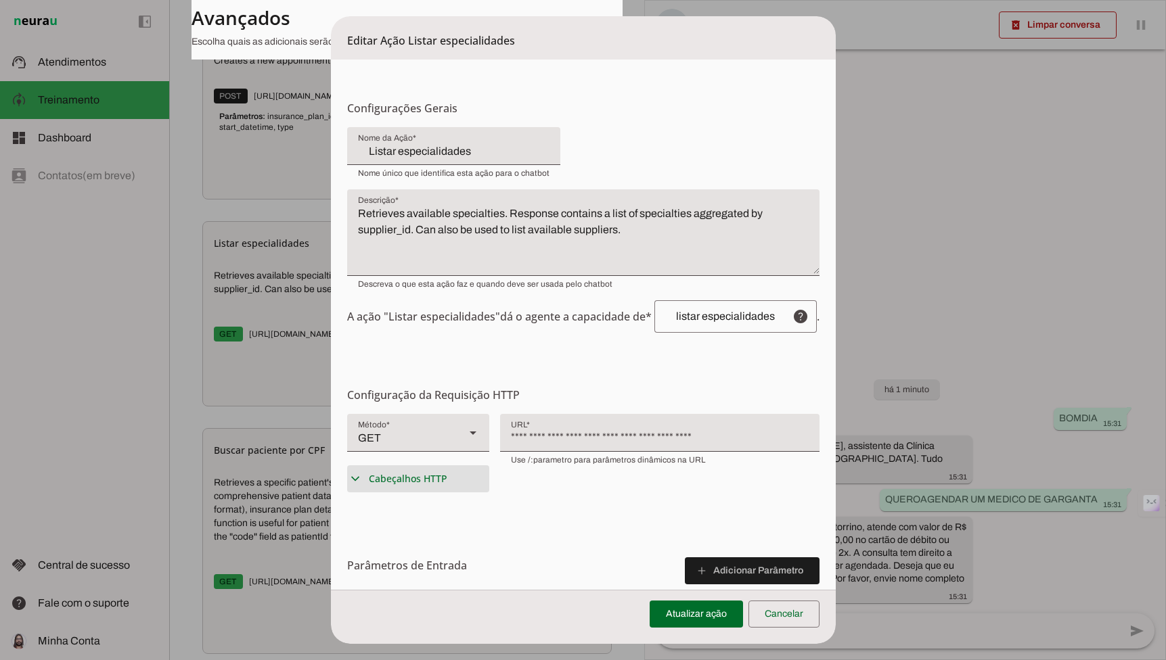
click at [423, 478] on span "Cabeçalhos HTTP" at bounding box center [408, 479] width 78 height 14
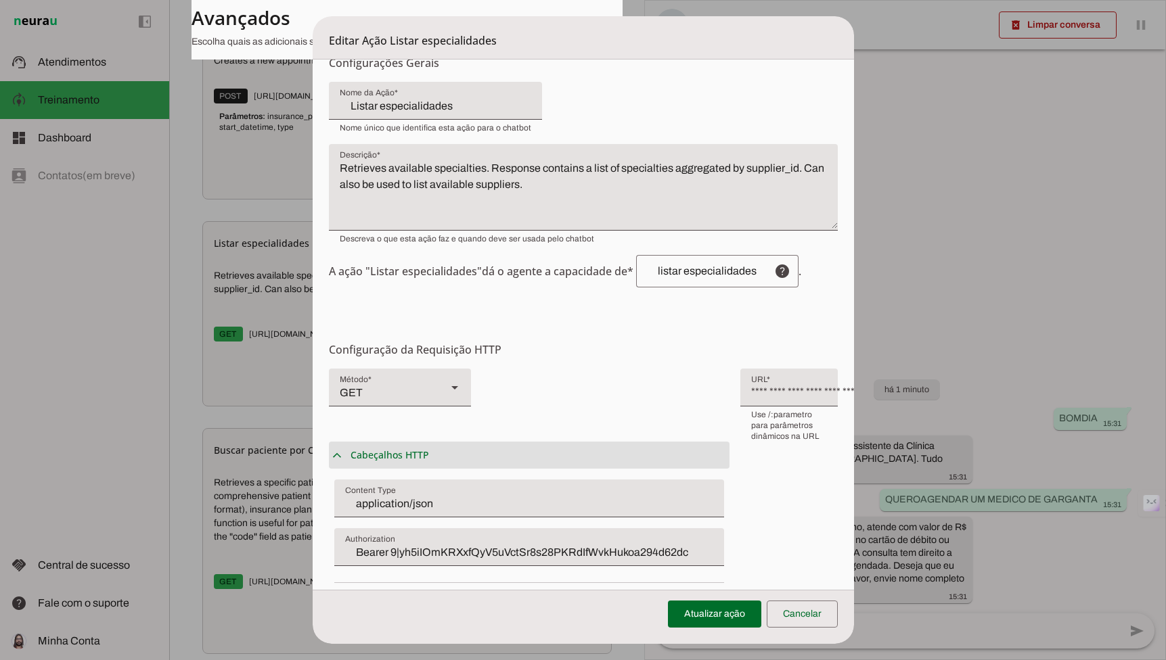
scroll to position [77, 0]
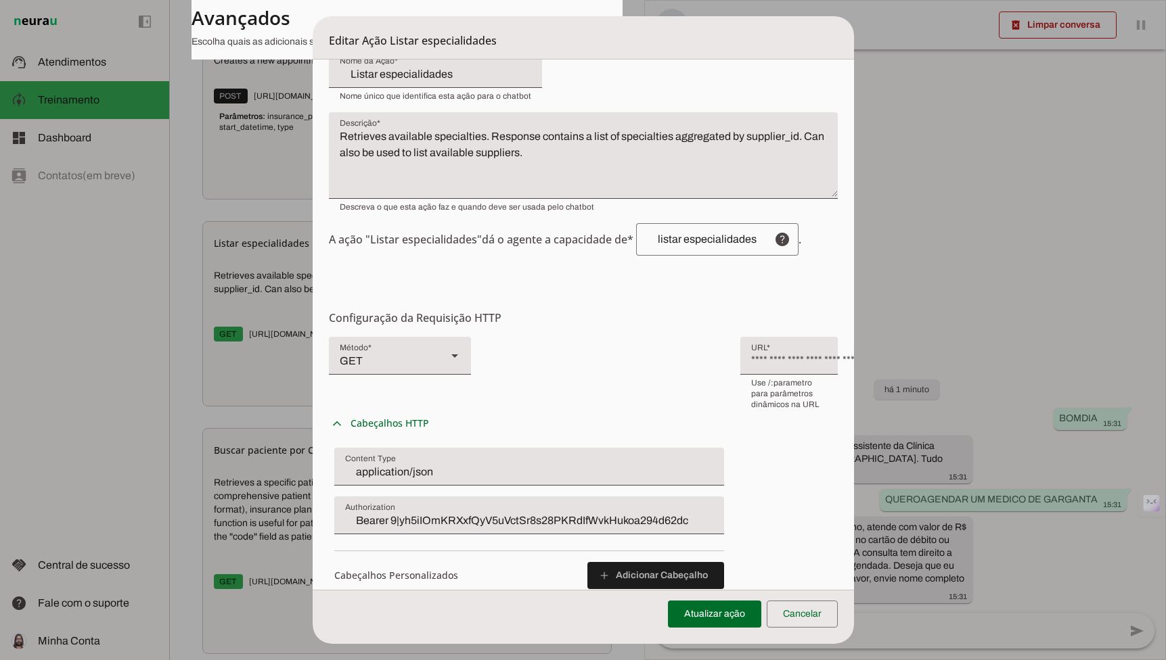
click at [379, 513] on input "Bearer 9|yh5iIOmKRXxfQyV5uVctSr8s28PKRdIfWvkHukoa294d62dc" at bounding box center [529, 521] width 368 height 16
type input "Bearer 8|Fv46s5vMqPgmyHJqpzIl70boSaH2bEa89RlKV7tob7cf4e9d"
type md-filled-text-field "Bearer 8|Fv46s5vMqPgmyHJqpzIl70boSaH2bEa89RlKV7tob7cf4e9d"
click at [694, 614] on span at bounding box center [714, 614] width 93 height 32
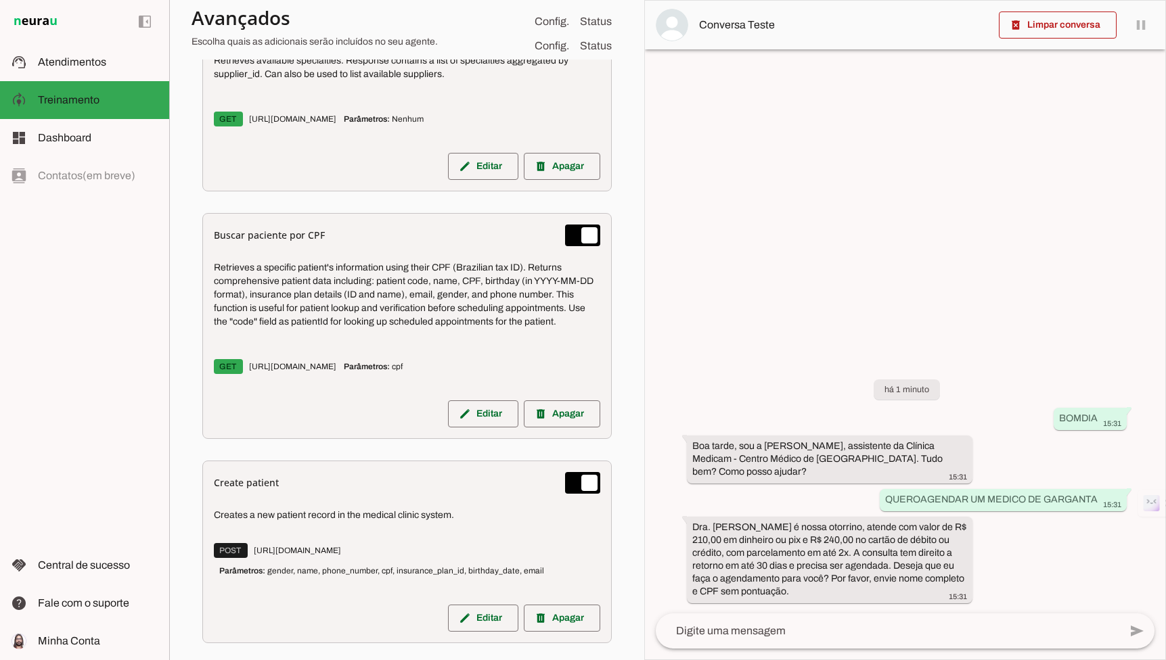
scroll to position [1315, 0]
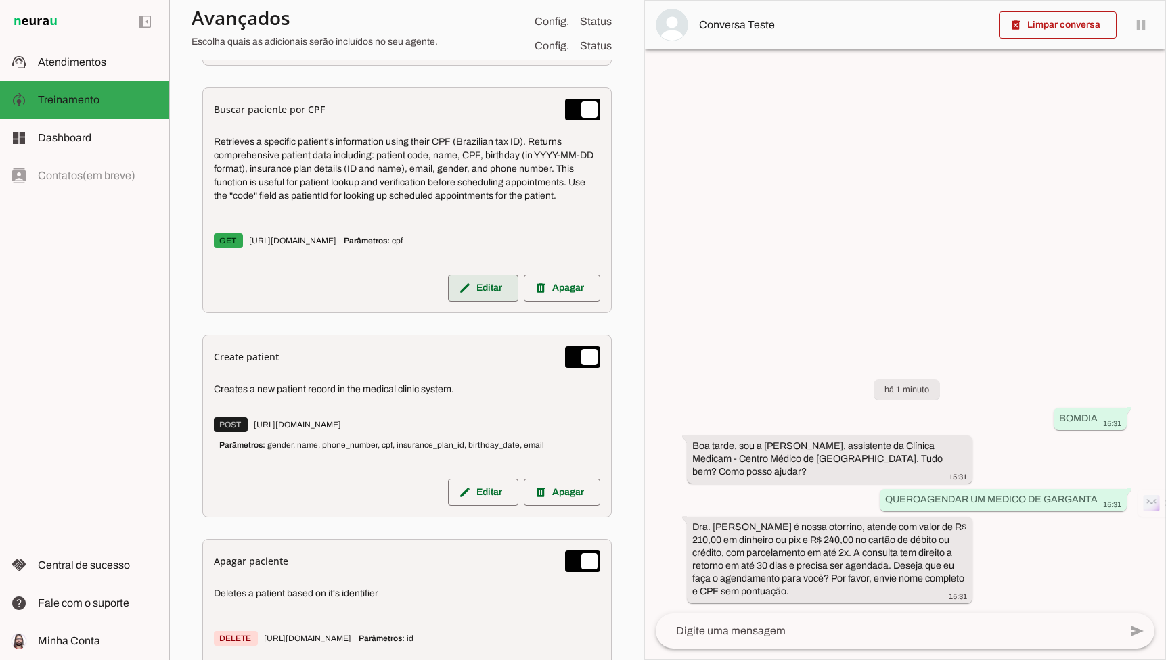
click at [480, 290] on span at bounding box center [483, 288] width 70 height 32
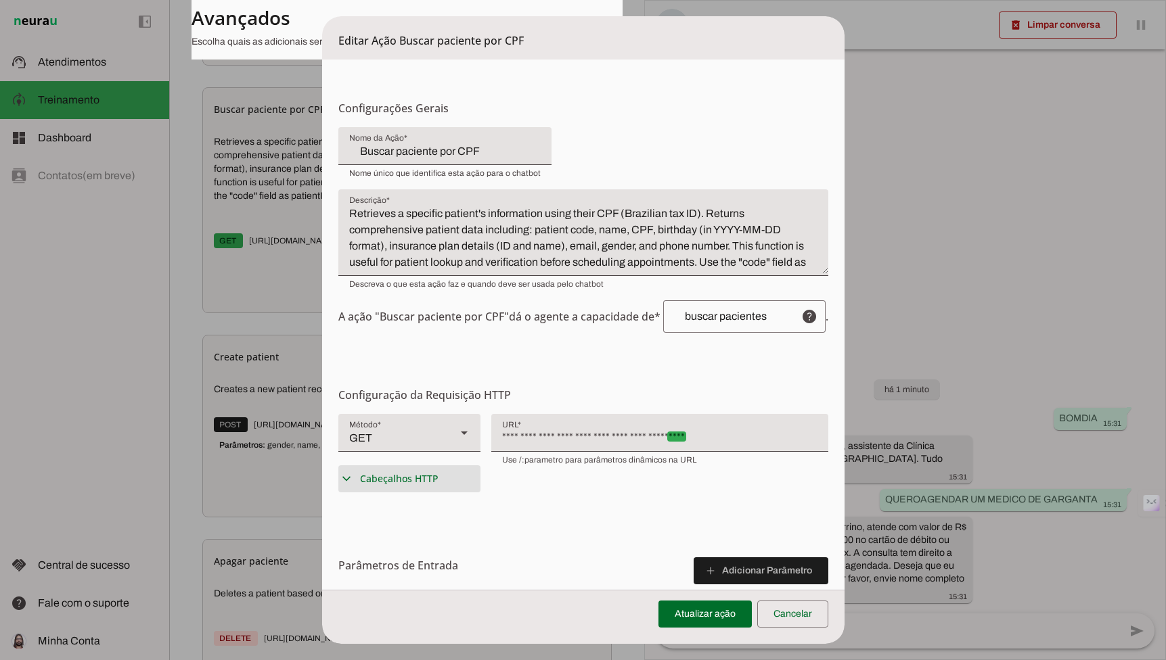
click at [430, 484] on span "Cabeçalhos HTTP" at bounding box center [399, 479] width 78 height 14
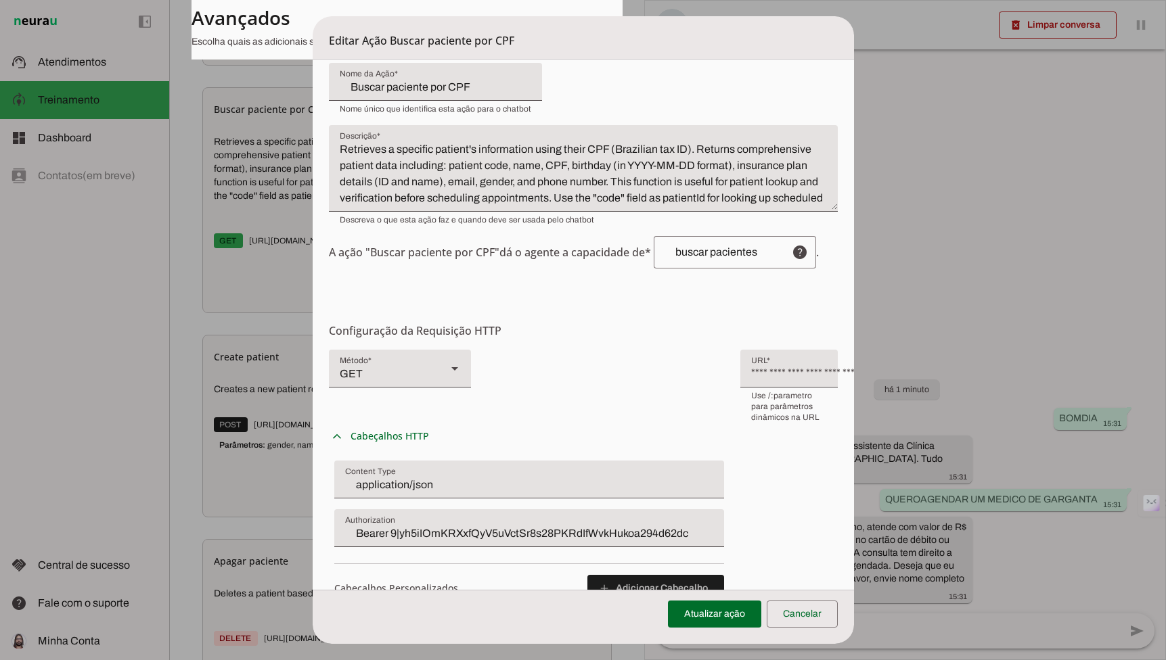
scroll to position [110, 0]
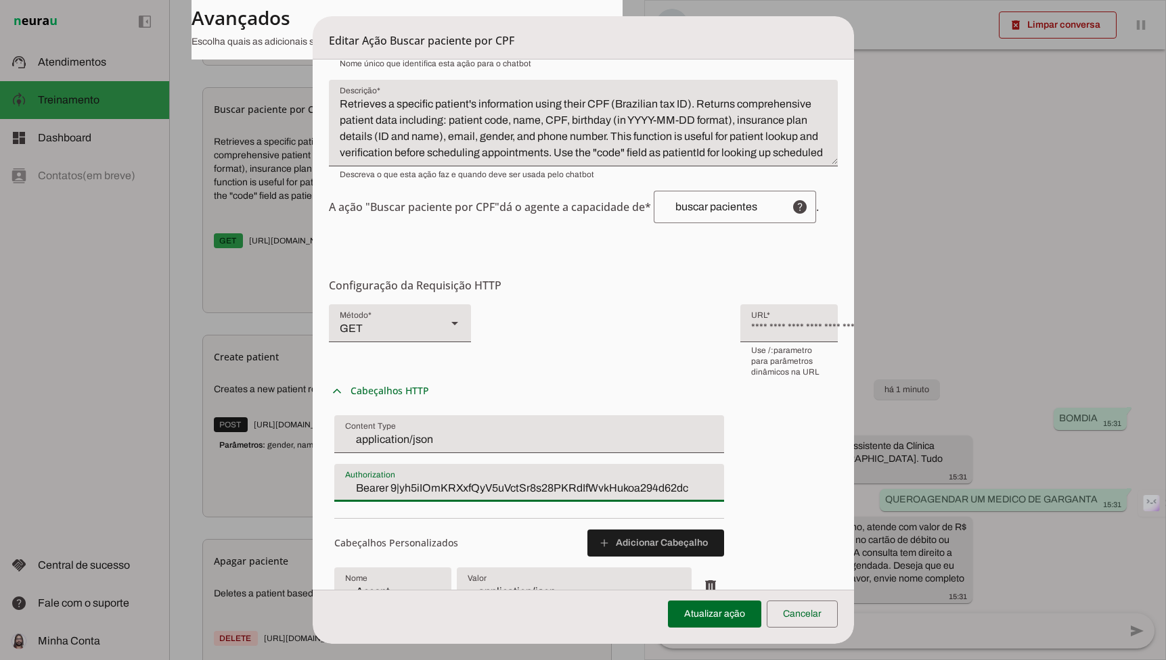
click at [377, 480] on input "Bearer 9|yh5iIOmKRXxfQyV5uVctSr8s28PKRdIfWvkHukoa294d62dc" at bounding box center [529, 488] width 368 height 16
type input "Bearer 8|Fv46s5vMqPgmyHJqpzIl70boSaH2bEa89RlKV7tob7cf4e9d"
type md-filled-text-field "Bearer 8|Fv46s5vMqPgmyHJqpzIl70boSaH2bEa89RlKV7tob7cf4e9d"
click at [700, 620] on span at bounding box center [714, 614] width 93 height 32
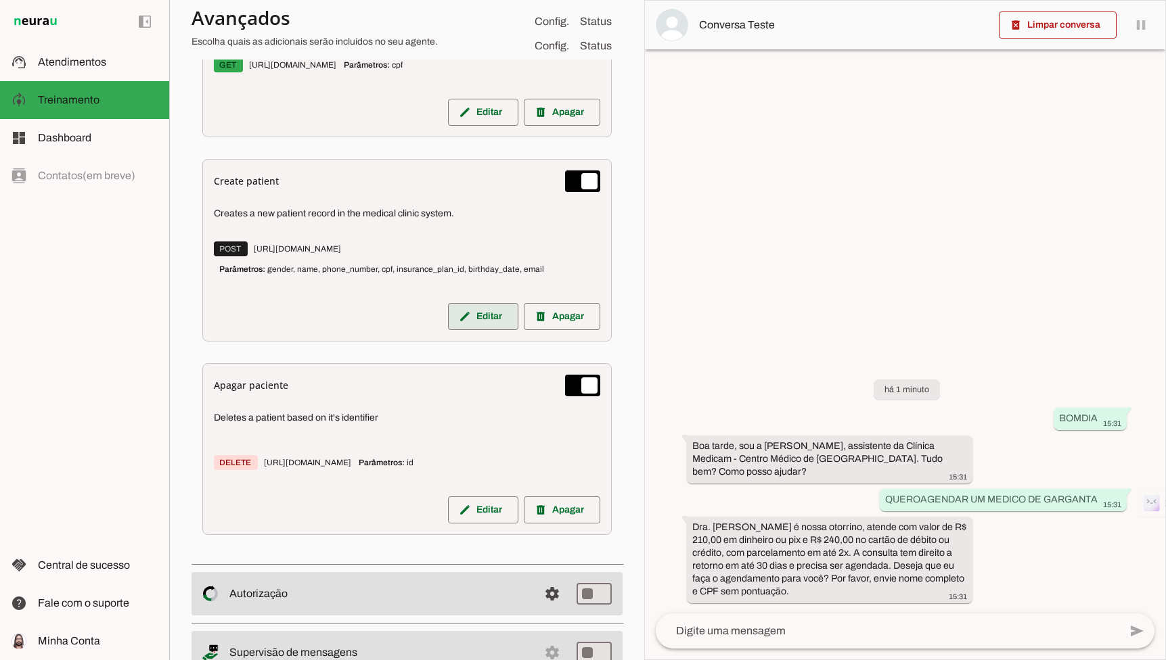
scroll to position [1545, 0]
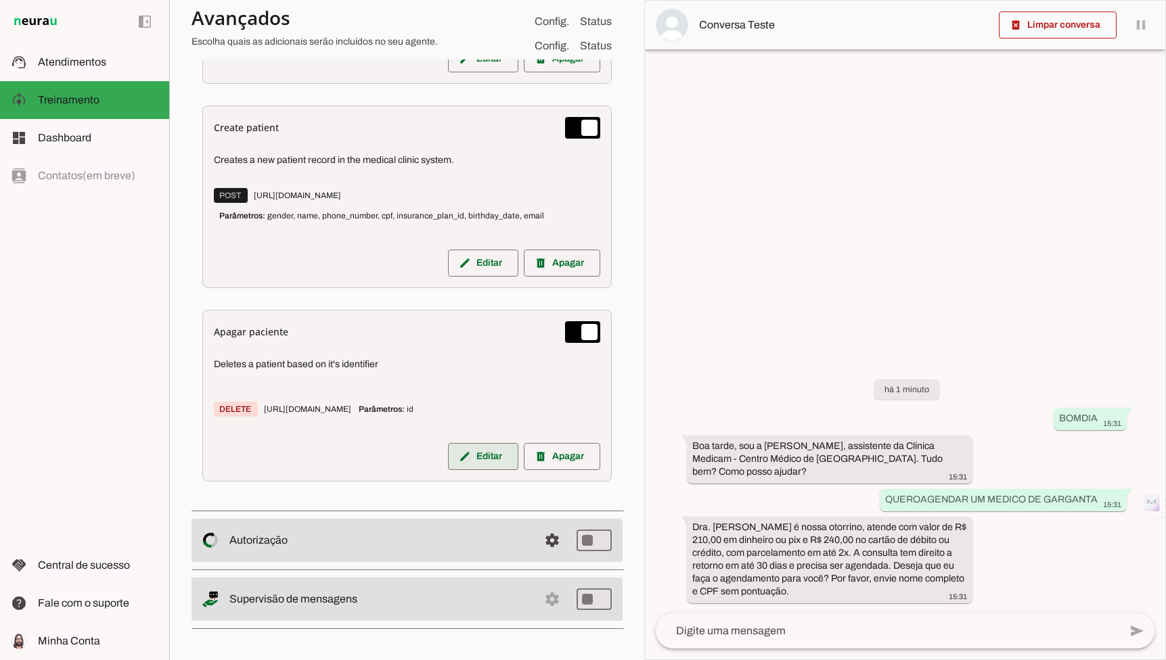
click at [472, 455] on span at bounding box center [483, 456] width 70 height 32
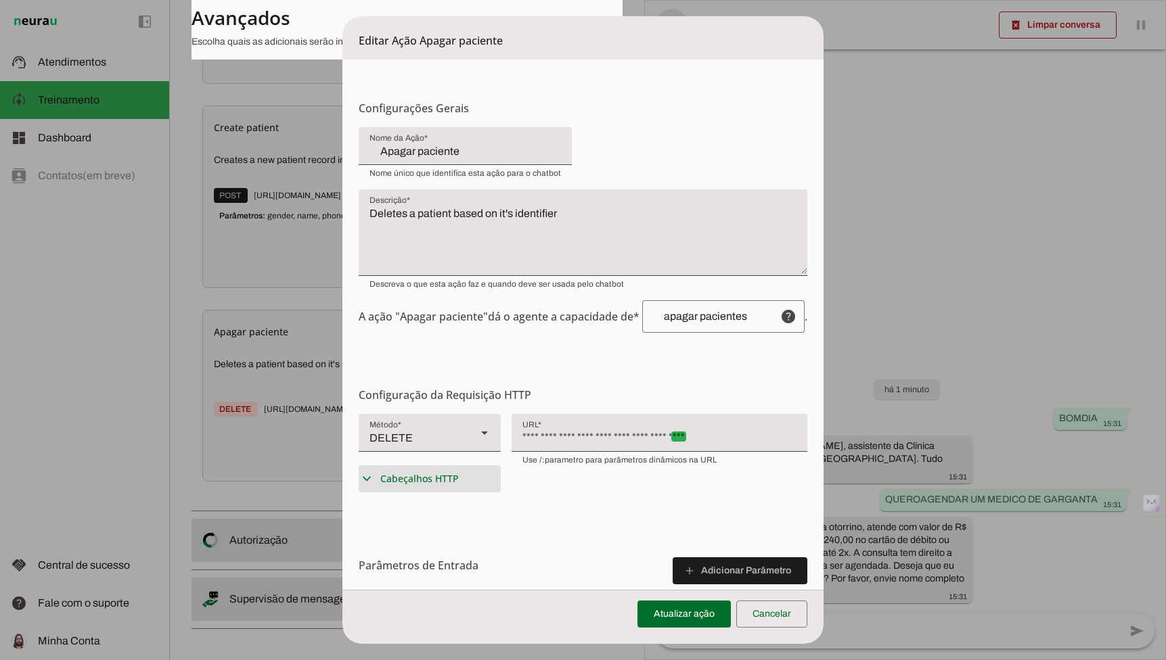
click at [419, 487] on summary "expand_more Cabeçalhos HTTP" at bounding box center [430, 478] width 142 height 27
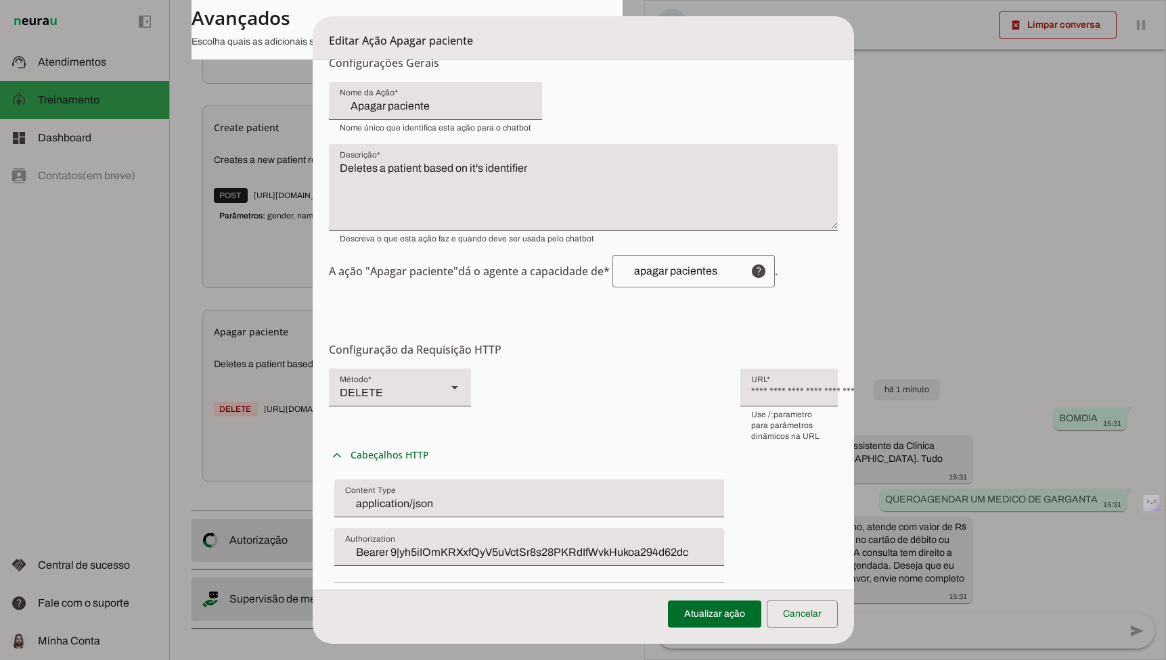
scroll to position [66, 0]
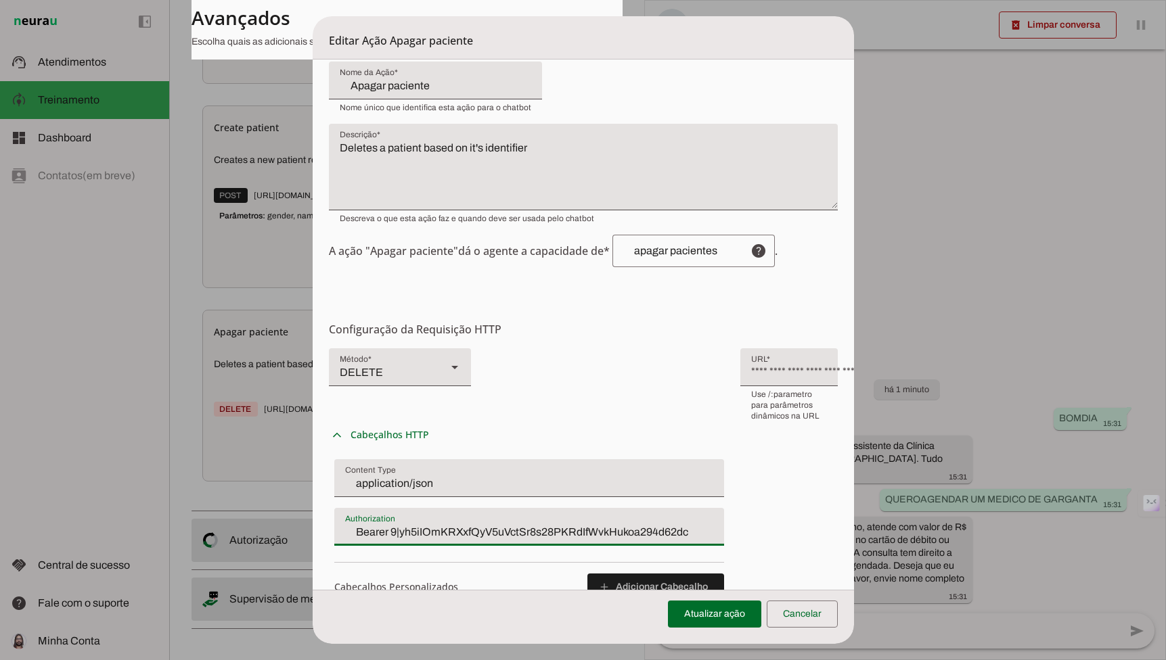
click at [382, 527] on input "Bearer 9|yh5iIOmKRXxfQyV5uVctSr8s28PKRdIfWvkHukoa294d62dc" at bounding box center [529, 532] width 368 height 16
type input "Bearer 8|Fv46s5vMqPgmyHJqpzIl70boSaH2bEa89RlKV7tob7cf4e9d"
type md-filled-text-field "Bearer 8|Fv46s5vMqPgmyHJqpzIl70boSaH2bEa89RlKV7tob7cf4e9d"
click at [720, 612] on span at bounding box center [714, 614] width 93 height 32
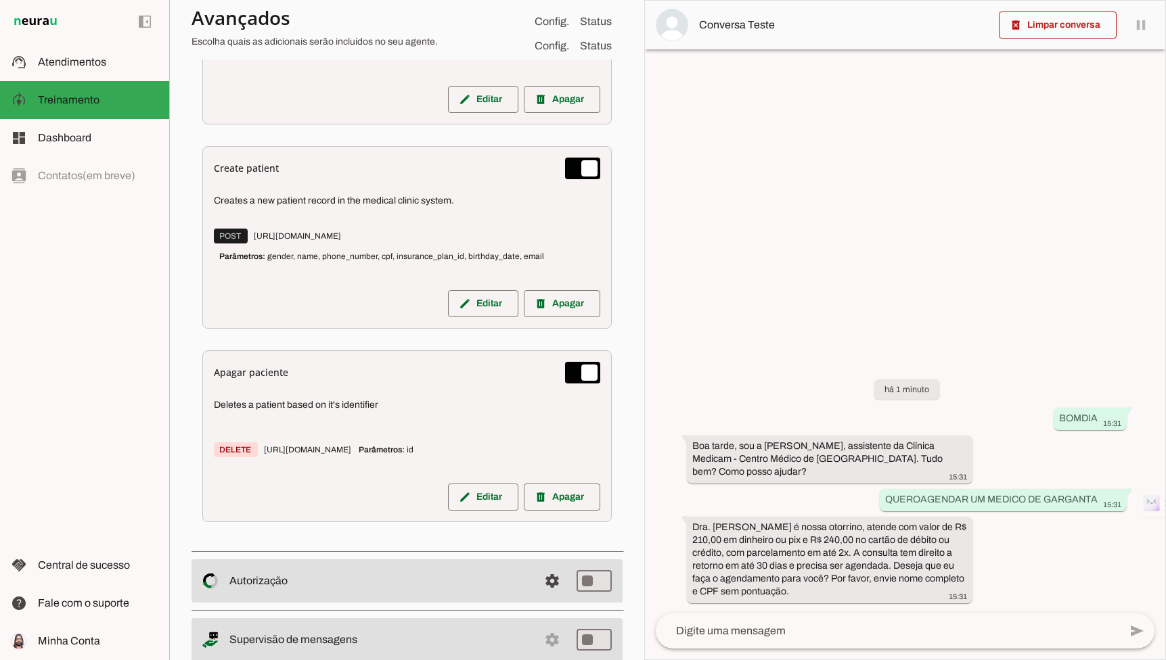
scroll to position [1502, 0]
click at [473, 503] on span at bounding box center [483, 499] width 70 height 32
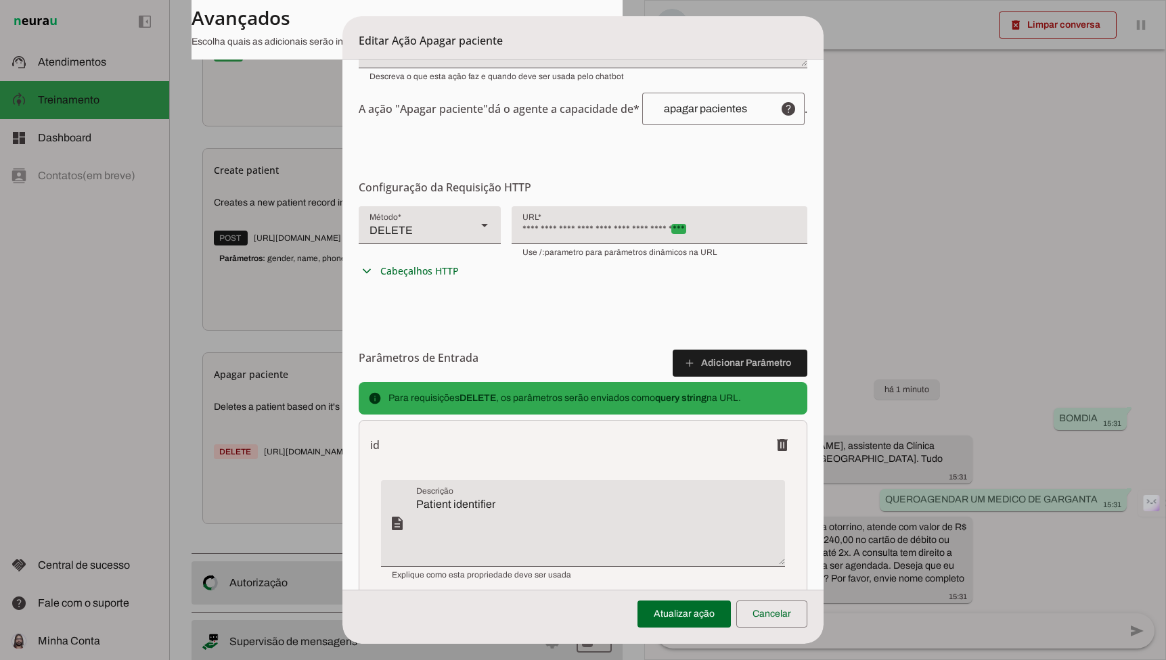
scroll to position [160, 0]
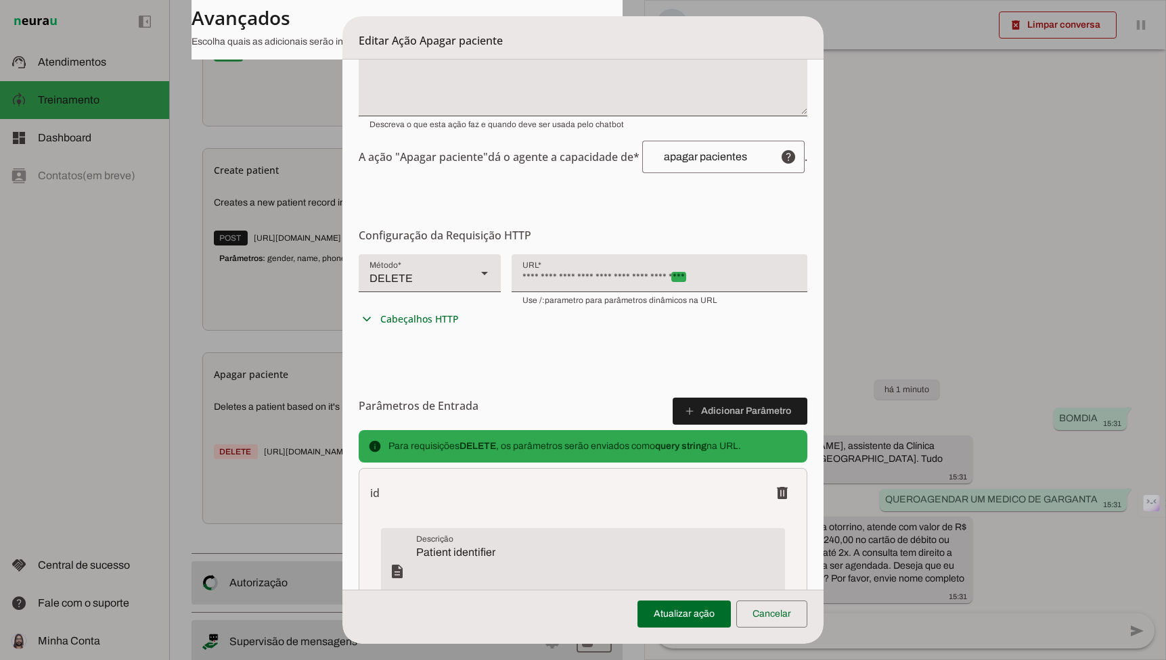
click at [385, 333] on form "Configurações Gerais Configuração da Ação Configure o nome e a descrição para a…" at bounding box center [582, 348] width 481 height 897
click at [385, 325] on summary "expand_more Cabeçalhos HTTP" at bounding box center [430, 319] width 142 height 27
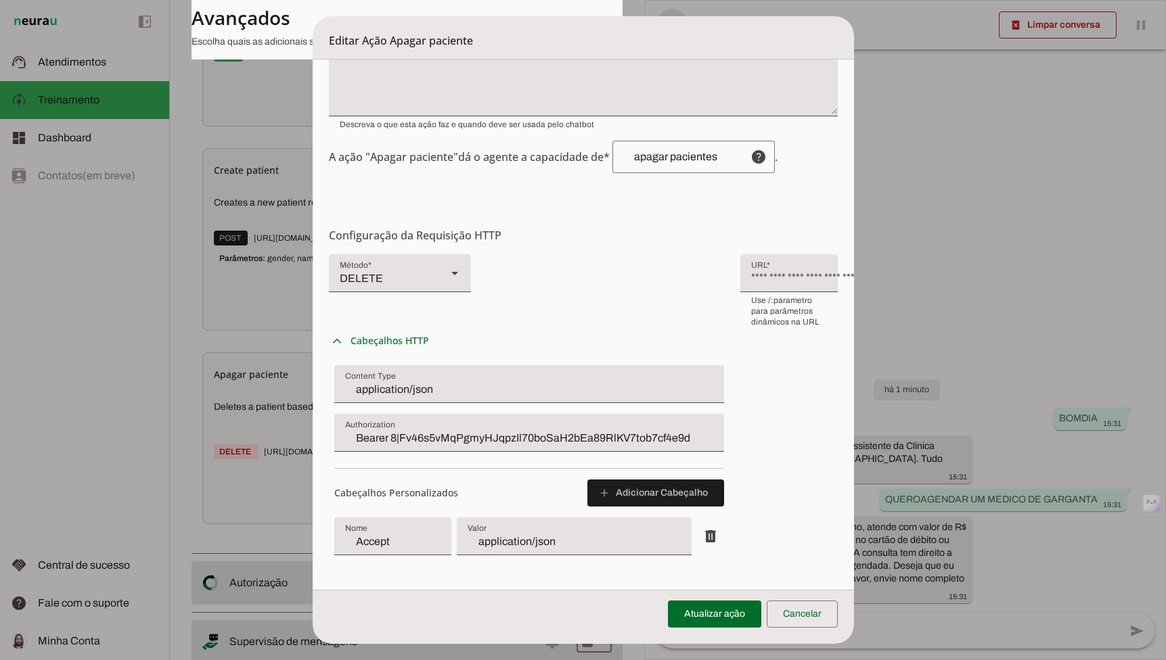
click at [313, 400] on dialog "Editar Ação Apagar paciente Configurações Gerais Configuração da Ação Configure…" at bounding box center [583, 330] width 541 height 628
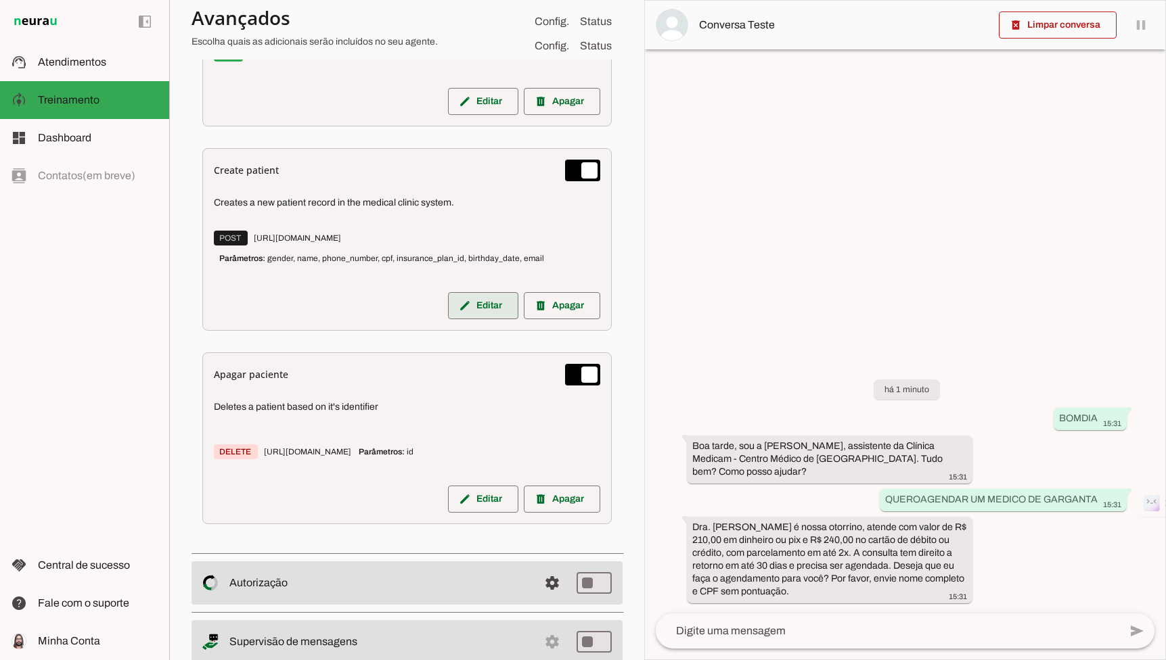
click at [474, 313] on span at bounding box center [483, 306] width 70 height 32
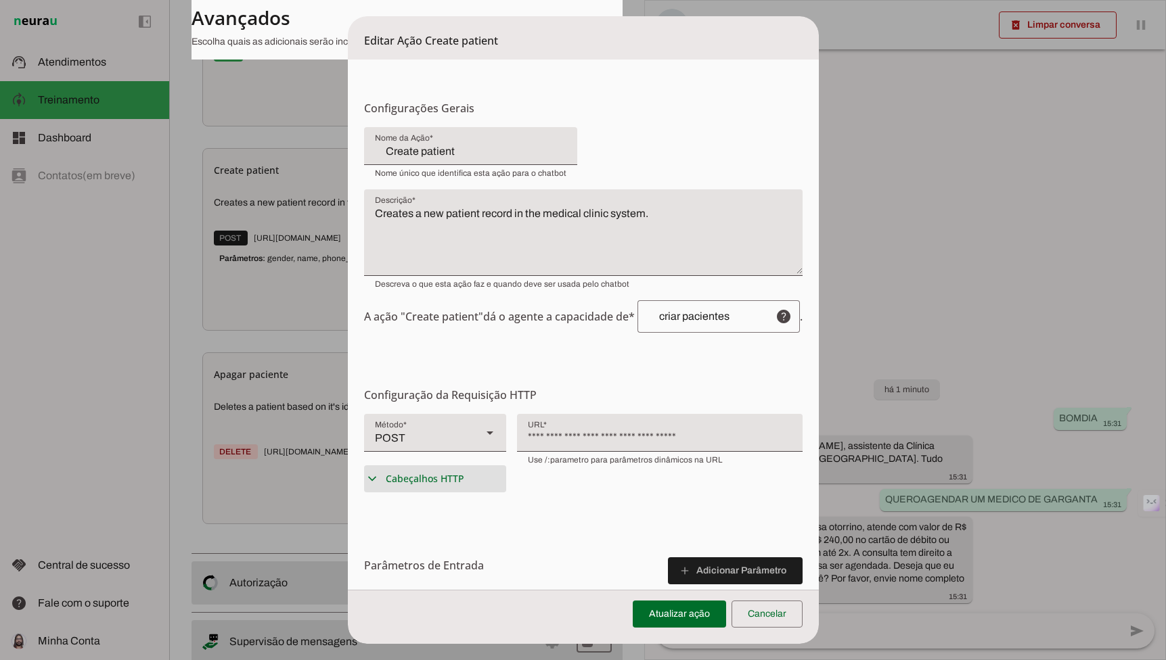
click at [367, 470] on summary "expand_more Cabeçalhos HTTP" at bounding box center [435, 478] width 142 height 27
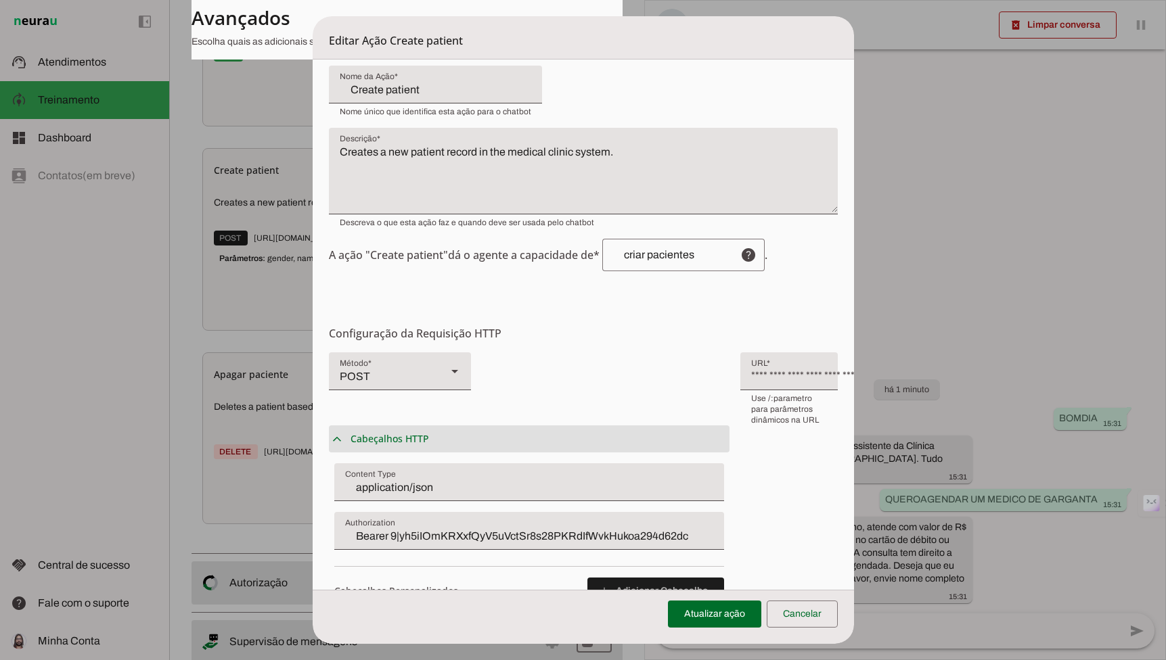
scroll to position [64, 0]
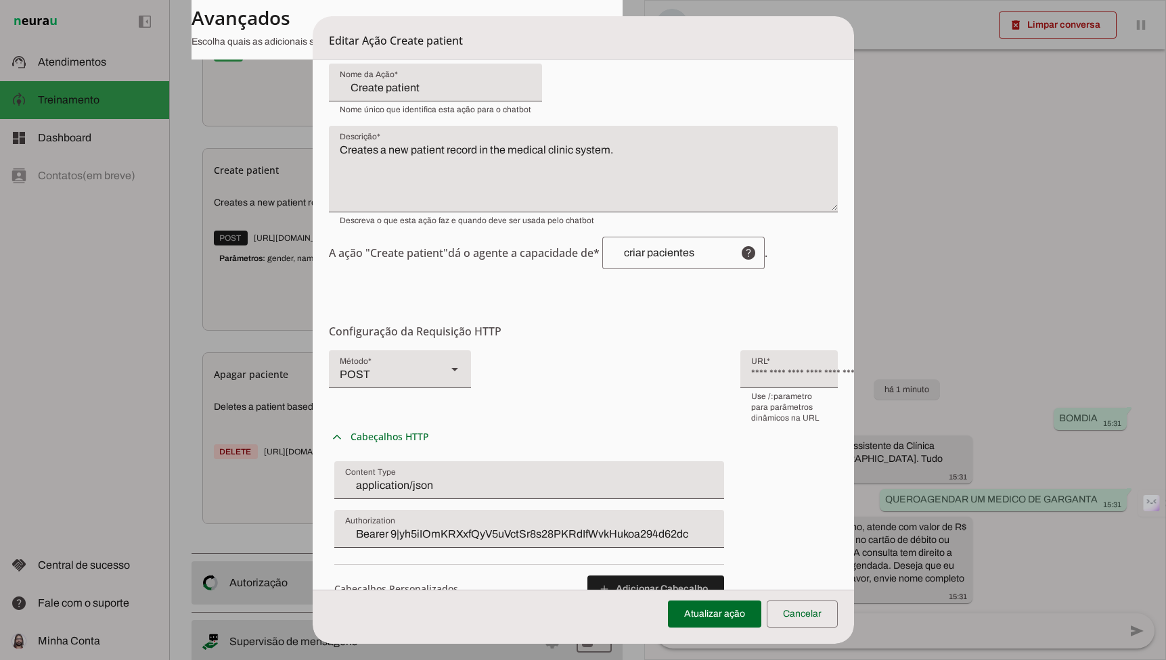
click at [380, 526] on input "Bearer 9|yh5iIOmKRXxfQyV5uVctSr8s28PKRdIfWvkHukoa294d62dc" at bounding box center [529, 534] width 368 height 16
type input "Bearer 8|Fv46s5vMqPgmyHJqpzIl70boSaH2bEa89RlKV7tob7cf4e9d"
type md-filled-text-field "Bearer 8|Fv46s5vMqPgmyHJqpzIl70boSaH2bEa89RlKV7tob7cf4e9d"
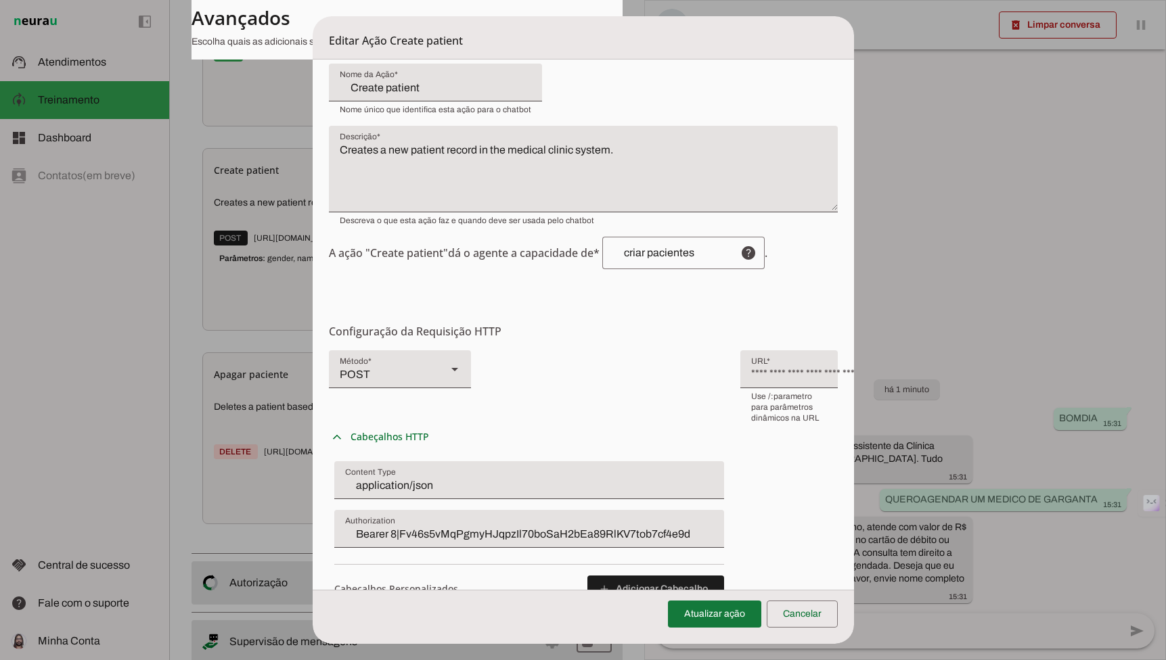
click at [704, 605] on span at bounding box center [714, 614] width 93 height 32
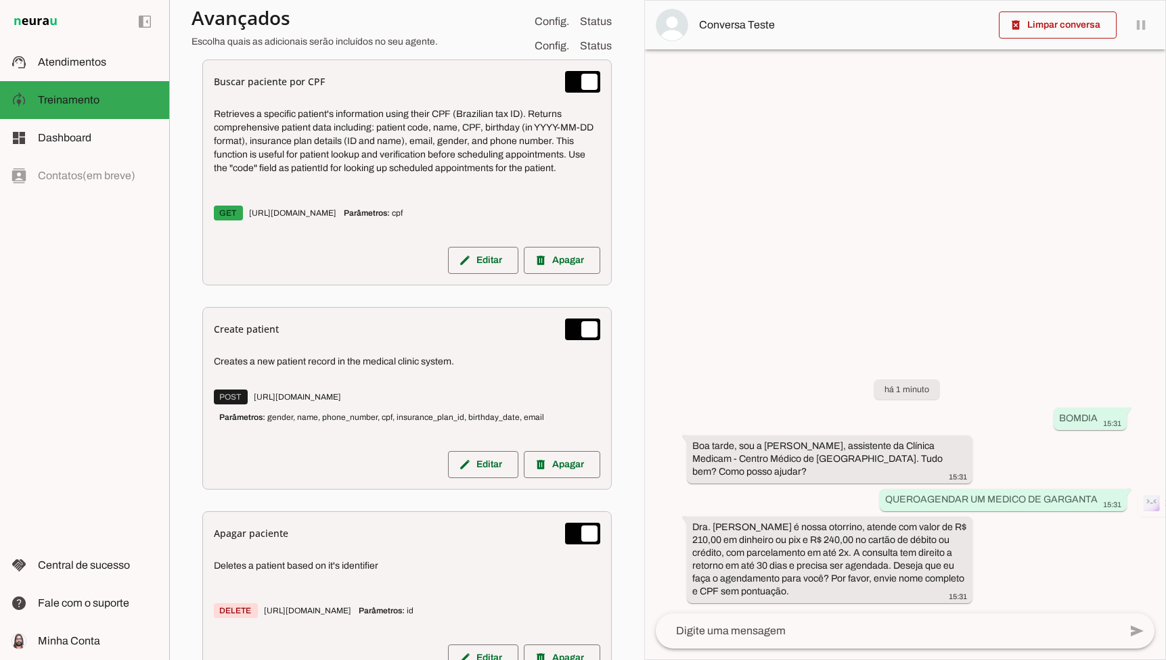
scroll to position [1337, 0]
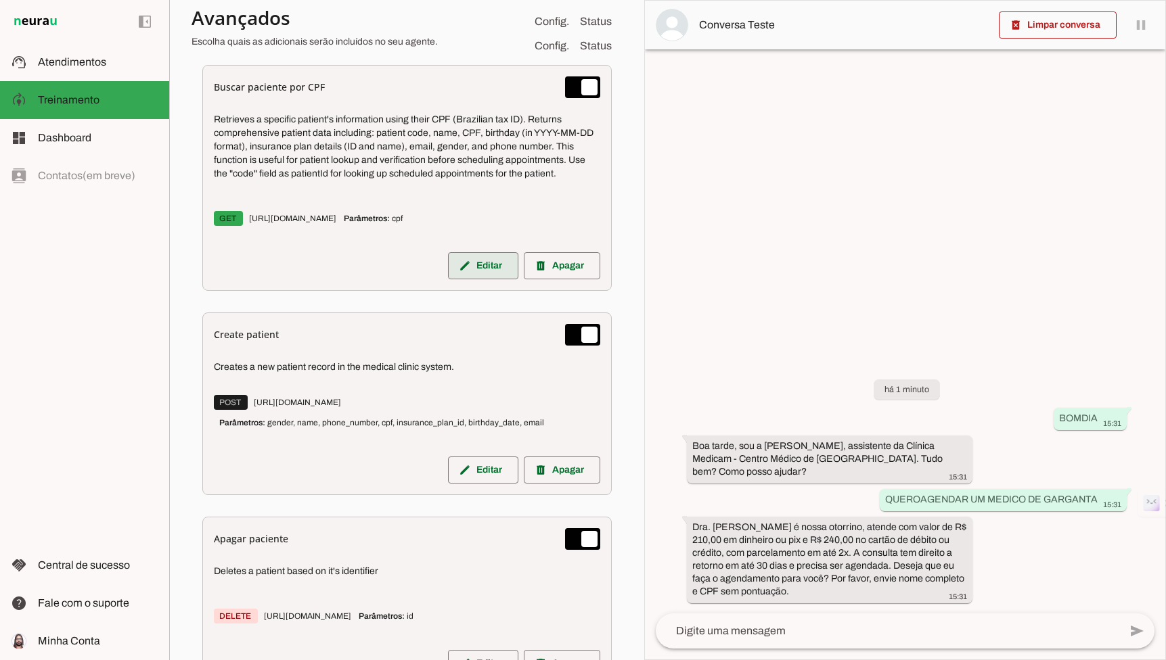
click at [478, 256] on span at bounding box center [483, 266] width 70 height 32
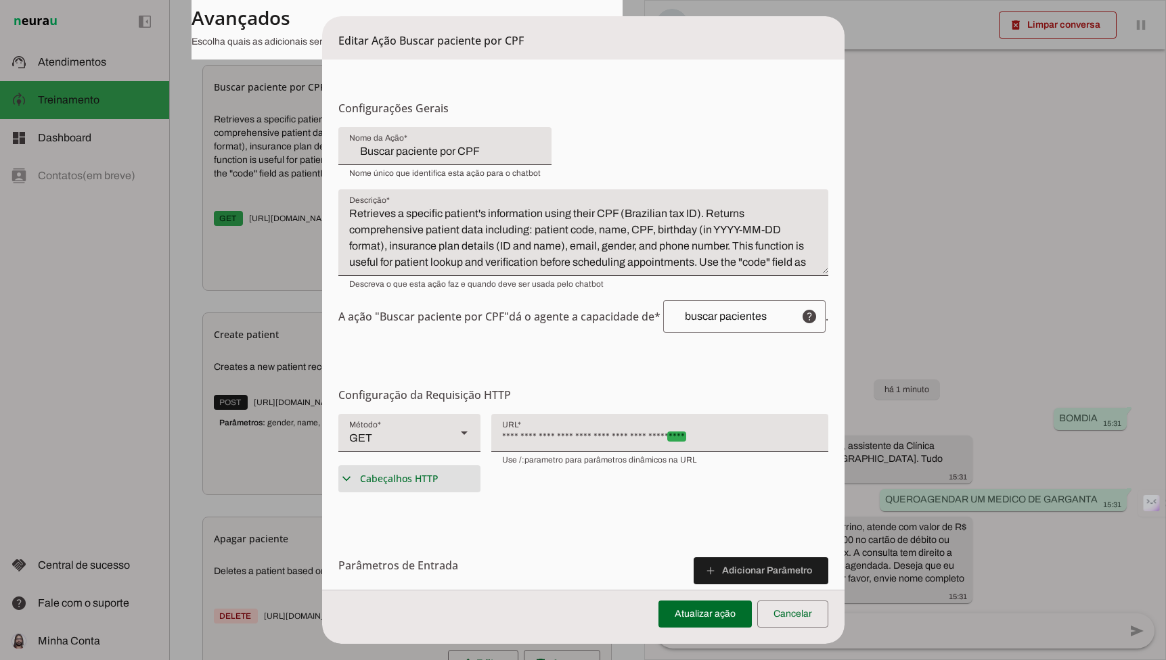
click at [434, 476] on span "Cabeçalhos HTTP" at bounding box center [399, 479] width 78 height 14
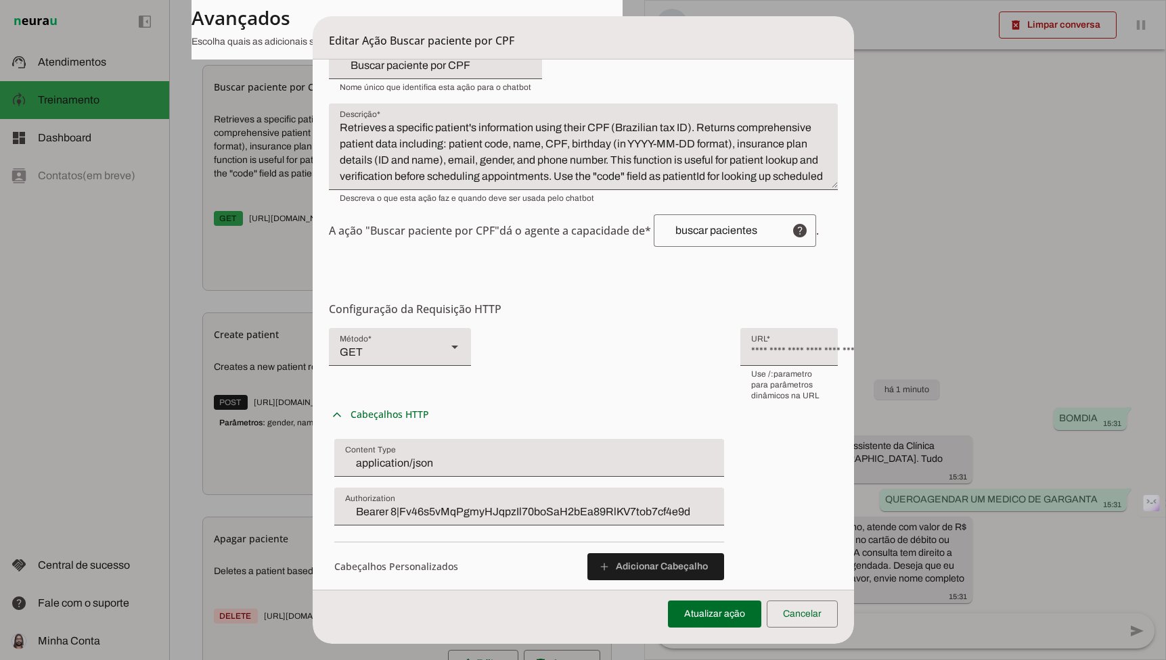
scroll to position [87, 0]
click at [313, 444] on dialog "Editar Ação Buscar paciente por CPF Configurações Gerais Configuração da Ação C…" at bounding box center [583, 330] width 541 height 628
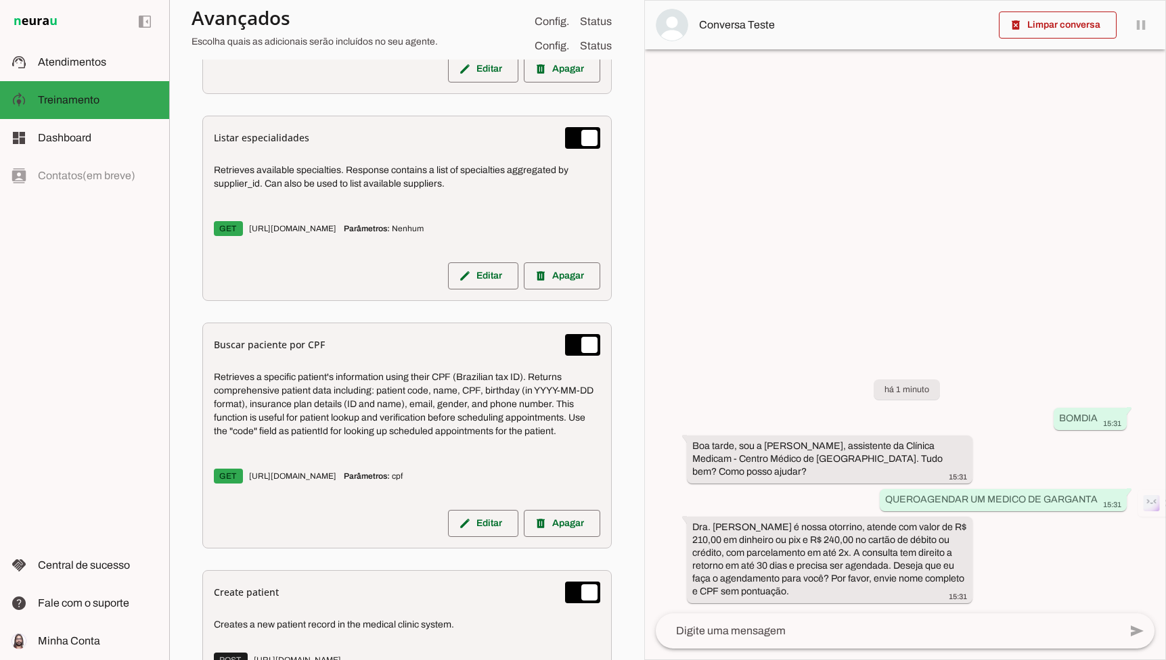
click at [467, 293] on div "Listar especialidades Retrieves available specialties. Response contains a list…" at bounding box center [406, 208] width 409 height 185
click at [0, 0] on slot "edit" at bounding box center [0, 0] width 0 height 0
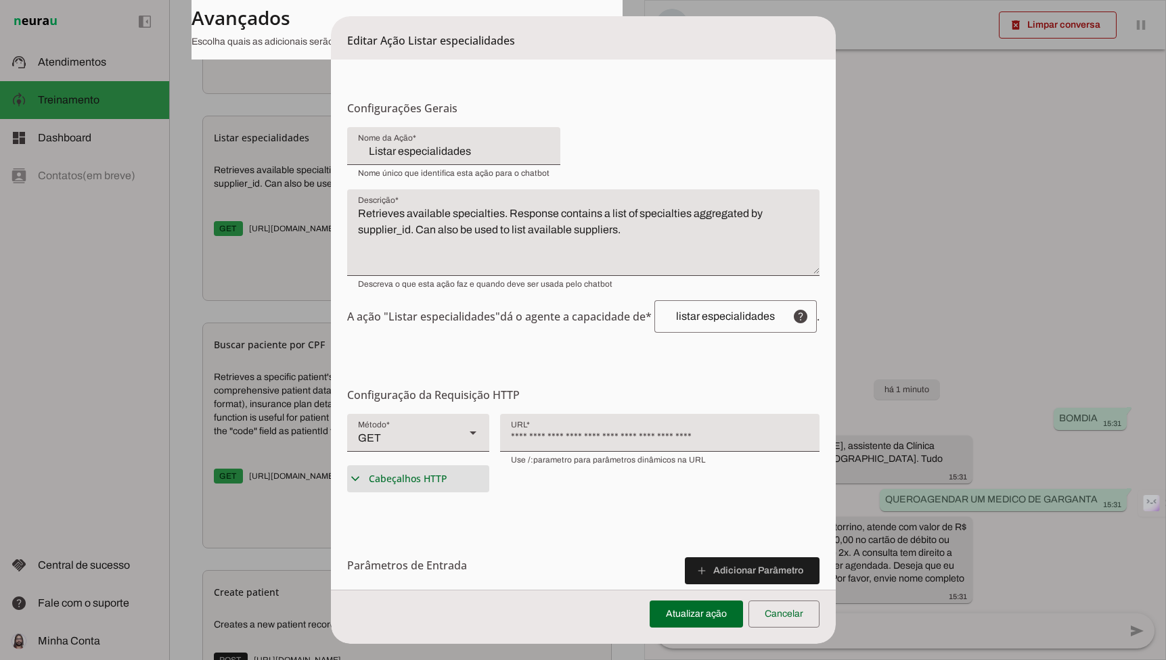
click at [402, 485] on span "Cabeçalhos HTTP" at bounding box center [408, 479] width 78 height 14
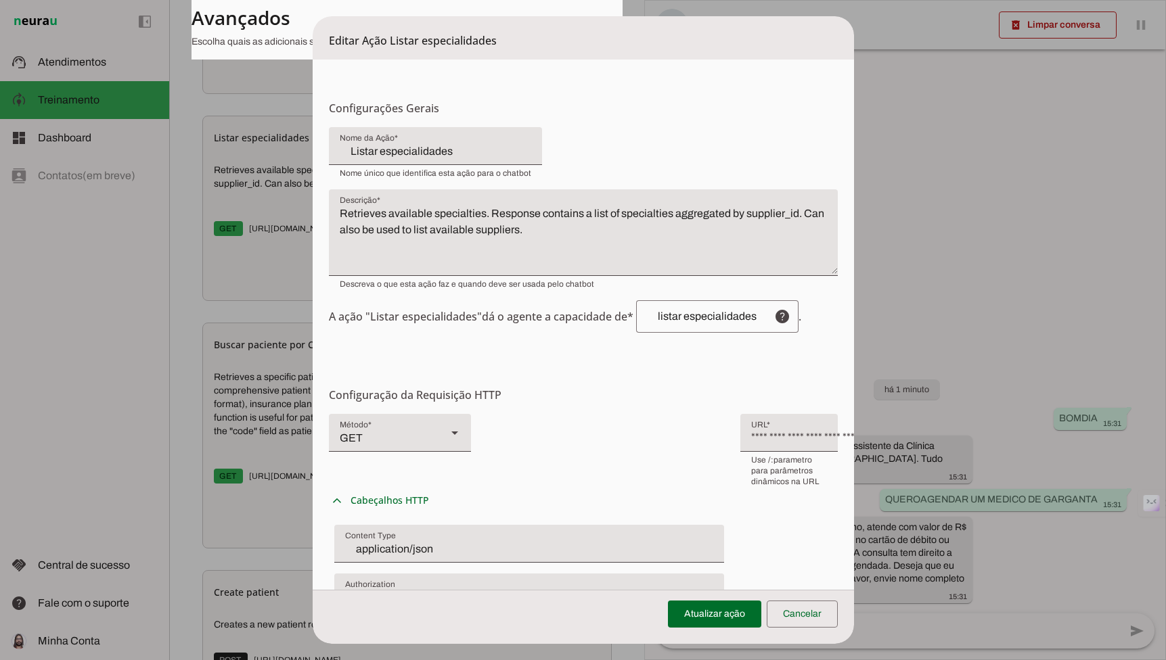
click at [313, 435] on dialog "Editar Ação Listar especialidades Configurações Gerais Configuração da Ação Con…" at bounding box center [583, 330] width 541 height 628
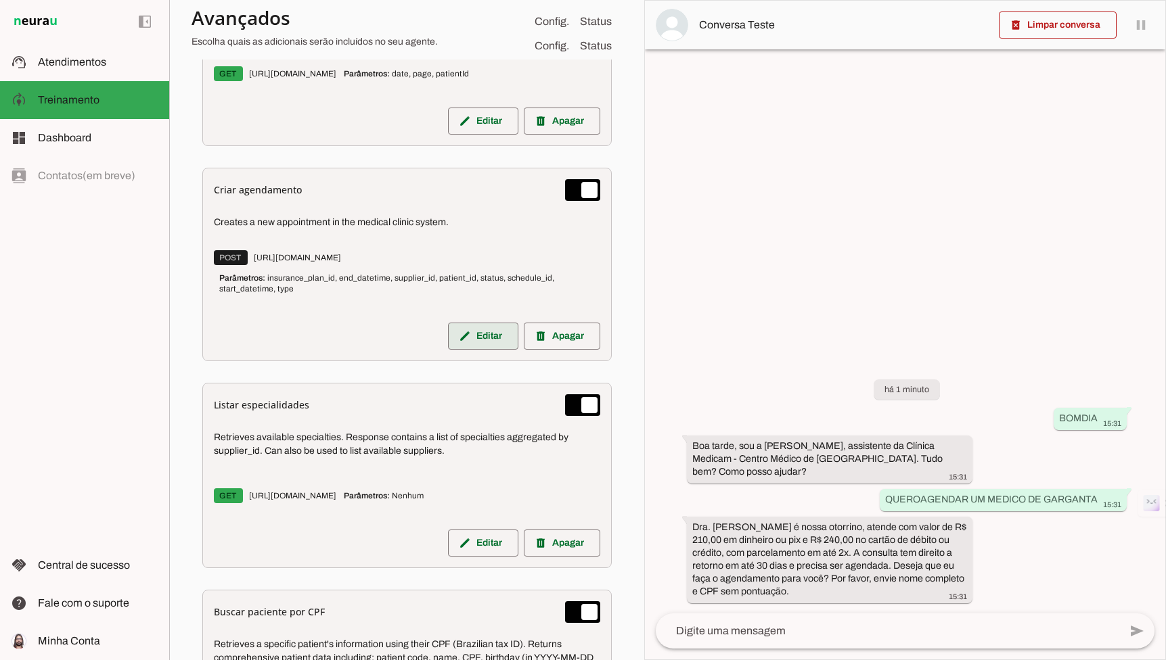
click at [488, 332] on span at bounding box center [483, 336] width 70 height 32
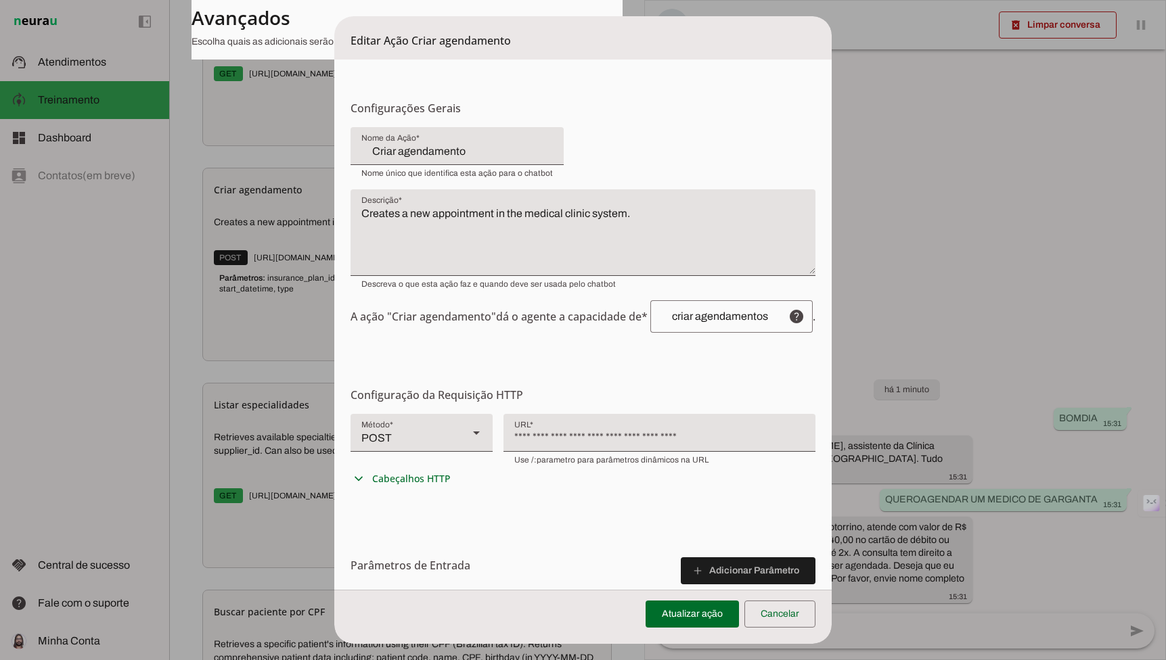
click at [384, 464] on span "POST GET POST PUT PATCH DELETE" at bounding box center [421, 439] width 142 height 51
click at [384, 469] on summary "expand_more Cabeçalhos HTTP" at bounding box center [421, 478] width 142 height 27
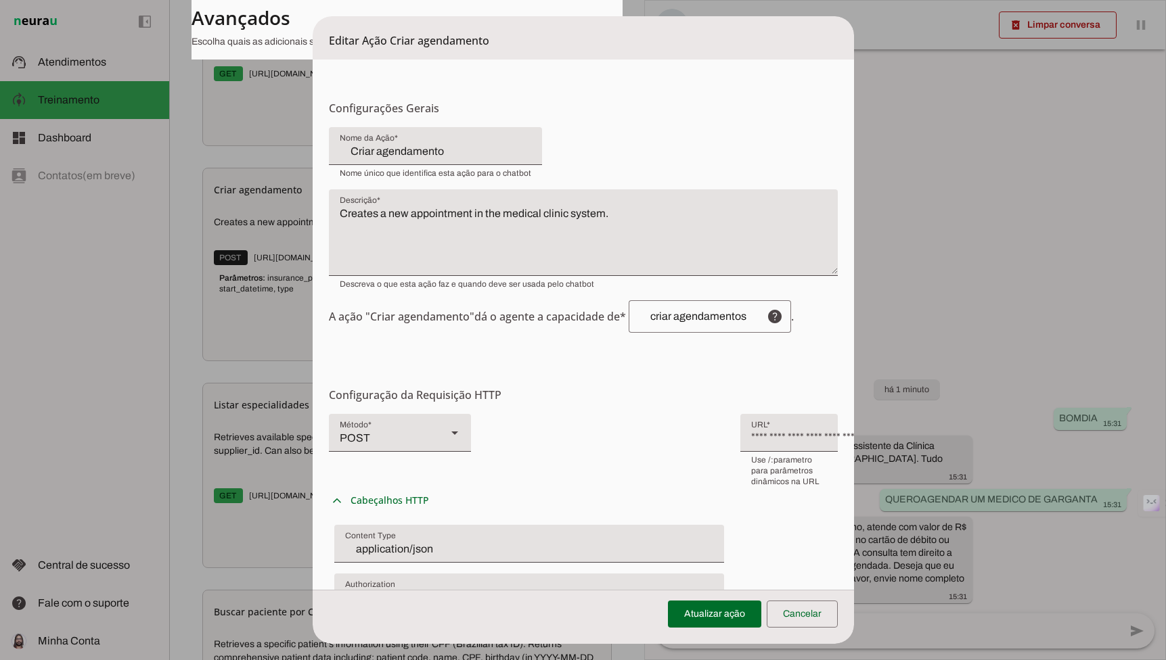
click at [313, 362] on dialog "Editar Ação Criar agendamento Configurações Gerais Configuração da Ação Configu…" at bounding box center [583, 330] width 541 height 628
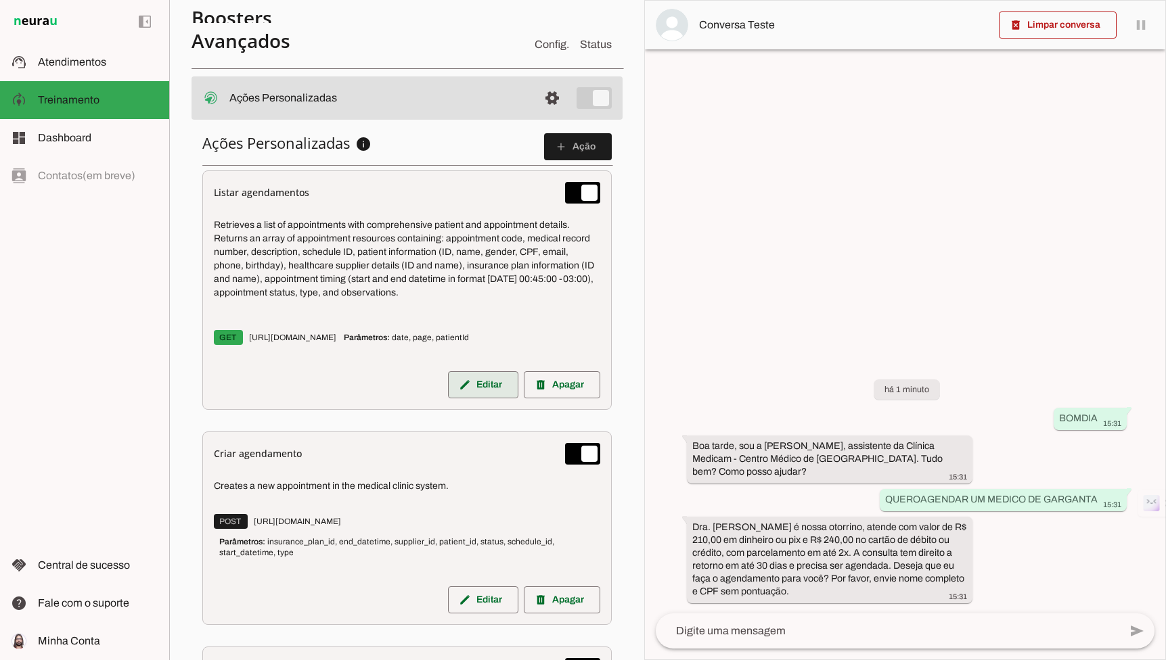
click at [0, 0] on slot "edit" at bounding box center [0, 0] width 0 height 0
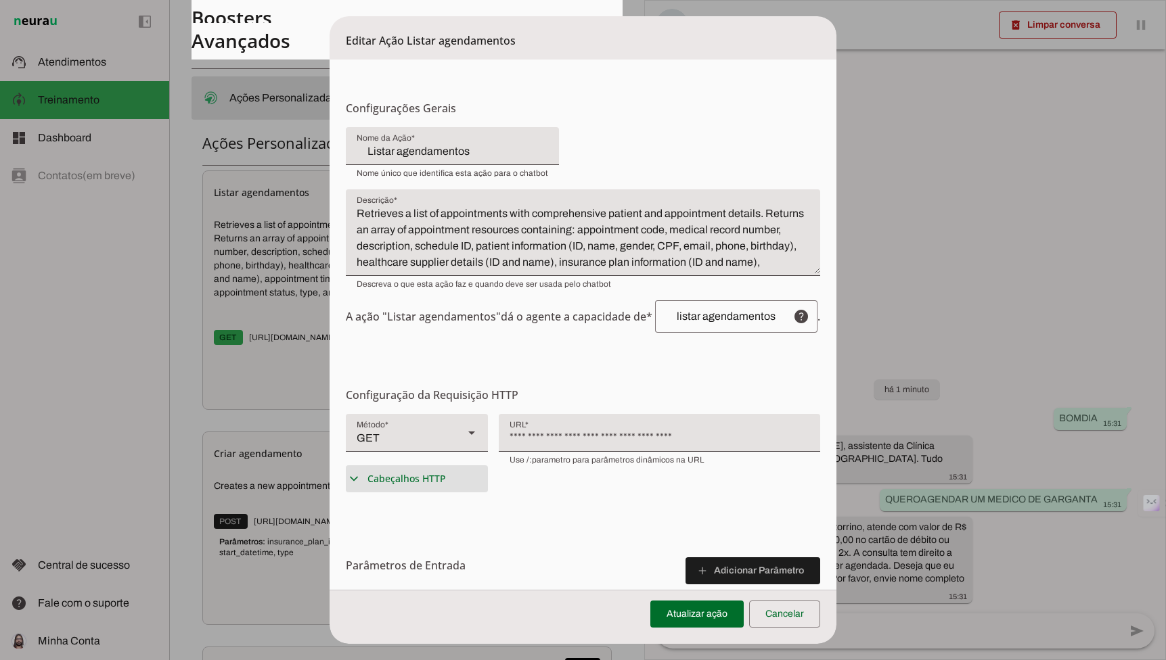
click at [382, 475] on span "Cabeçalhos HTTP" at bounding box center [406, 479] width 78 height 14
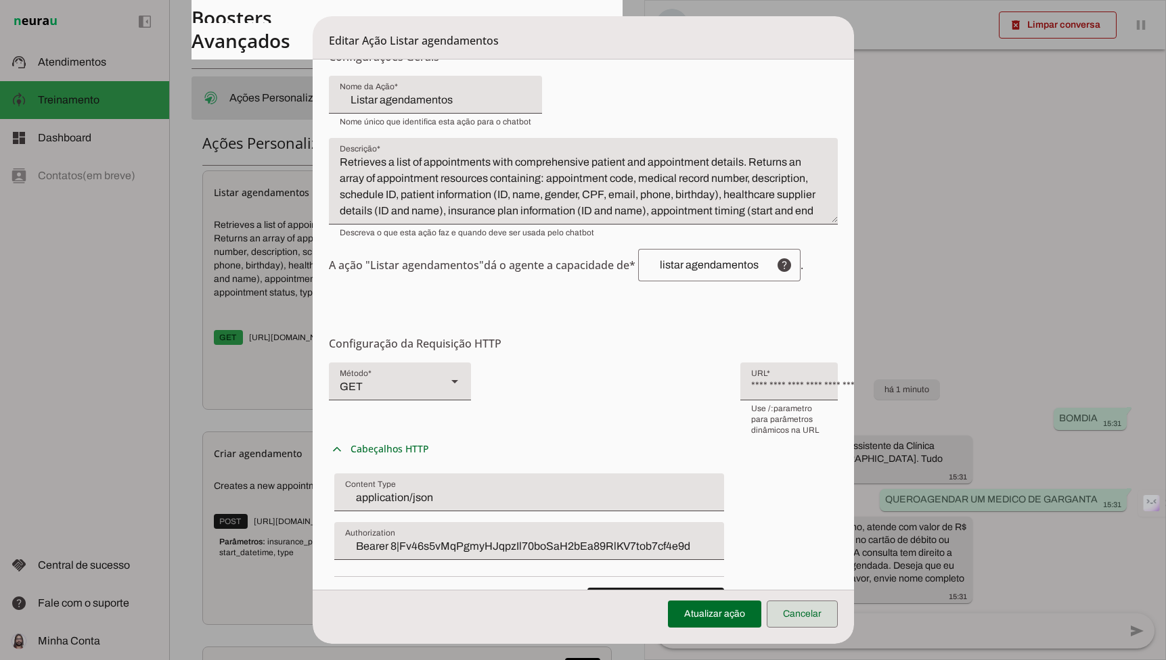
click at [798, 611] on span at bounding box center [802, 614] width 71 height 32
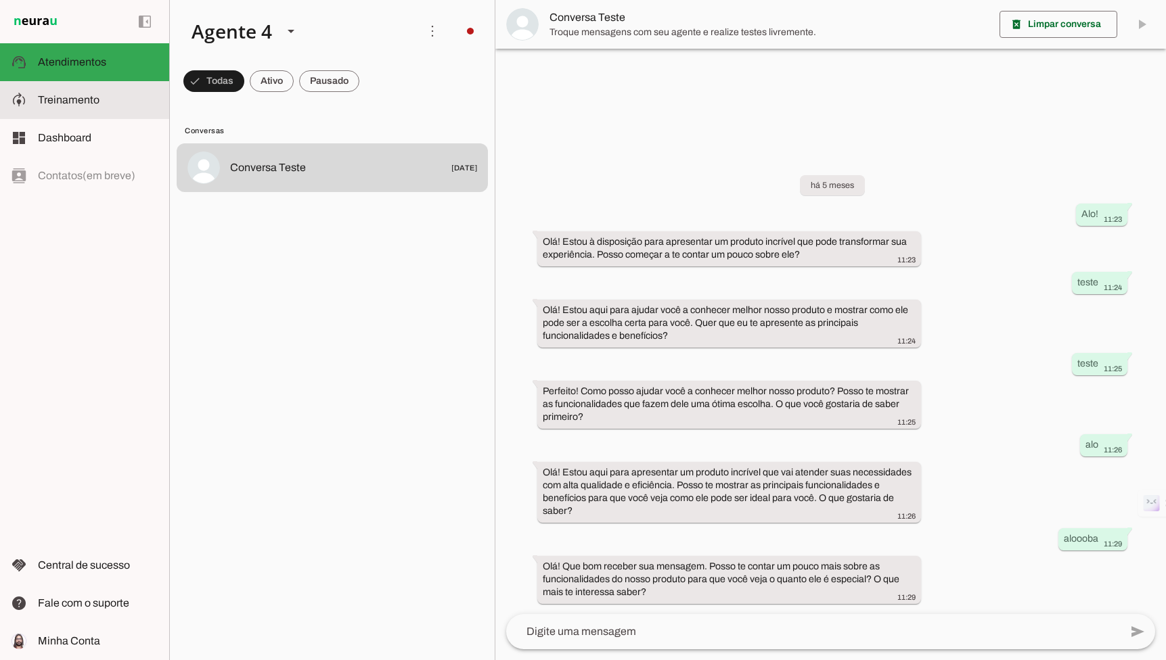
click at [70, 98] on span "Treinamento" at bounding box center [69, 100] width 62 height 12
